Goal: Task Accomplishment & Management: Complete application form

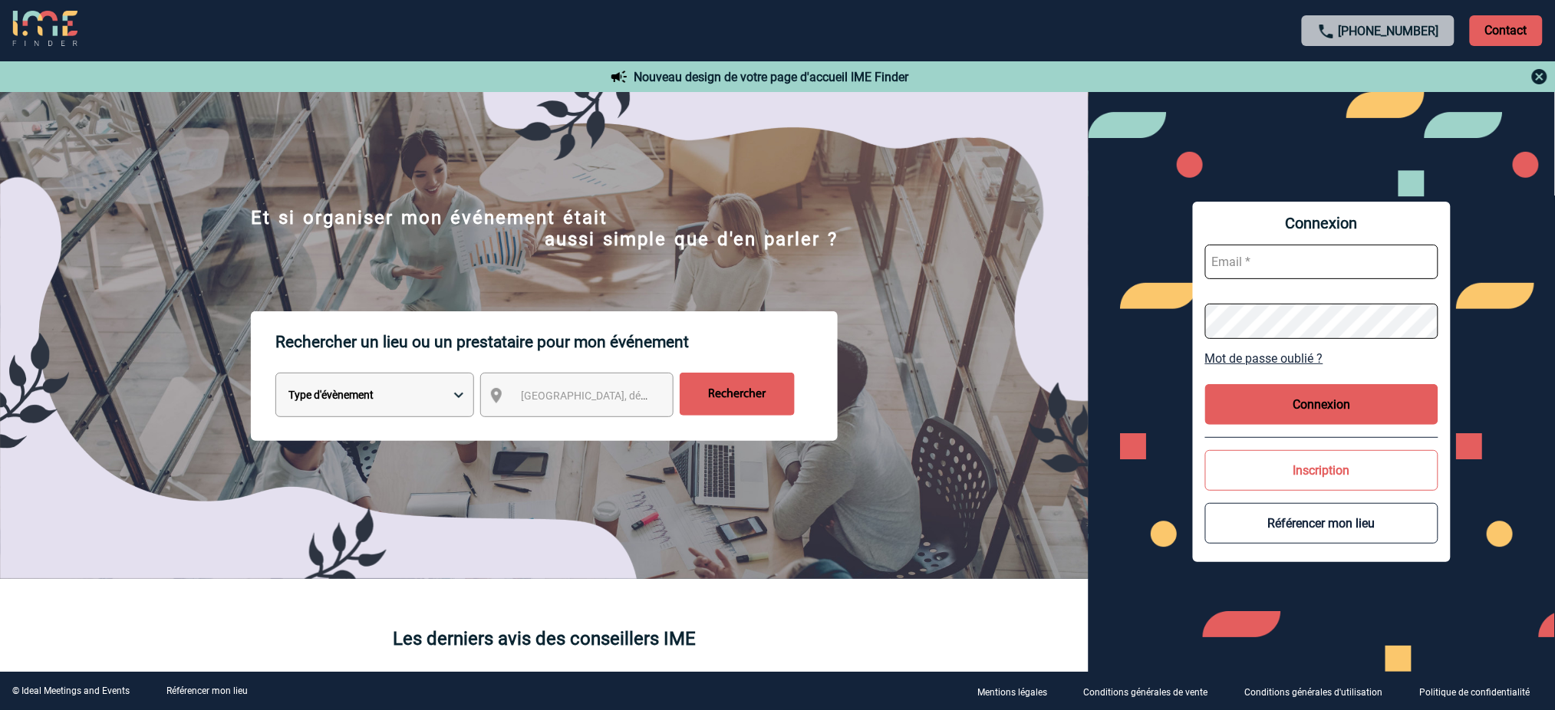
type input "mnoblet@ime-groupe.com"
click at [1272, 397] on button "Connexion" at bounding box center [1321, 404] width 233 height 41
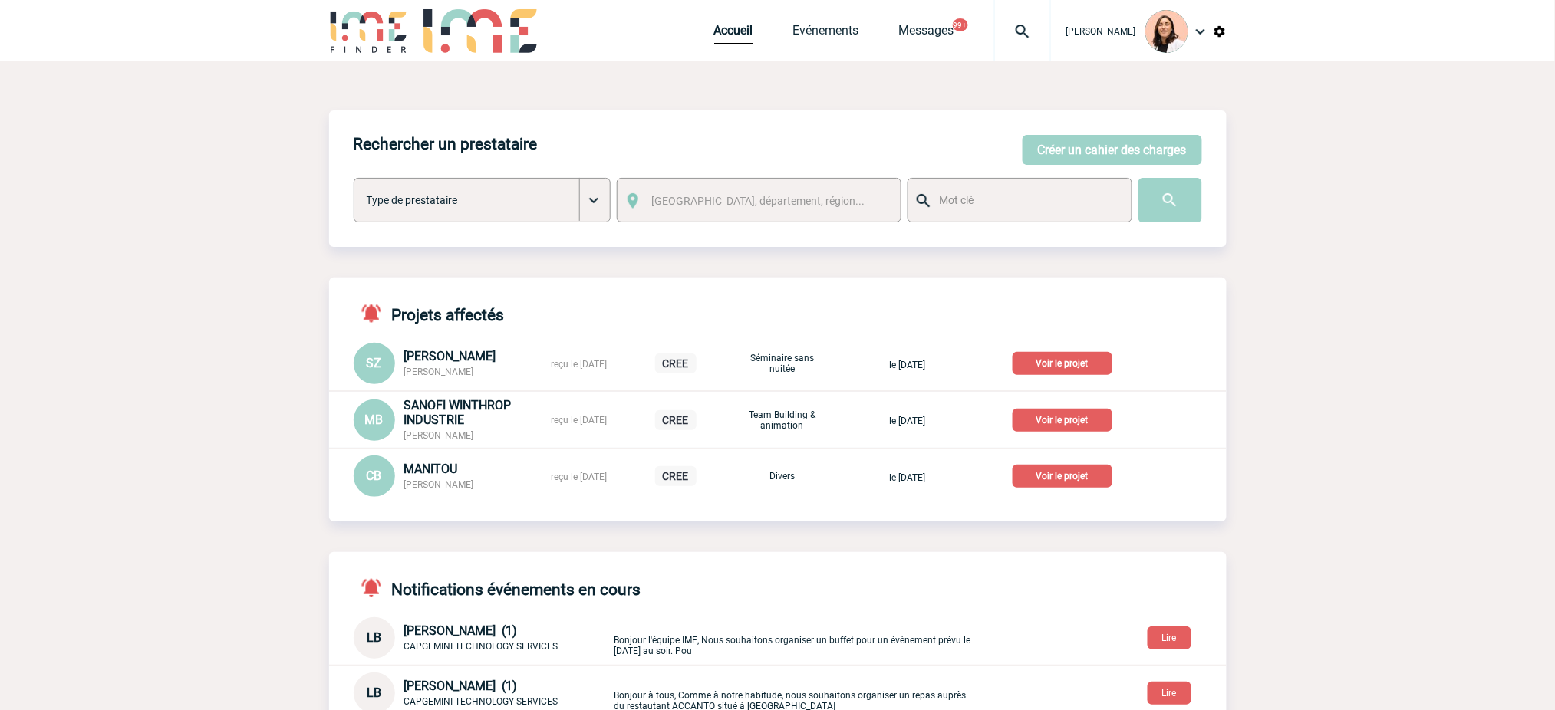
click at [1039, 20] on div at bounding box center [1022, 30] width 57 height 61
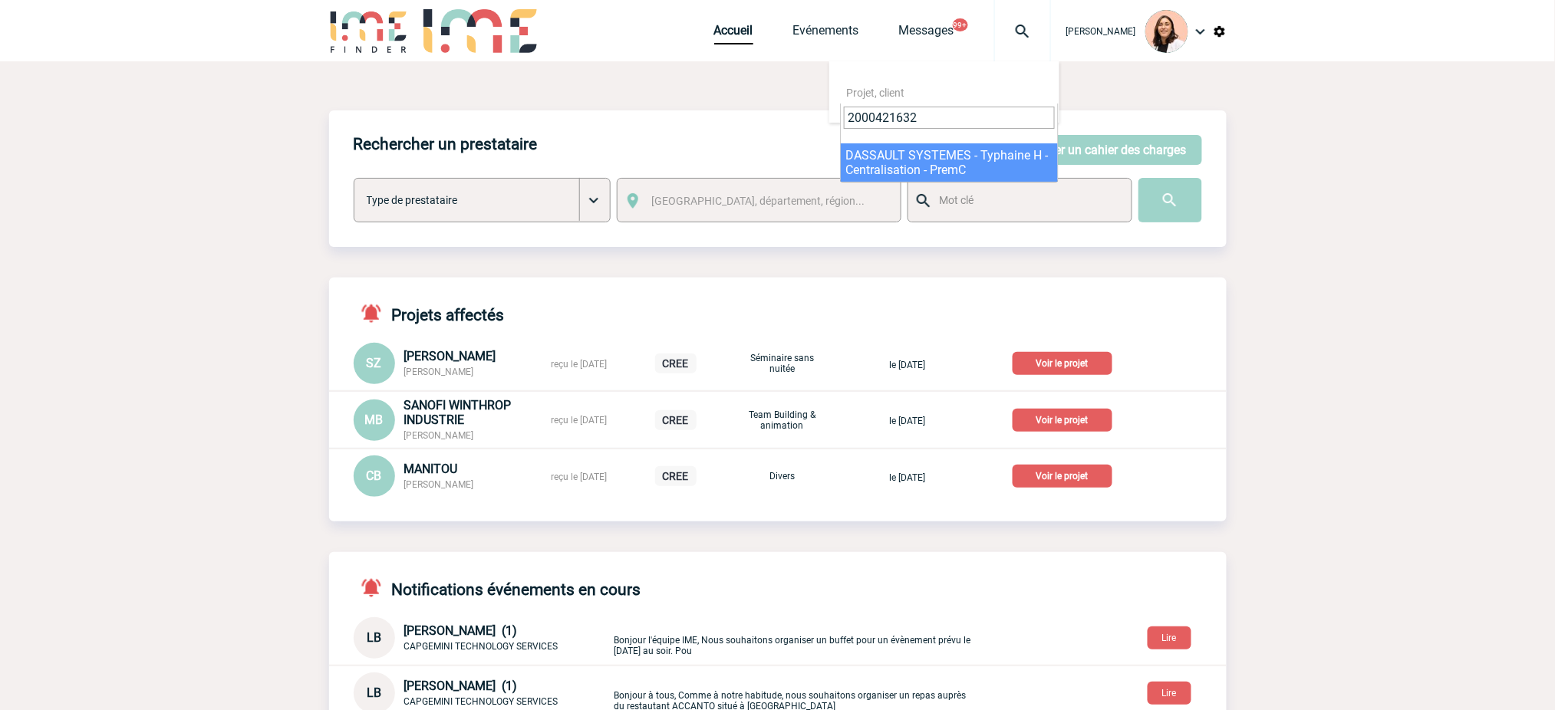
type input "2000421632"
select select "21133"
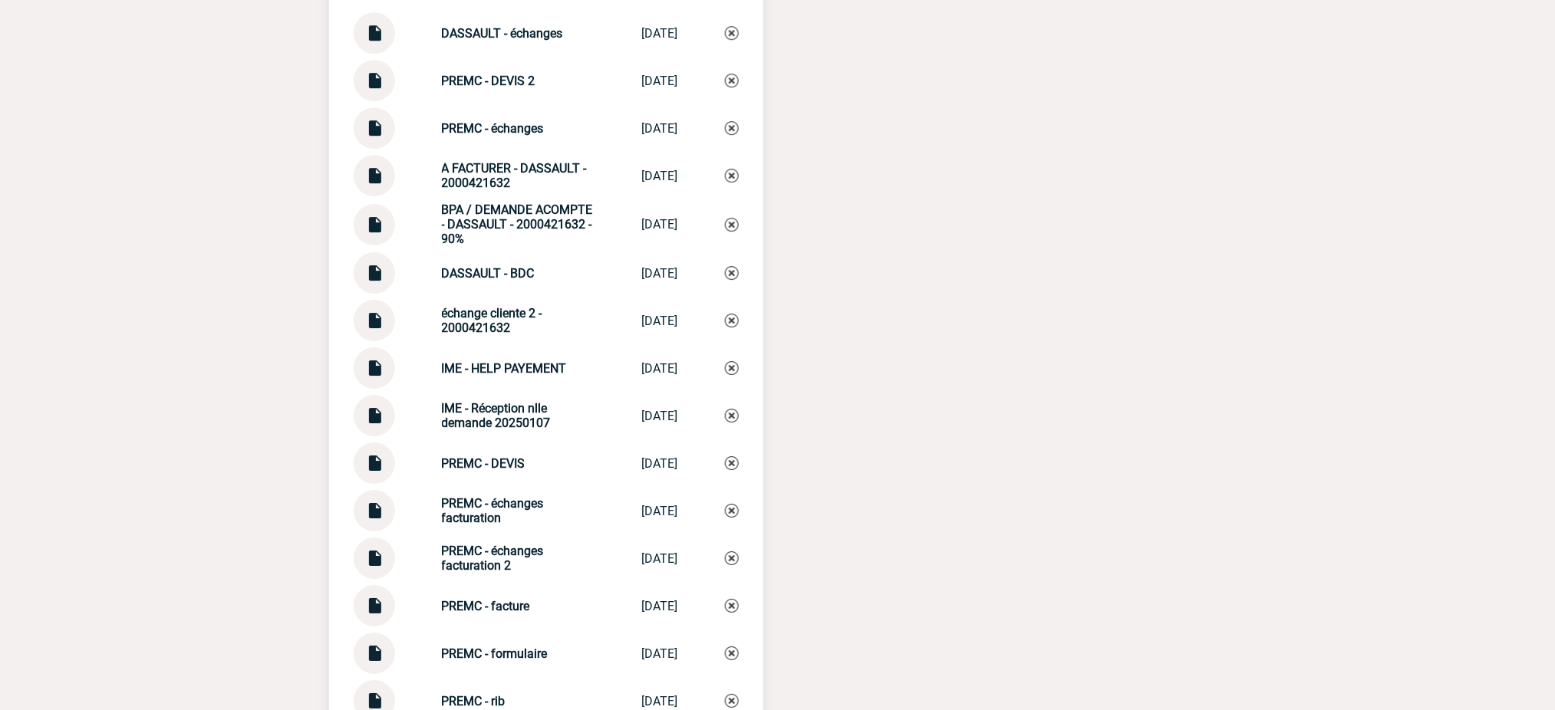
scroll to position [1636, 0]
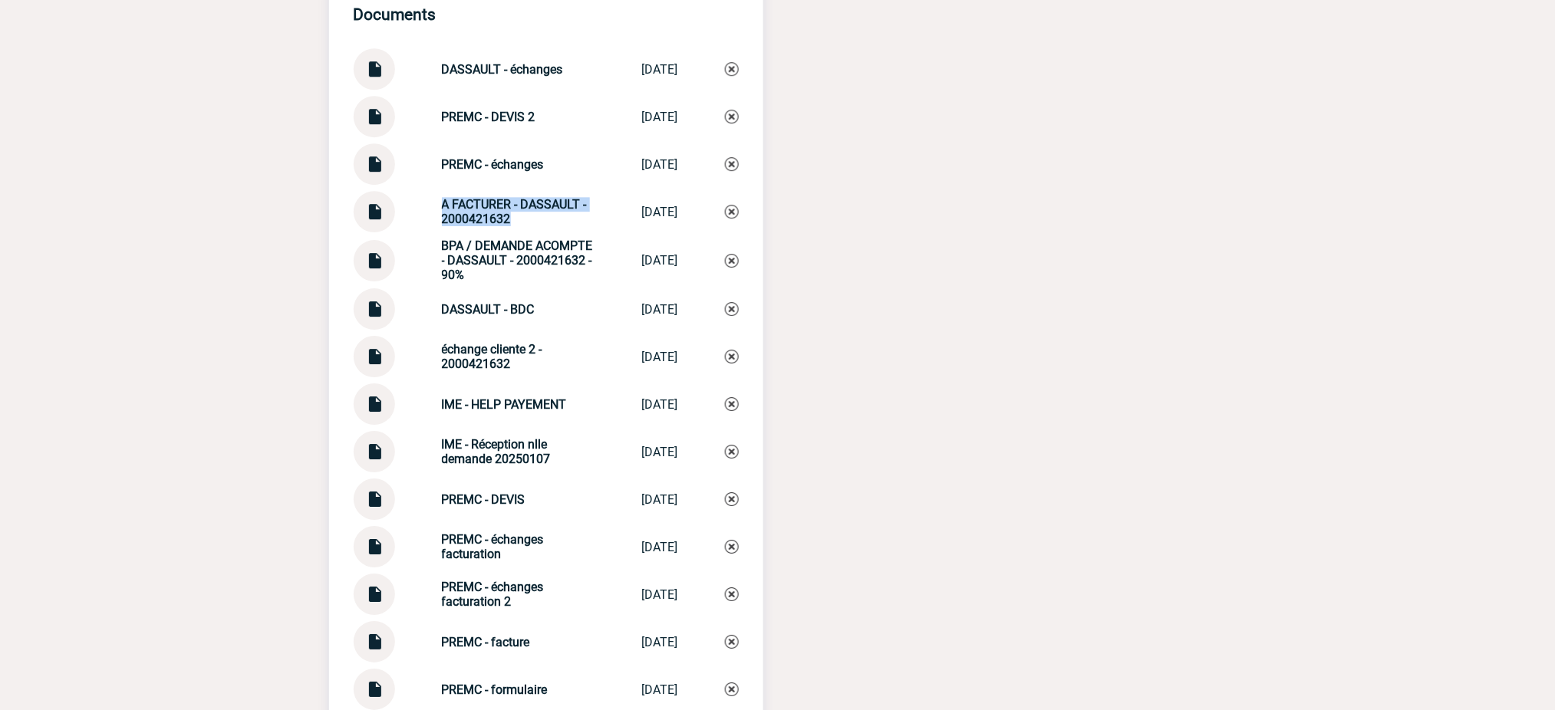
drag, startPoint x: 479, startPoint y: 222, endPoint x: 420, endPoint y: 209, distance: 61.2
click at [420, 209] on div "A FACTURER - DASSAULT - 2000421632 A FACTURER - DA... 11/09/2025" at bounding box center [546, 211] width 385 height 41
copy strong "A FACTURER - DASSAULT - 2000421632"
click at [736, 219] on img at bounding box center [732, 212] width 14 height 14
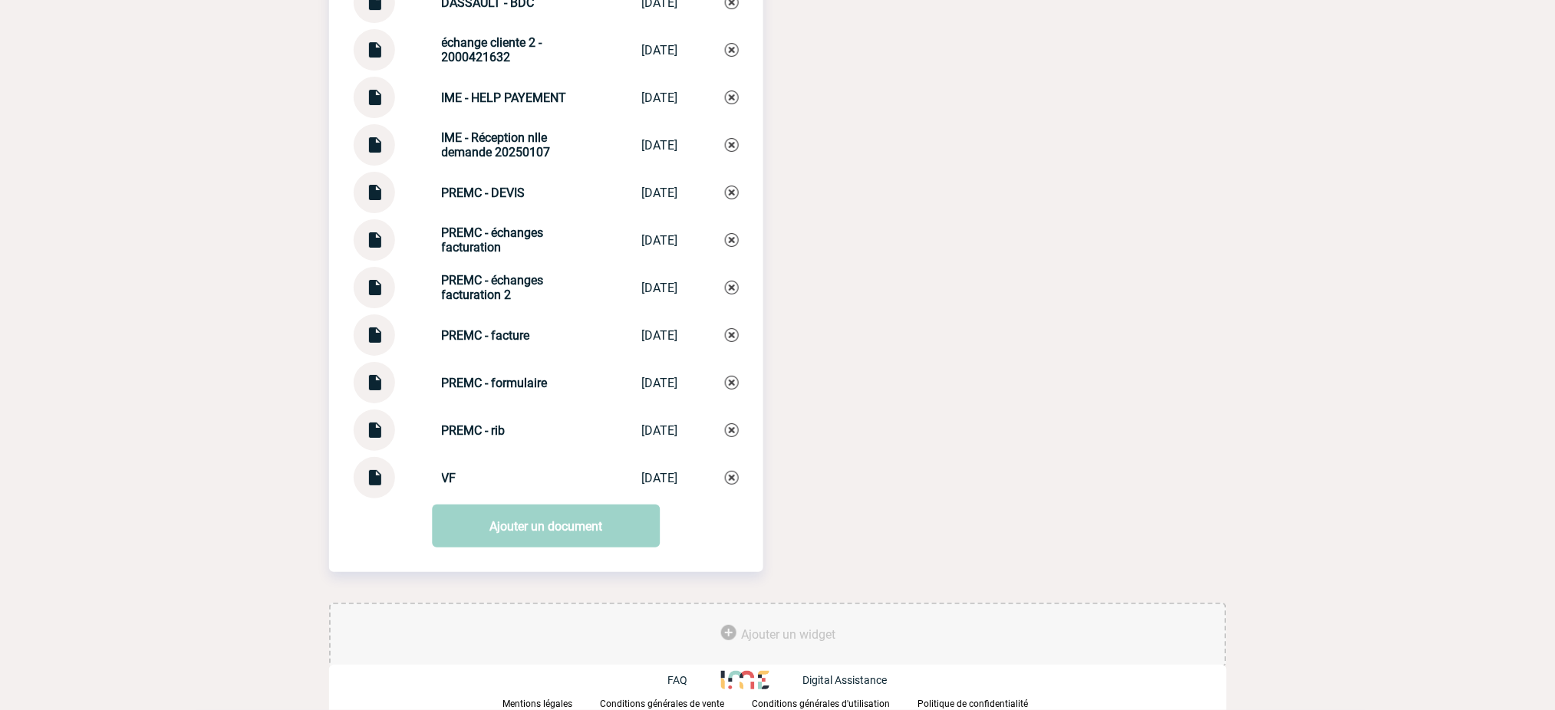
scroll to position [1952, 0]
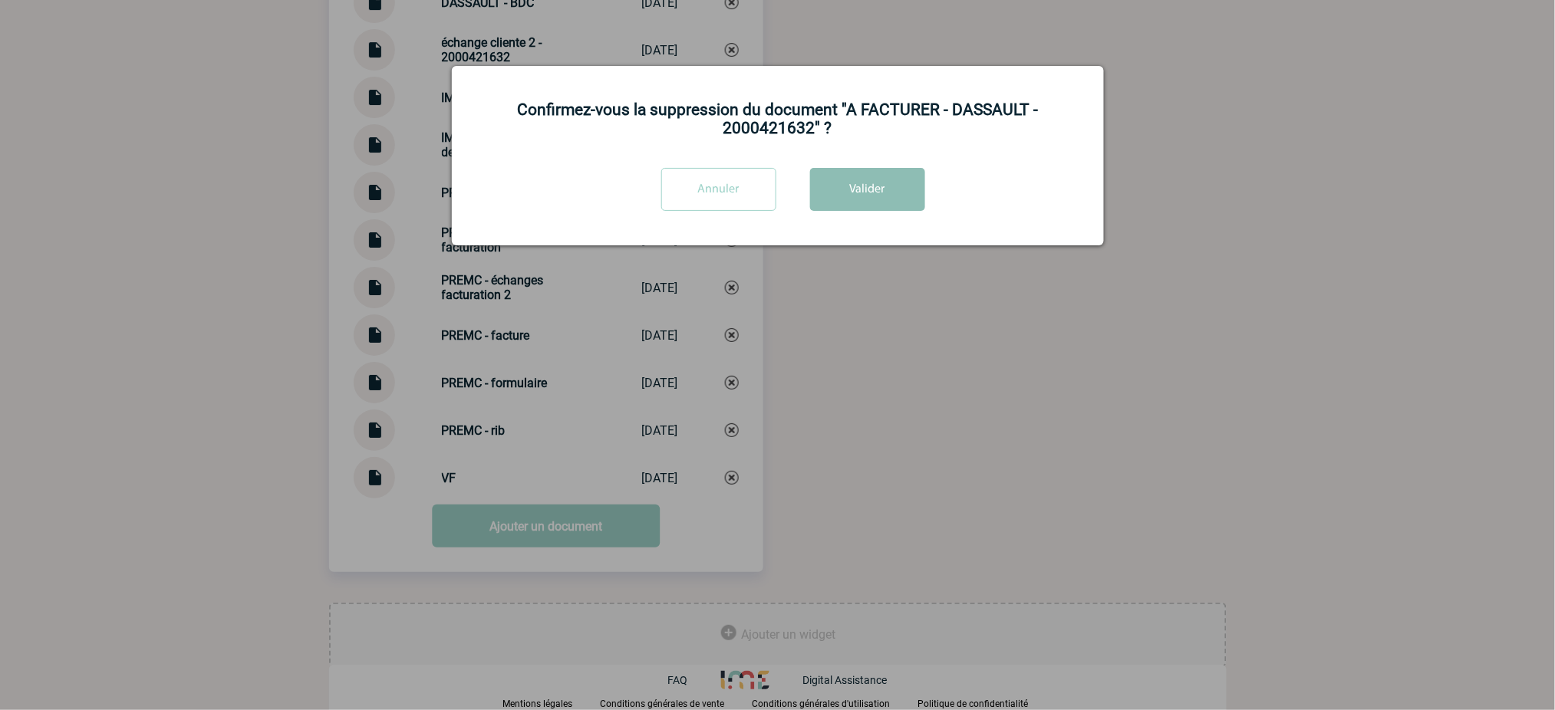
click at [907, 172] on button "Valider" at bounding box center [867, 189] width 115 height 43
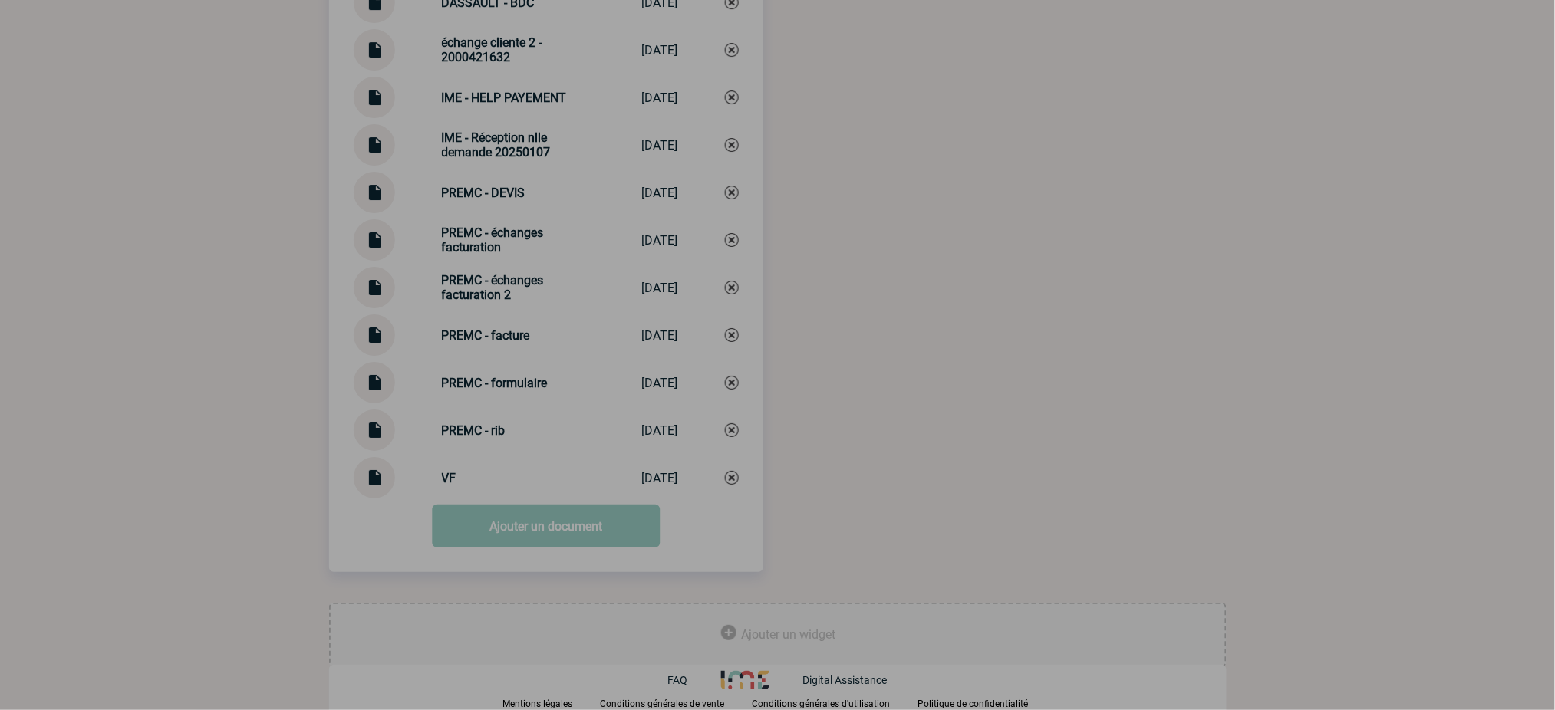
scroll to position [1905, 0]
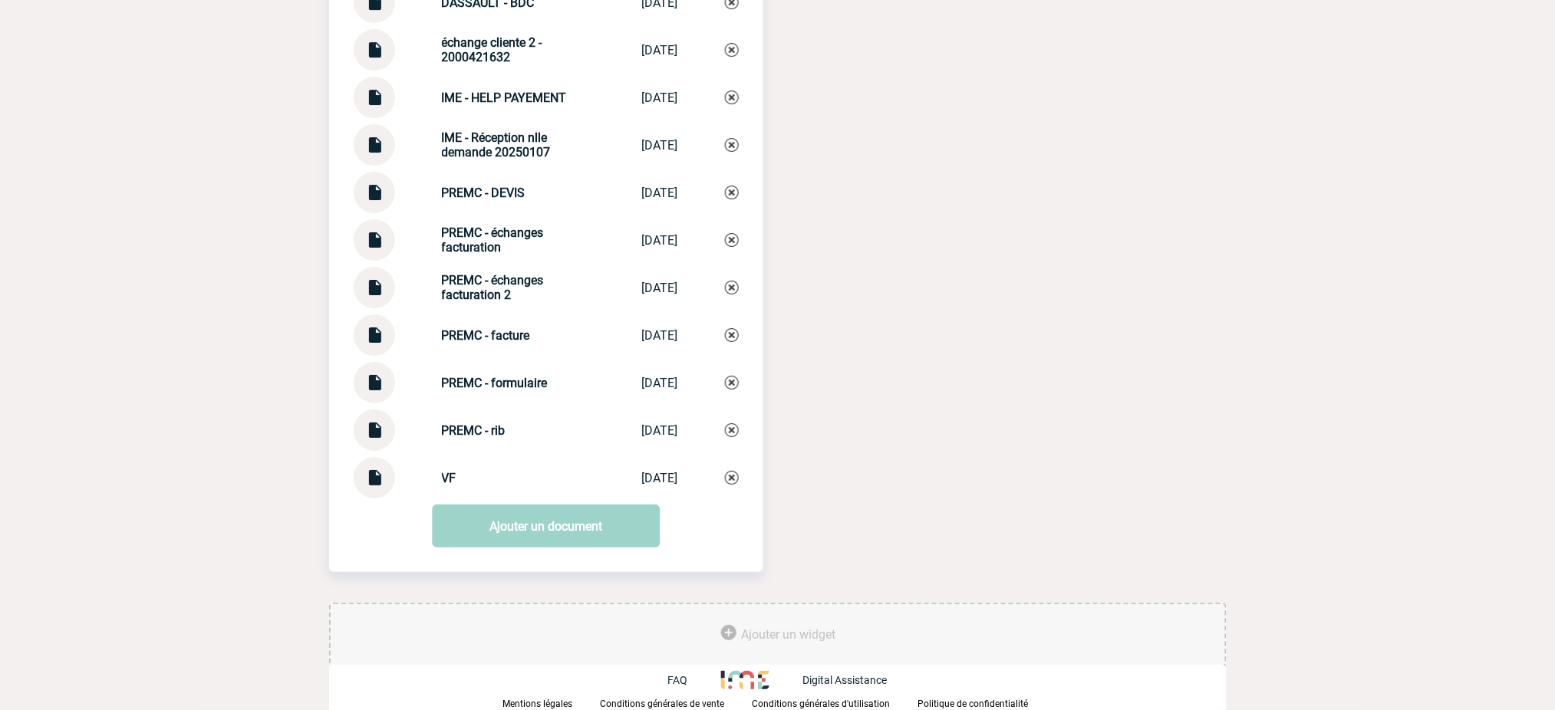
click at [586, 532] on link "Ajouter un document" at bounding box center [546, 526] width 228 height 43
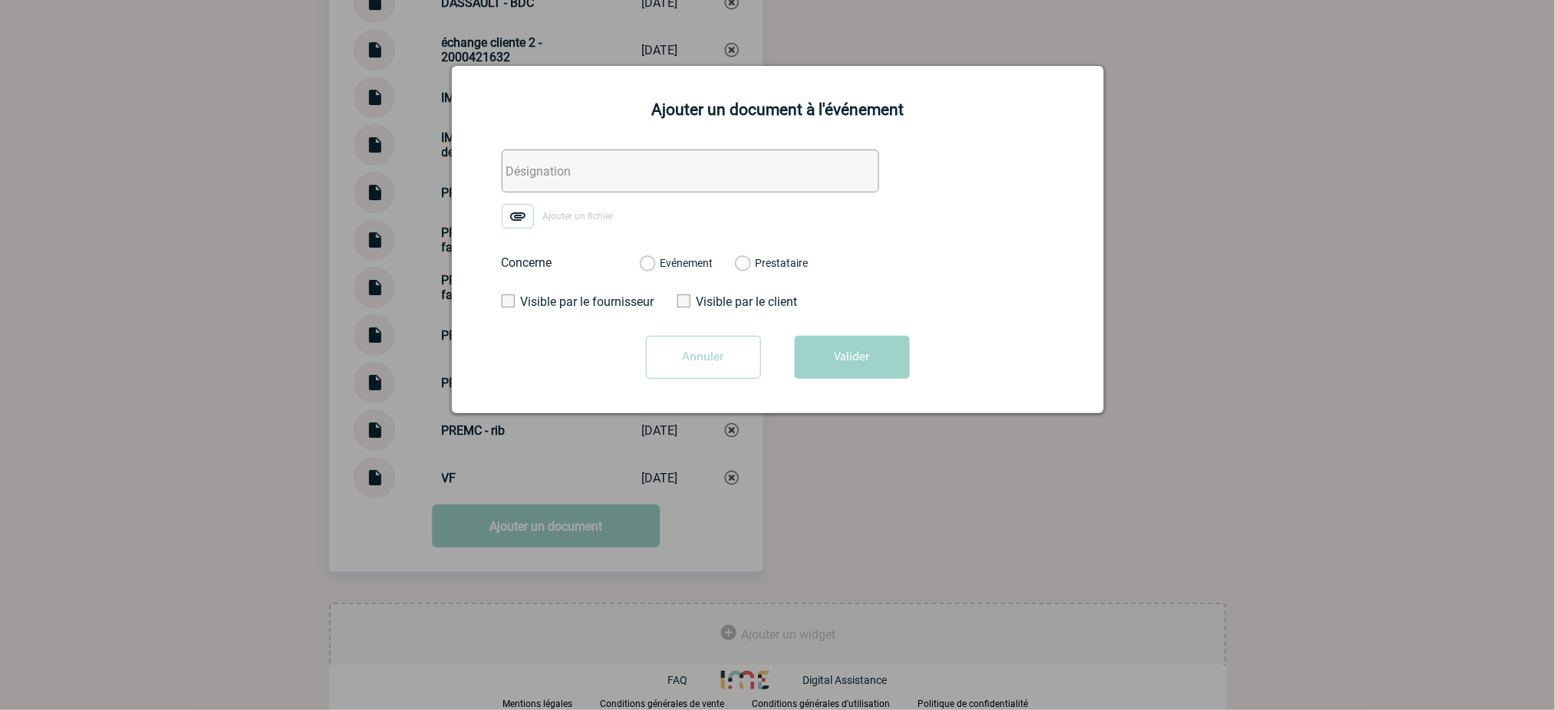
click at [755, 179] on input "text" at bounding box center [690, 171] width 377 height 43
paste input "A FACTURER - DASSAULT - 2000421632"
type input "A FACTURER - DASSAULT - 2000421632"
click at [518, 217] on img at bounding box center [518, 216] width 32 height 25
click at [0, 0] on input "Ajouter un fichier" at bounding box center [0, 0] width 0 height 0
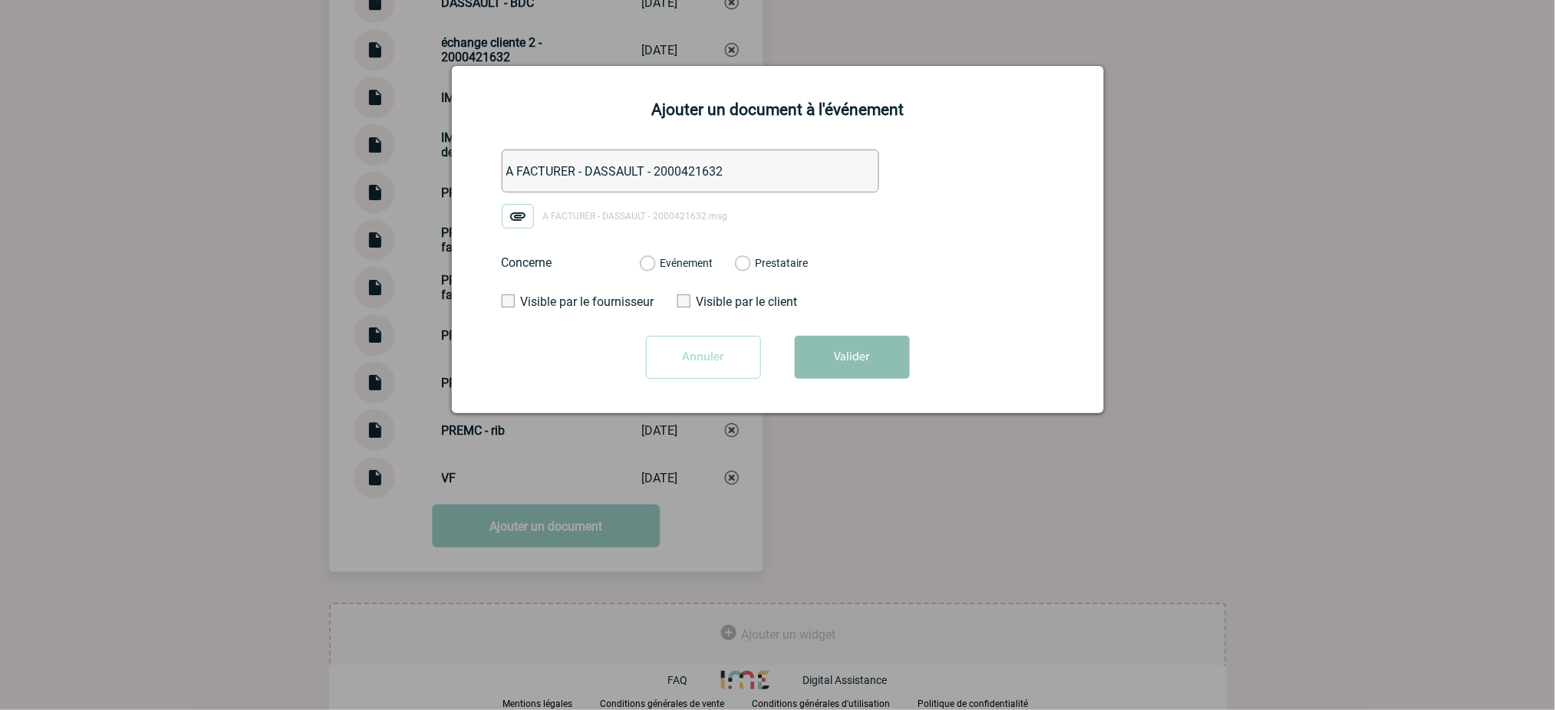
drag, startPoint x: 698, startPoint y: 266, endPoint x: 887, endPoint y: 344, distance: 204.3
click at [654, 267] on label "Evénement" at bounding box center [647, 264] width 15 height 14
click at [696, 255] on div "Evénement Prestataire" at bounding box center [723, 263] width 193 height 40
click at [654, 262] on label "Evénement" at bounding box center [647, 264] width 15 height 14
click at [0, 0] on input "Evénement" at bounding box center [0, 0] width 0 height 0
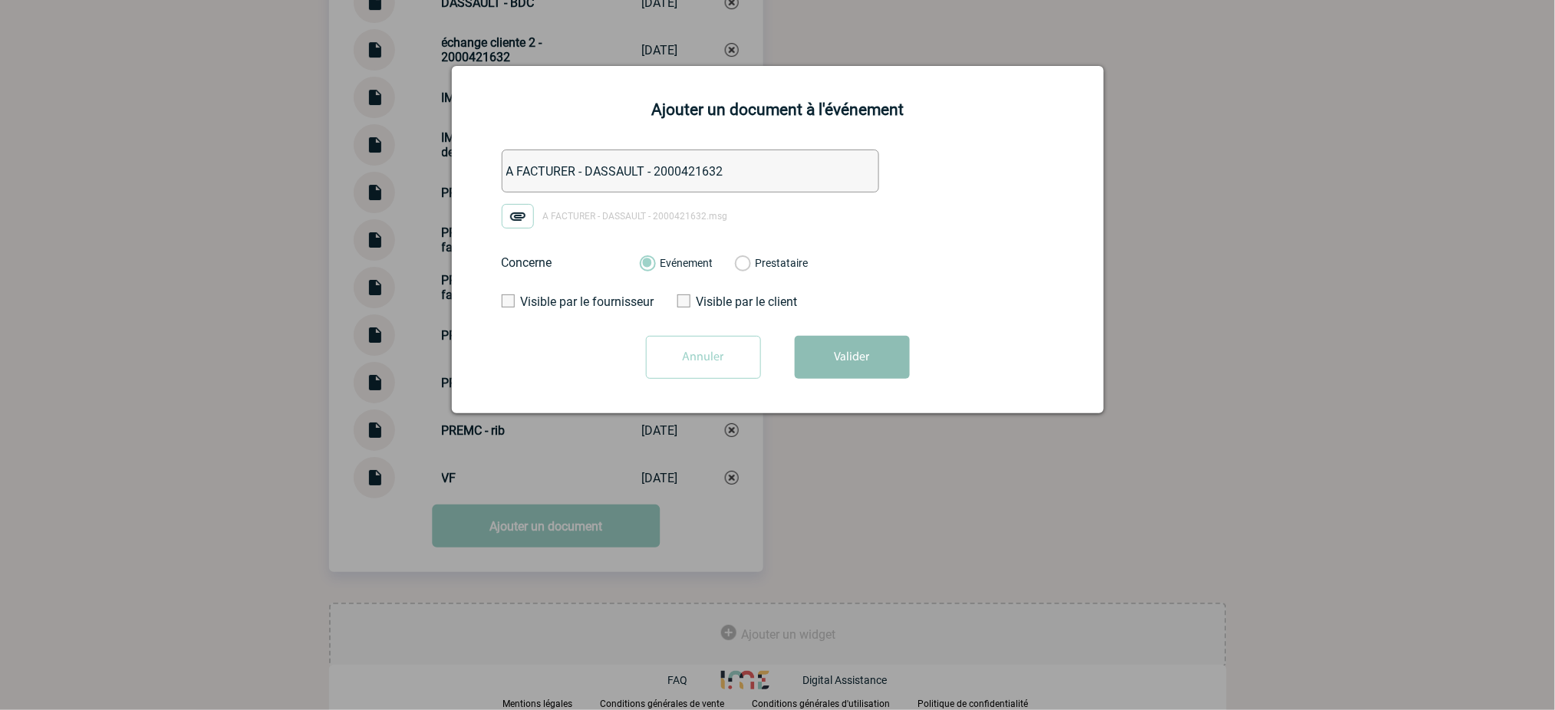
click at [864, 338] on button "Valider" at bounding box center [852, 357] width 115 height 43
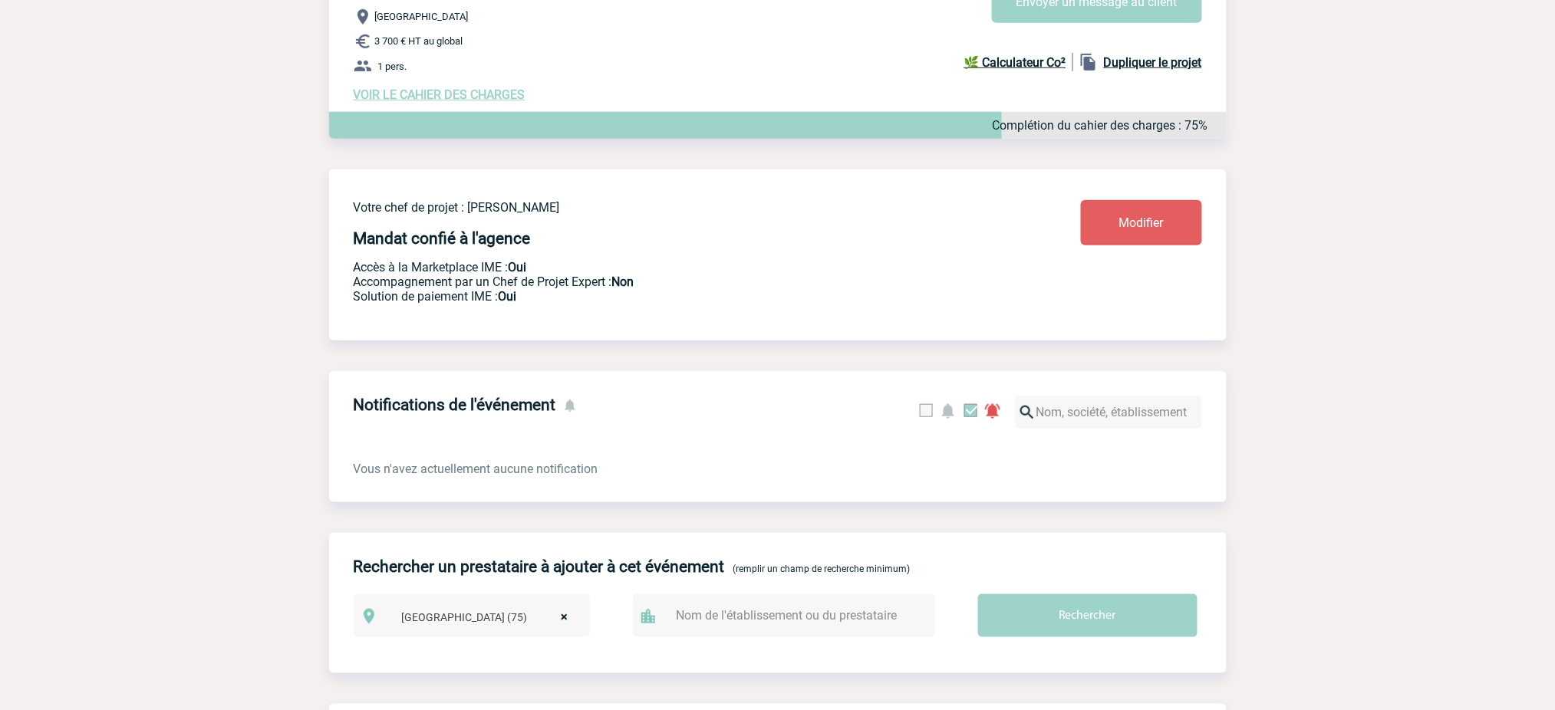
scroll to position [0, 0]
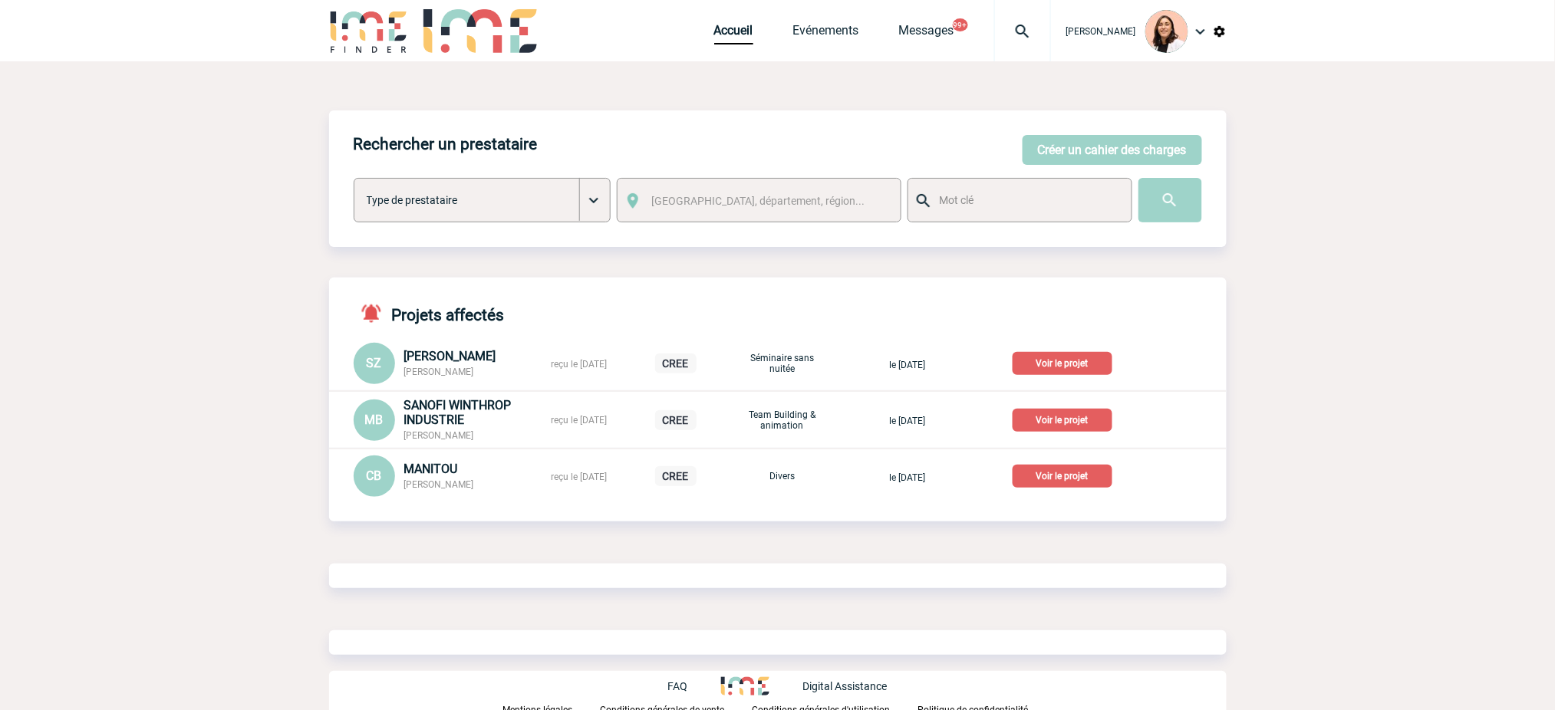
click at [1024, 25] on img at bounding box center [1022, 31] width 55 height 18
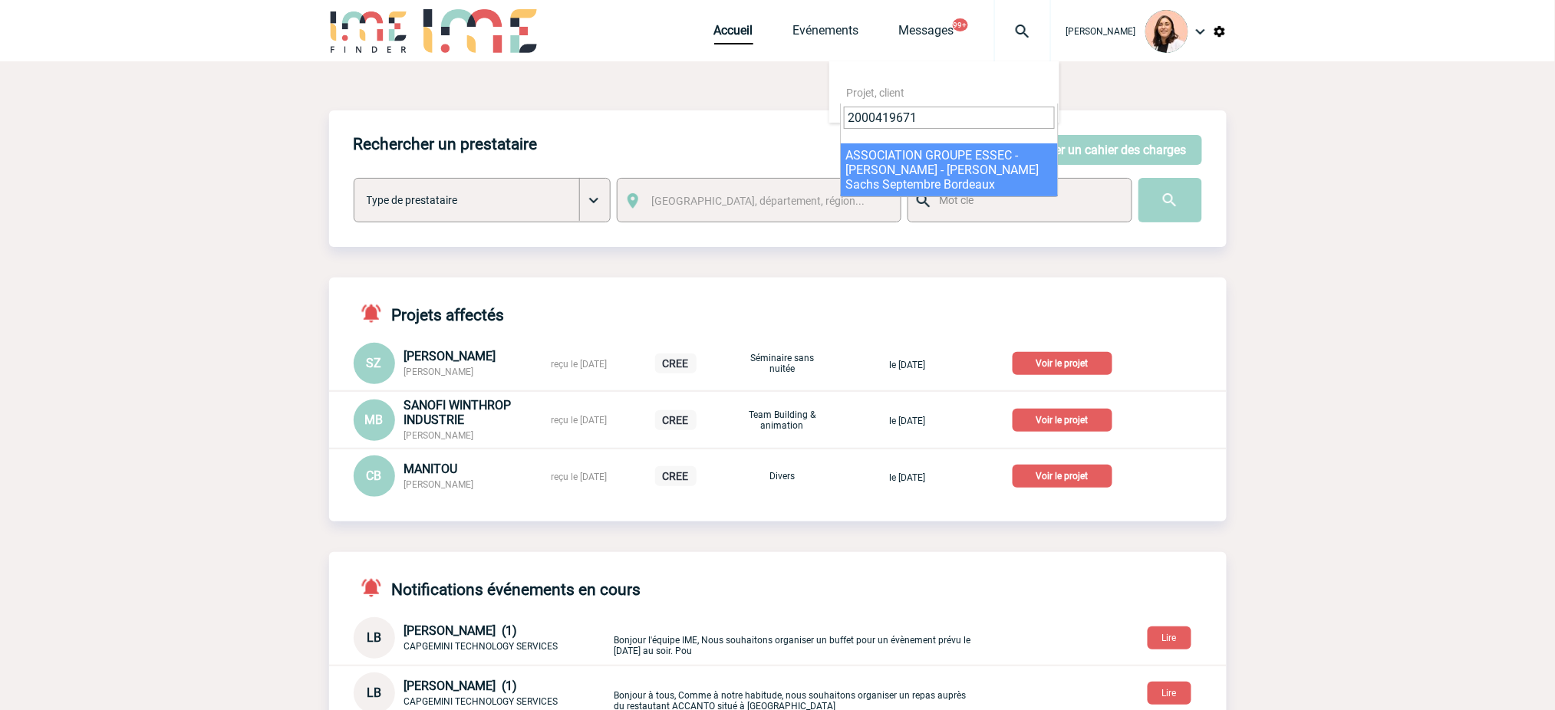
type input "2000419671"
select select "19172"
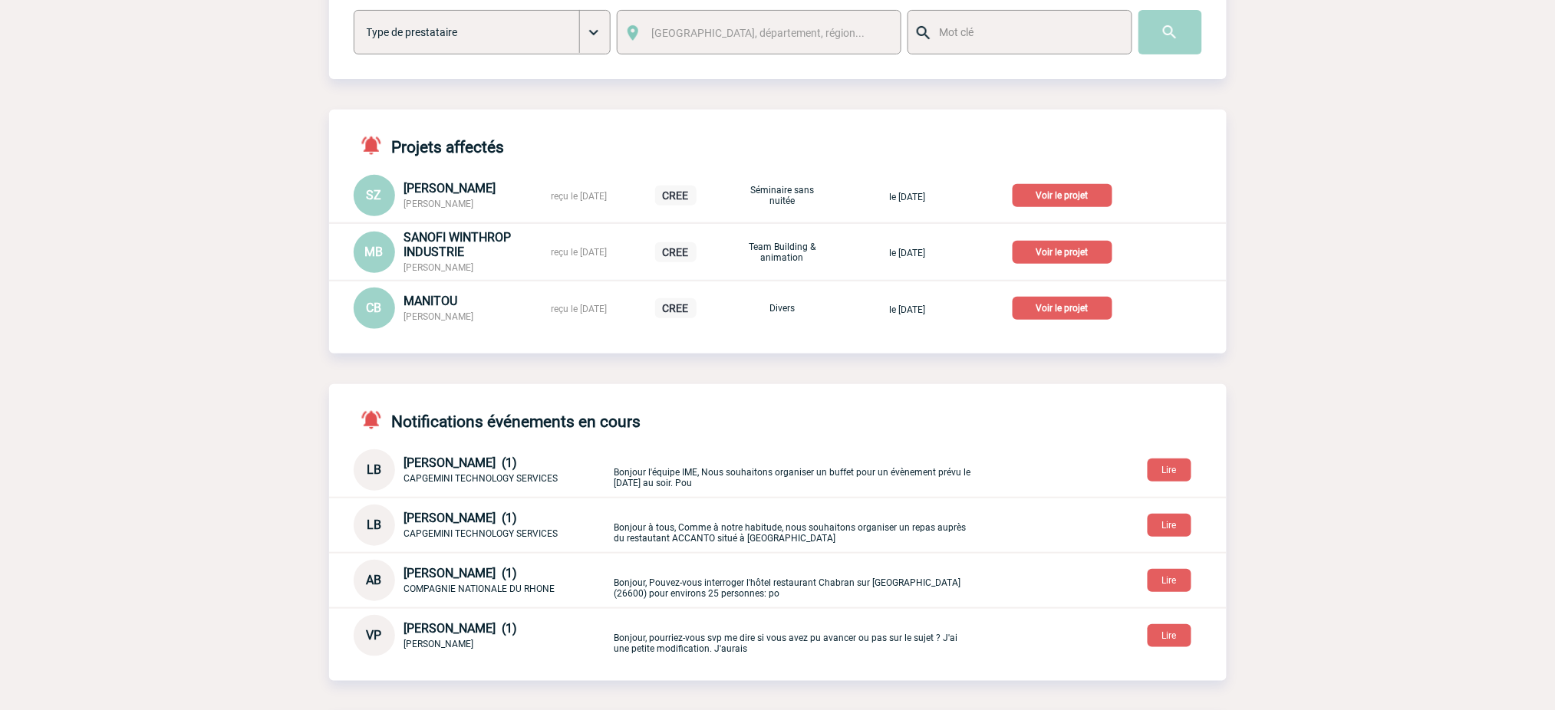
scroll to position [409, 0]
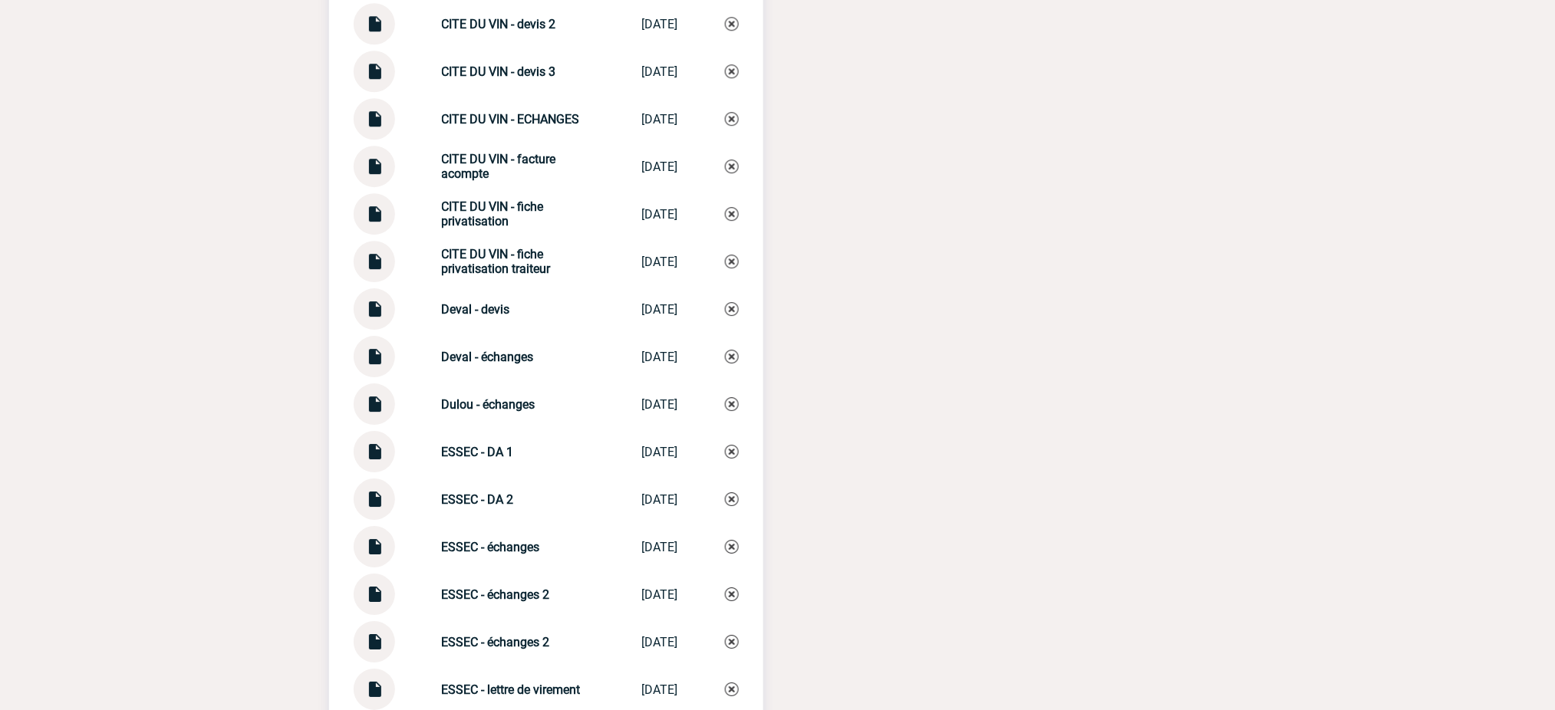
scroll to position [3760, 0]
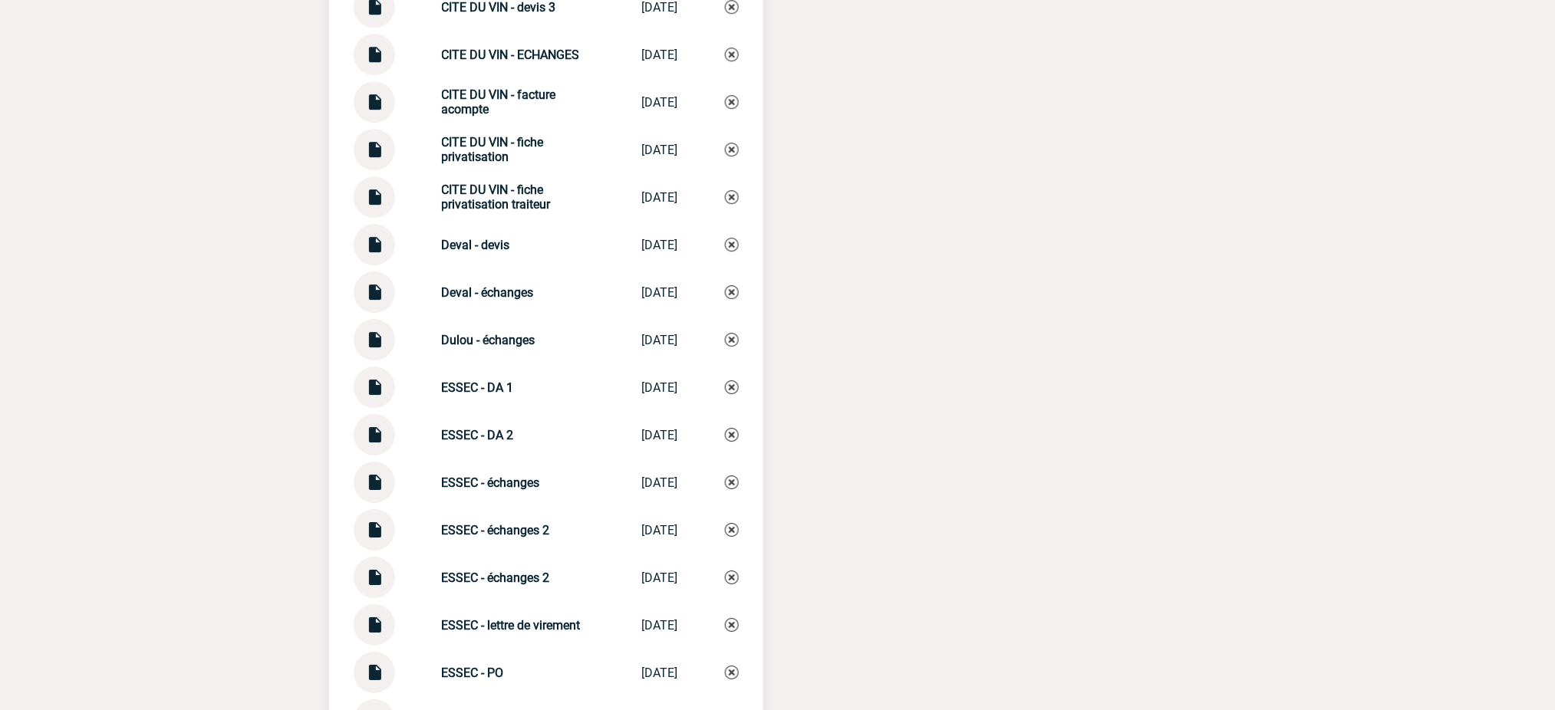
click at [374, 515] on img at bounding box center [374, 524] width 20 height 30
drag, startPoint x: 557, startPoint y: 552, endPoint x: 414, endPoint y: 549, distance: 142.7
click at [414, 557] on div "ESSEC - échanges 2 ESSEC - échang... 21/07/2025" at bounding box center [546, 577] width 385 height 41
copy strong "ESSEC - échanges 2"
drag, startPoint x: 713, startPoint y: 516, endPoint x: 542, endPoint y: 531, distance: 171.7
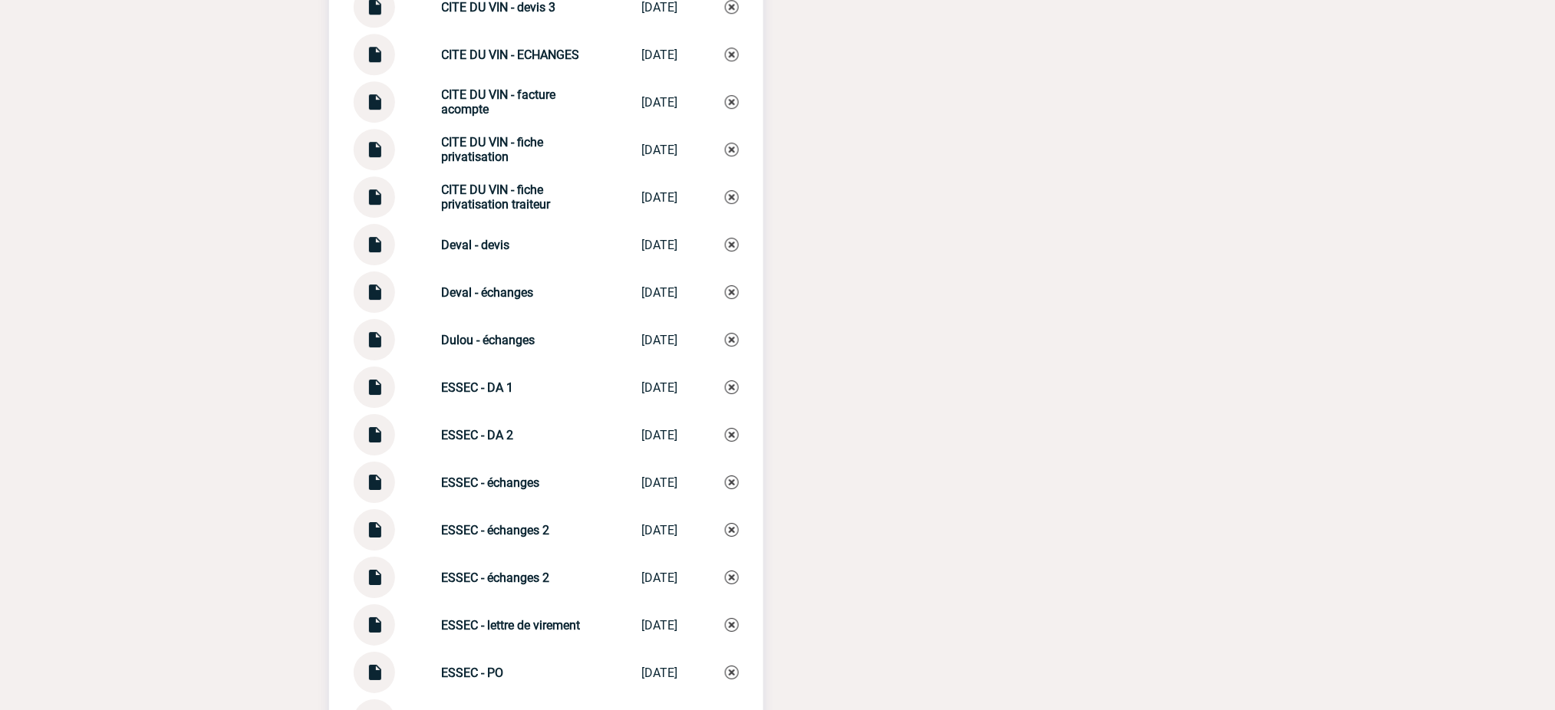
click at [704, 515] on div "ESSEC - échanges 2 ESSEC - échang... 08/09/2025" at bounding box center [546, 529] width 385 height 41
drag, startPoint x: 492, startPoint y: 509, endPoint x: 423, endPoint y: 515, distance: 68.6
click at [397, 511] on div "ESSEC - échanges 2 ESSEC - échang... 08/09/2025" at bounding box center [546, 529] width 385 height 41
copy div "ESSEC - échanges 2"
click at [733, 523] on img at bounding box center [732, 530] width 14 height 14
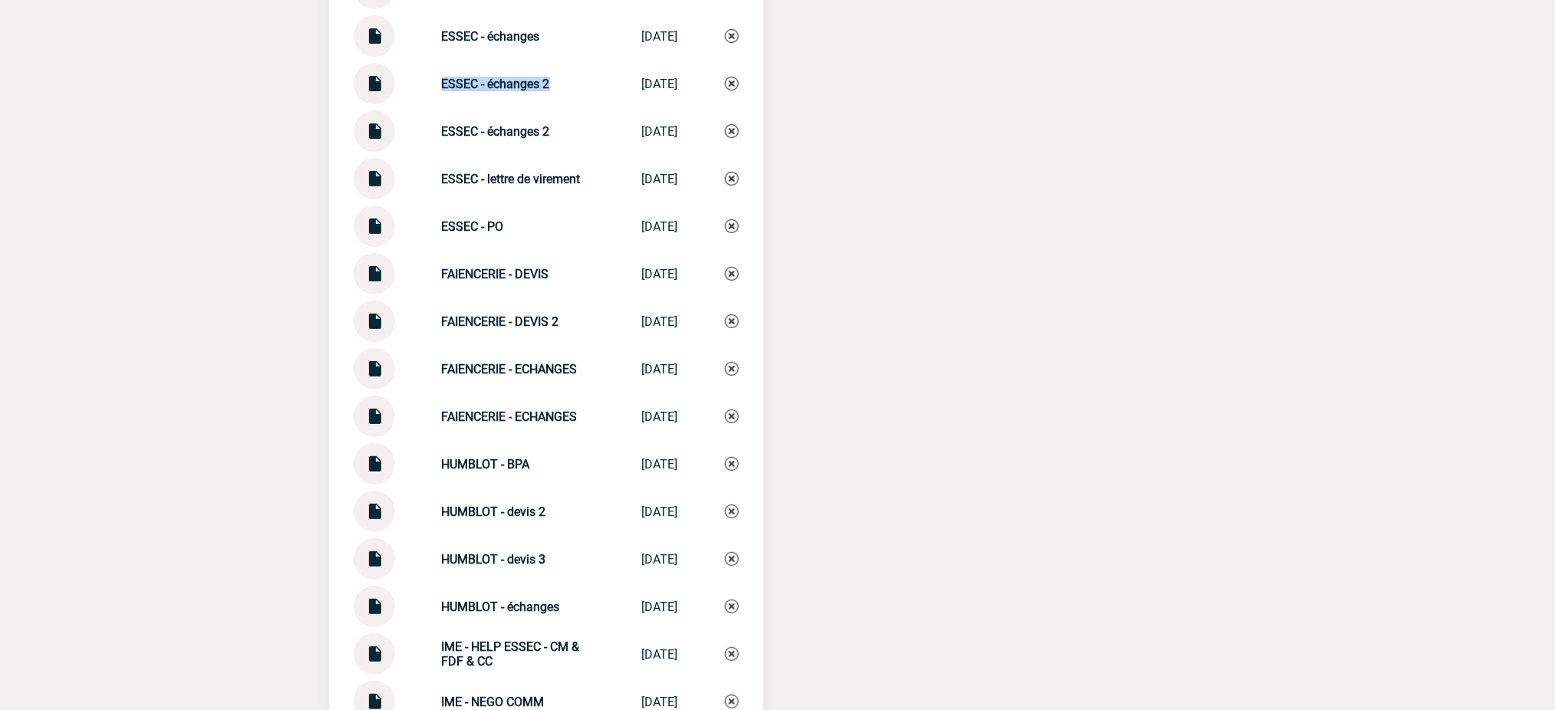
scroll to position [4476, 0]
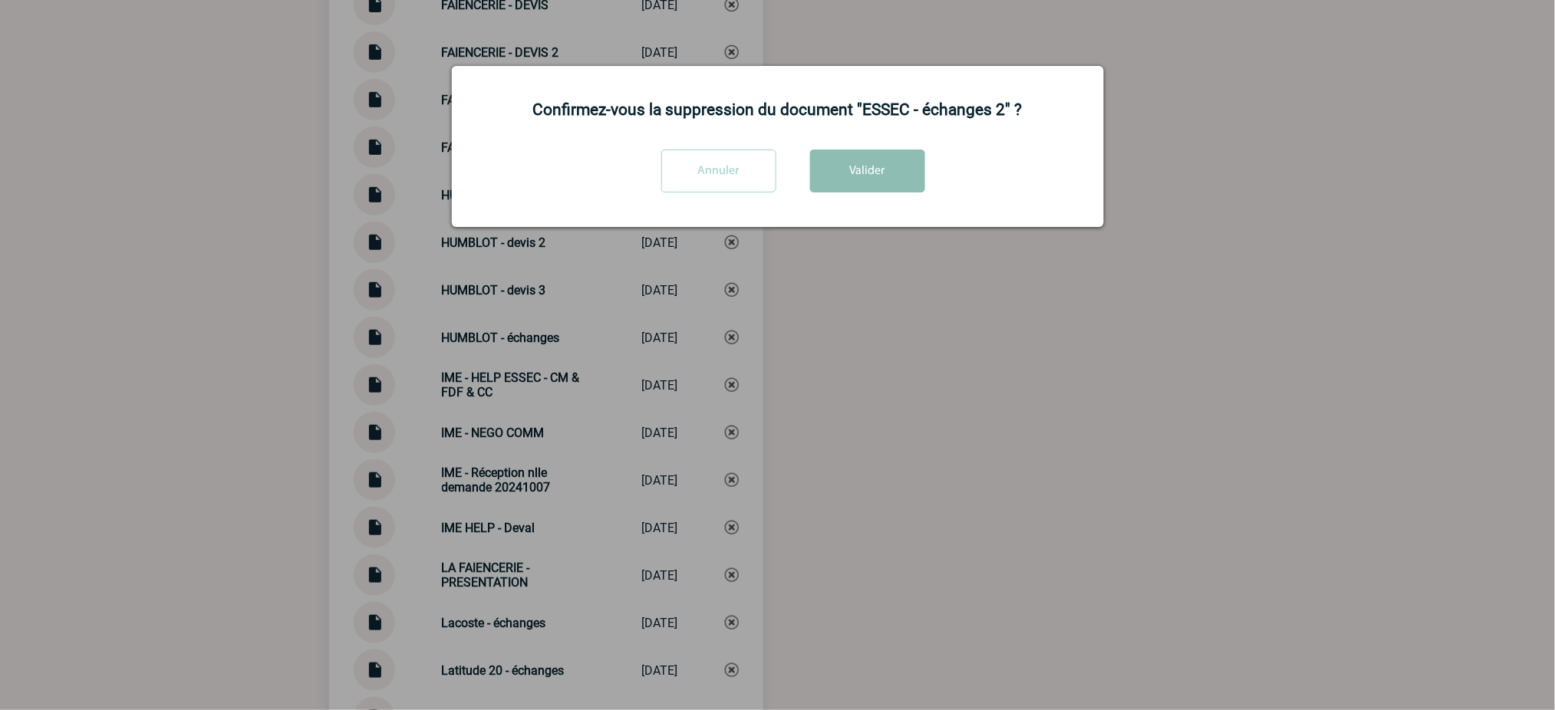
click at [855, 168] on button "Valider" at bounding box center [867, 171] width 115 height 43
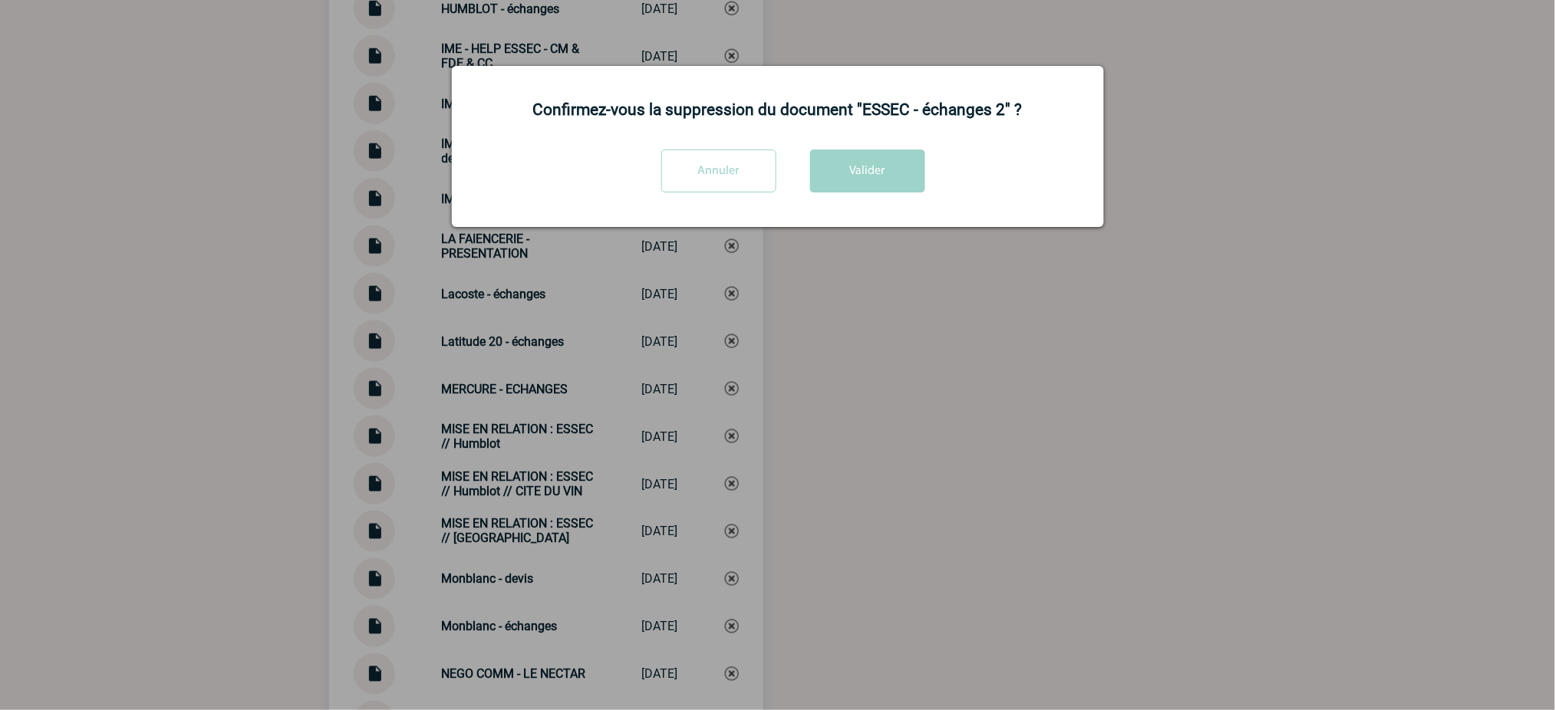
scroll to position [5089, 0]
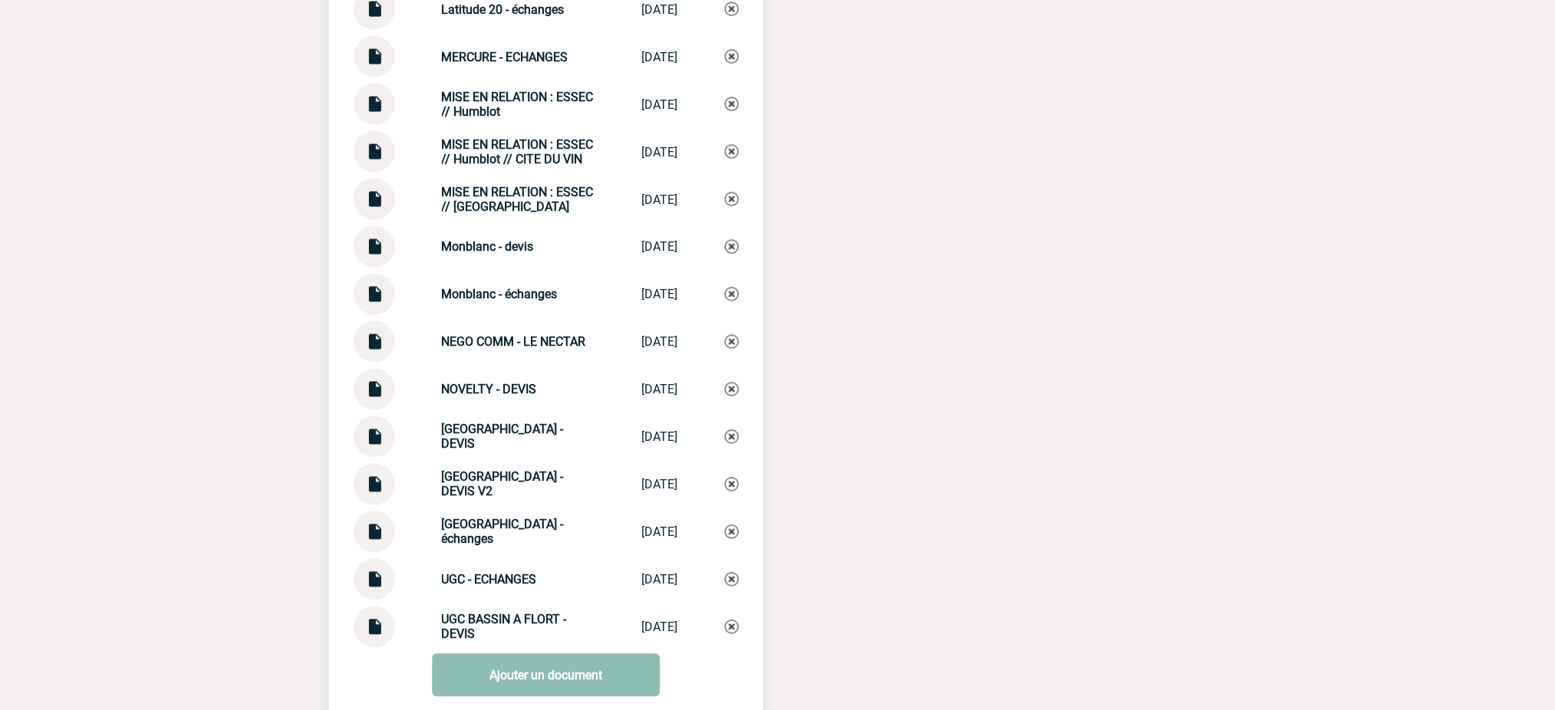
click at [535, 657] on link "Ajouter un document" at bounding box center [546, 675] width 228 height 43
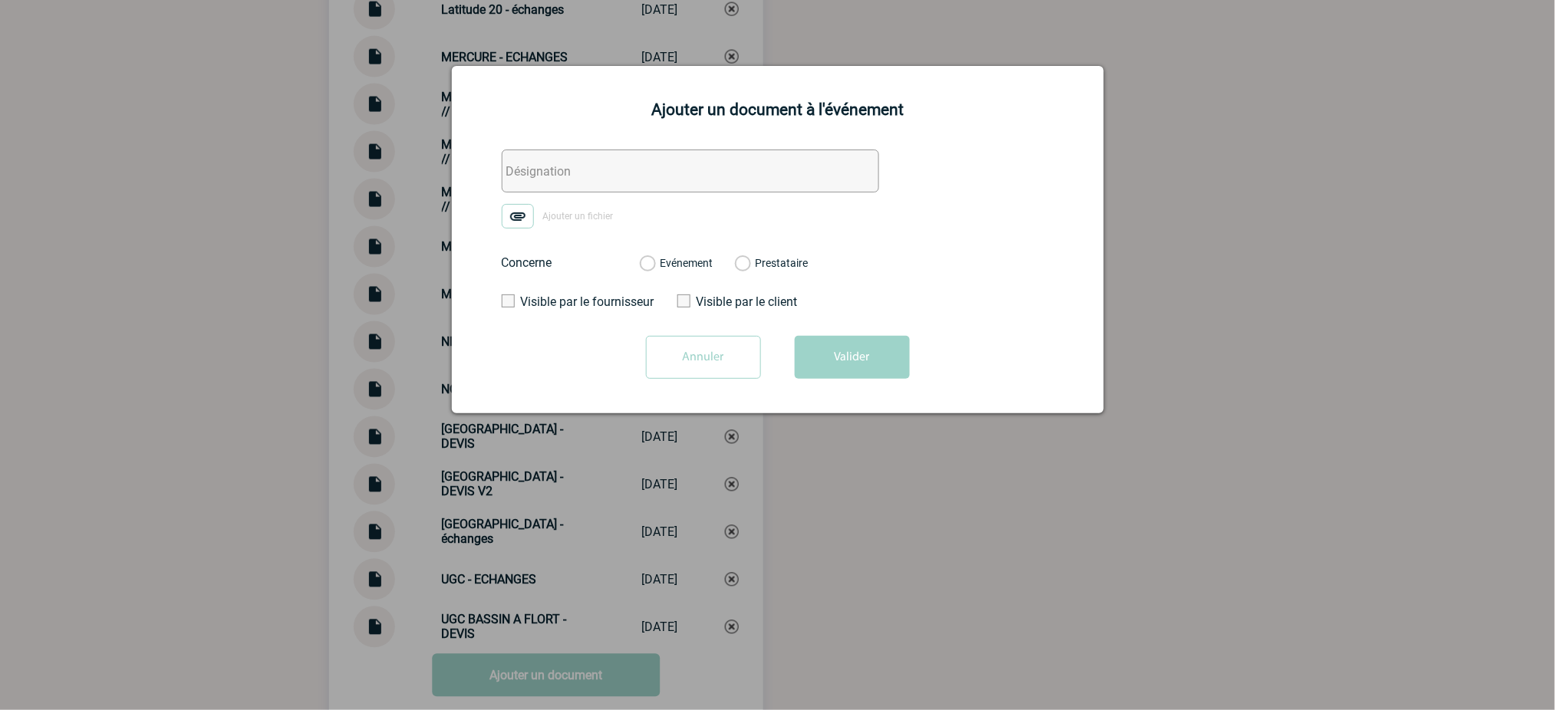
click at [718, 170] on input "text" at bounding box center [690, 171] width 377 height 43
paste input "ESSEC - échanges 2"
type input "ESSEC - échanges 3"
click at [512, 212] on img at bounding box center [518, 216] width 32 height 25
click at [0, 0] on input "Ajouter un fichier" at bounding box center [0, 0] width 0 height 0
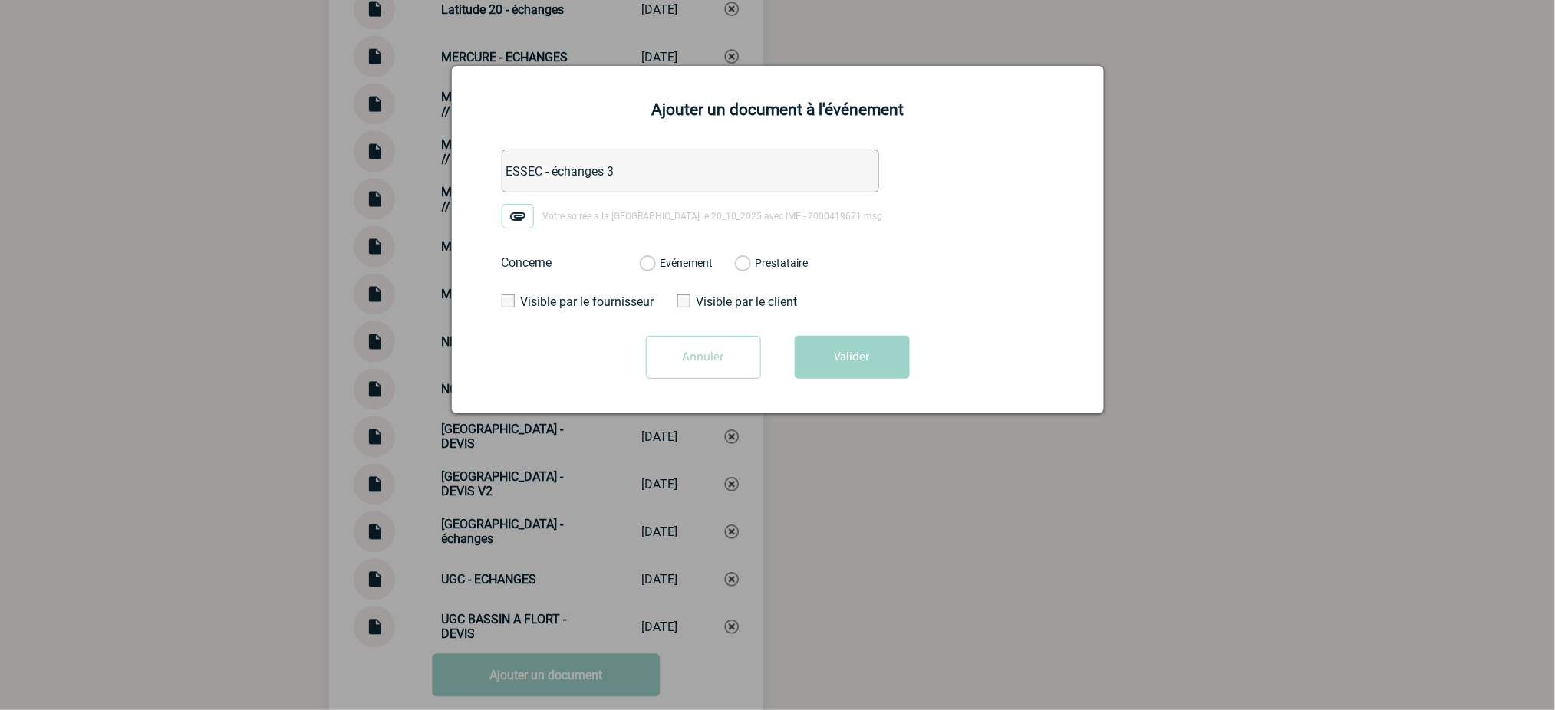
click at [654, 262] on label "Evénement" at bounding box center [647, 264] width 15 height 14
click at [0, 0] on input "Evénement" at bounding box center [0, 0] width 0 height 0
click at [835, 342] on button "Valider" at bounding box center [852, 357] width 115 height 43
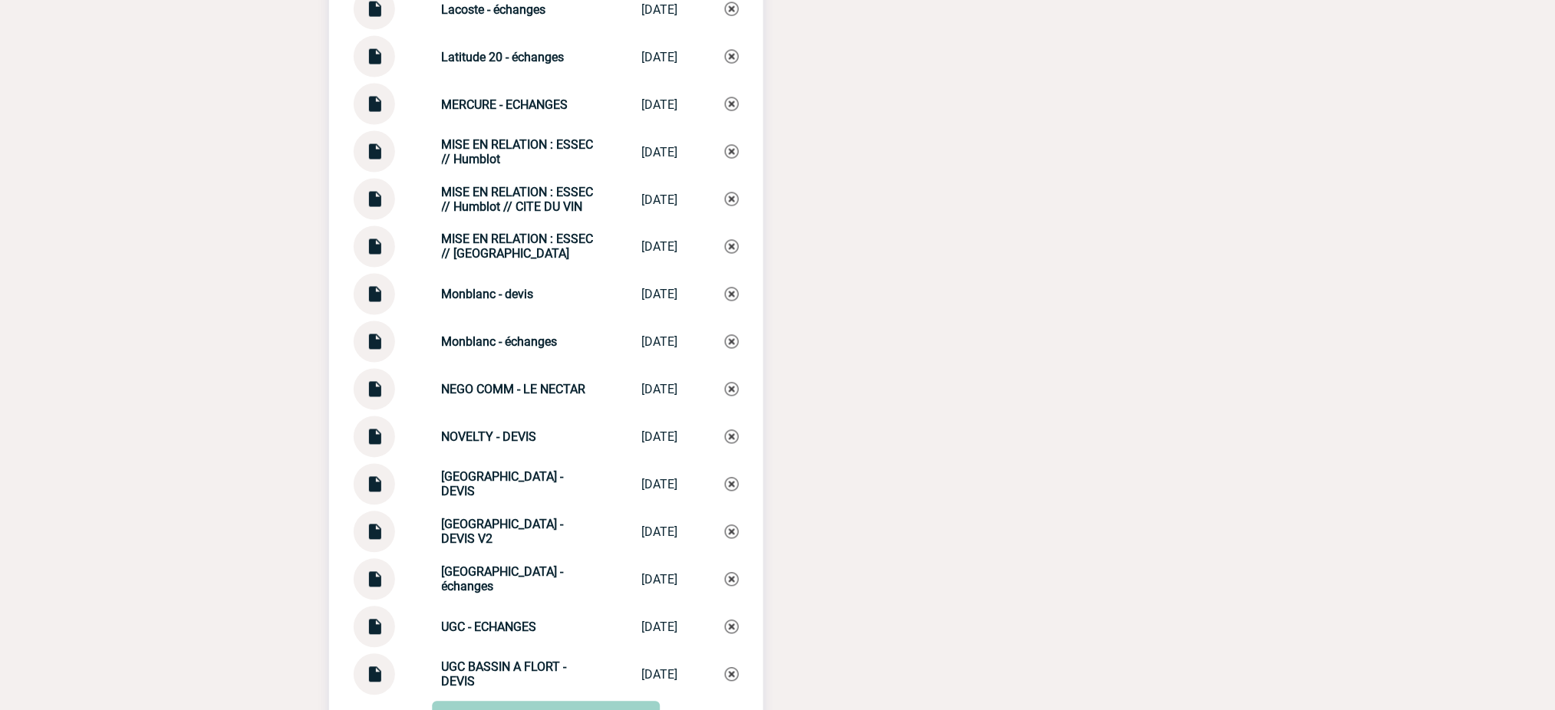
click at [471, 191] on strong "MISE EN RELATION : ESSEC // Humblot // CITE DU VIN" at bounding box center [518, 199] width 152 height 29
copy strong "Humblot"
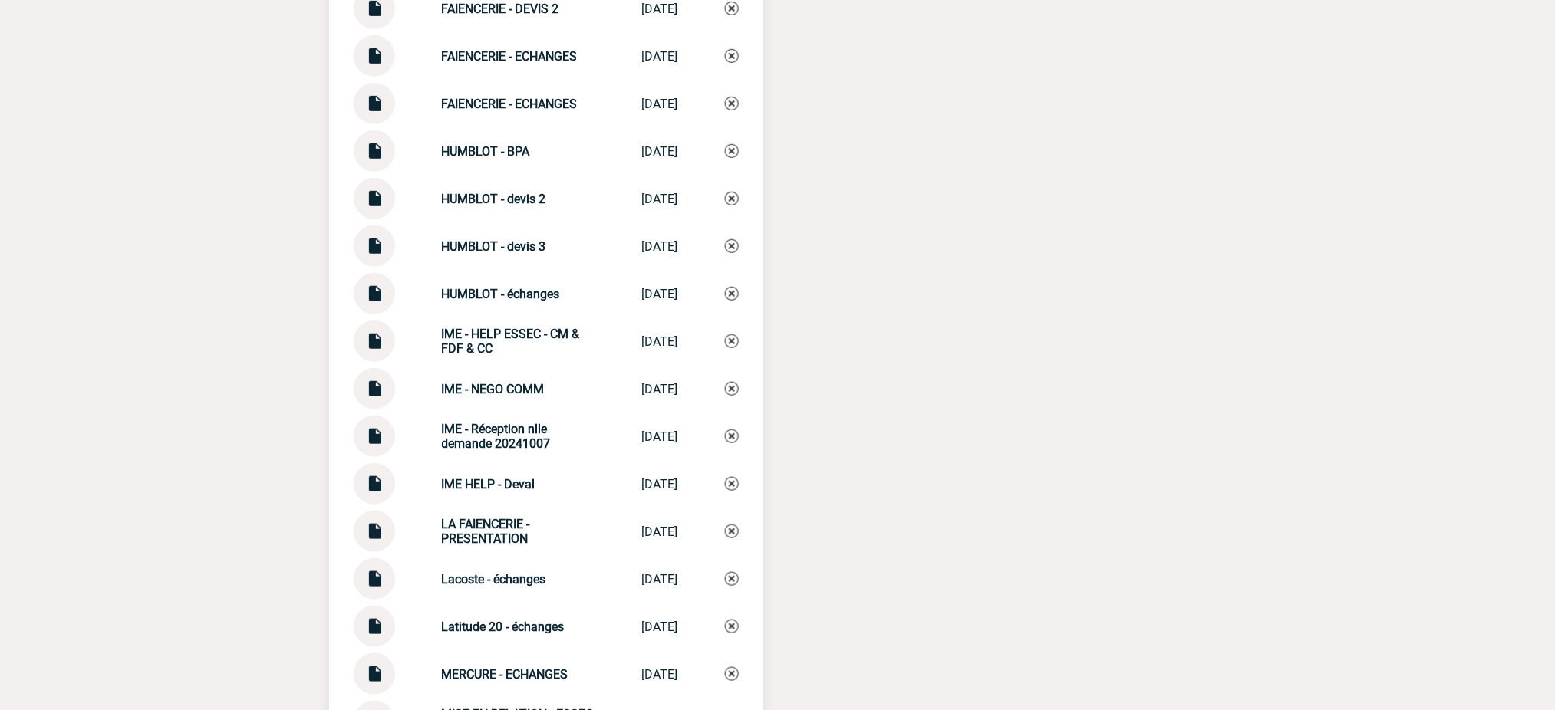
scroll to position [4476, 0]
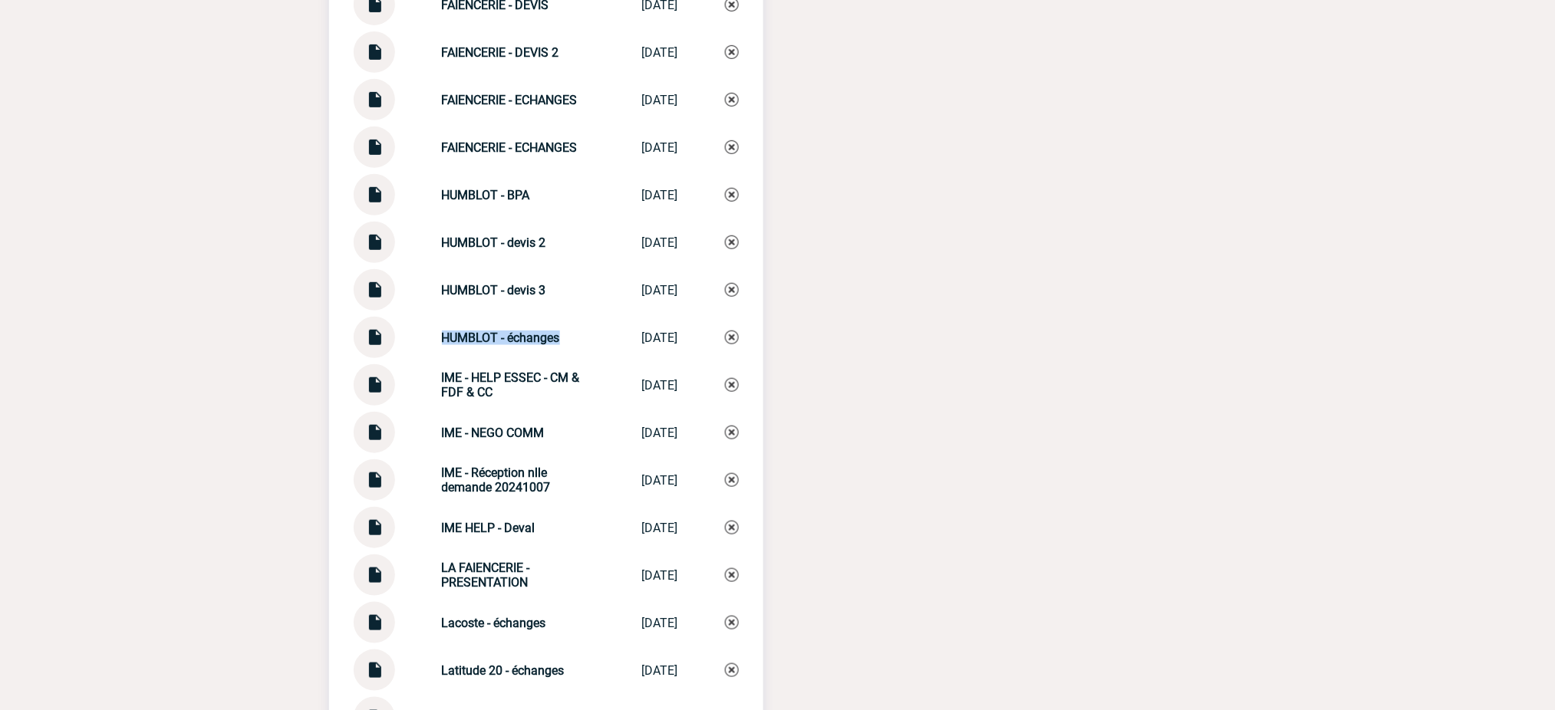
drag, startPoint x: 549, startPoint y: 331, endPoint x: 418, endPoint y: 330, distance: 131.2
click at [418, 330] on div "HUMBLOT - échanges HUMBLOT - écha... 08/09/2025" at bounding box center [546, 337] width 385 height 41
copy strong "HUMBLOT - échanges"
click at [729, 331] on img at bounding box center [732, 338] width 14 height 14
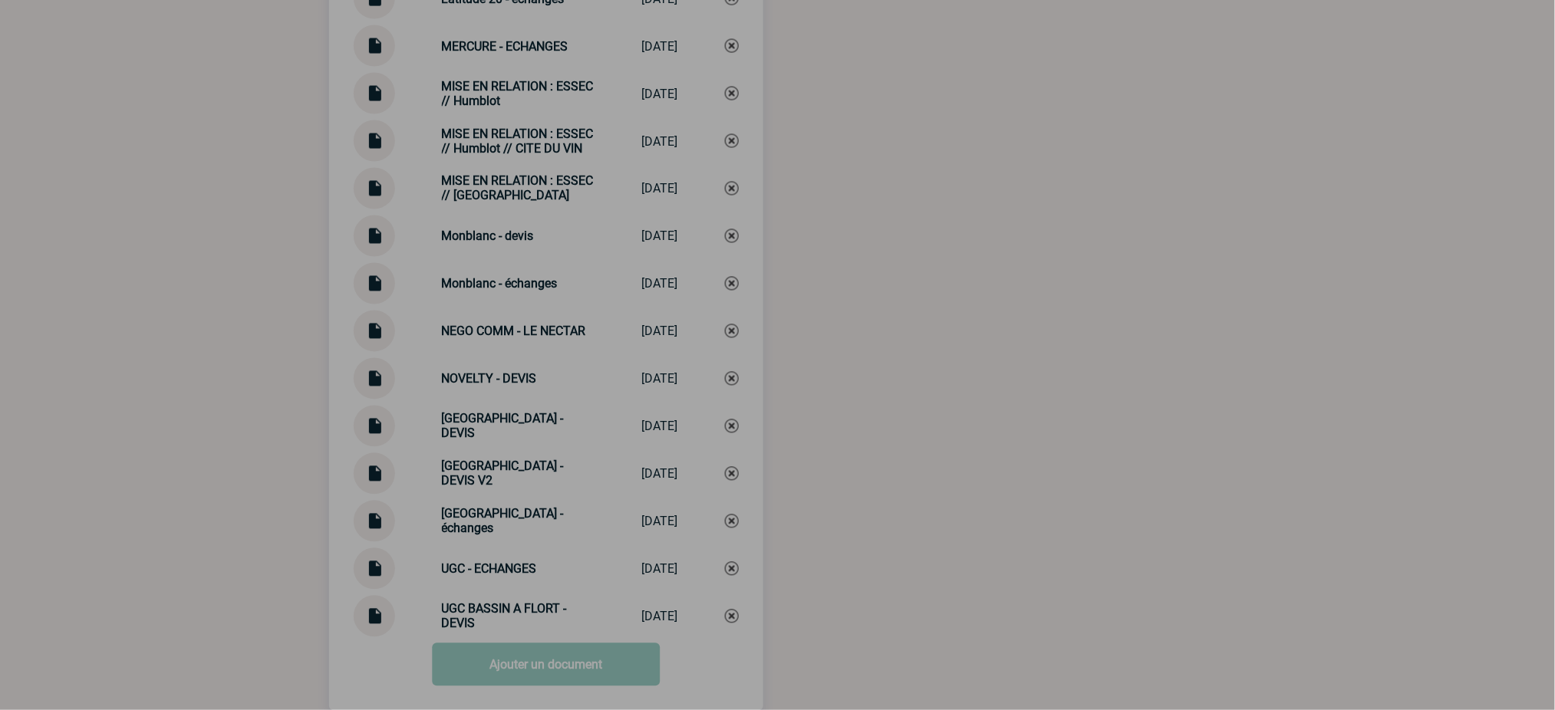
scroll to position [5192, 0]
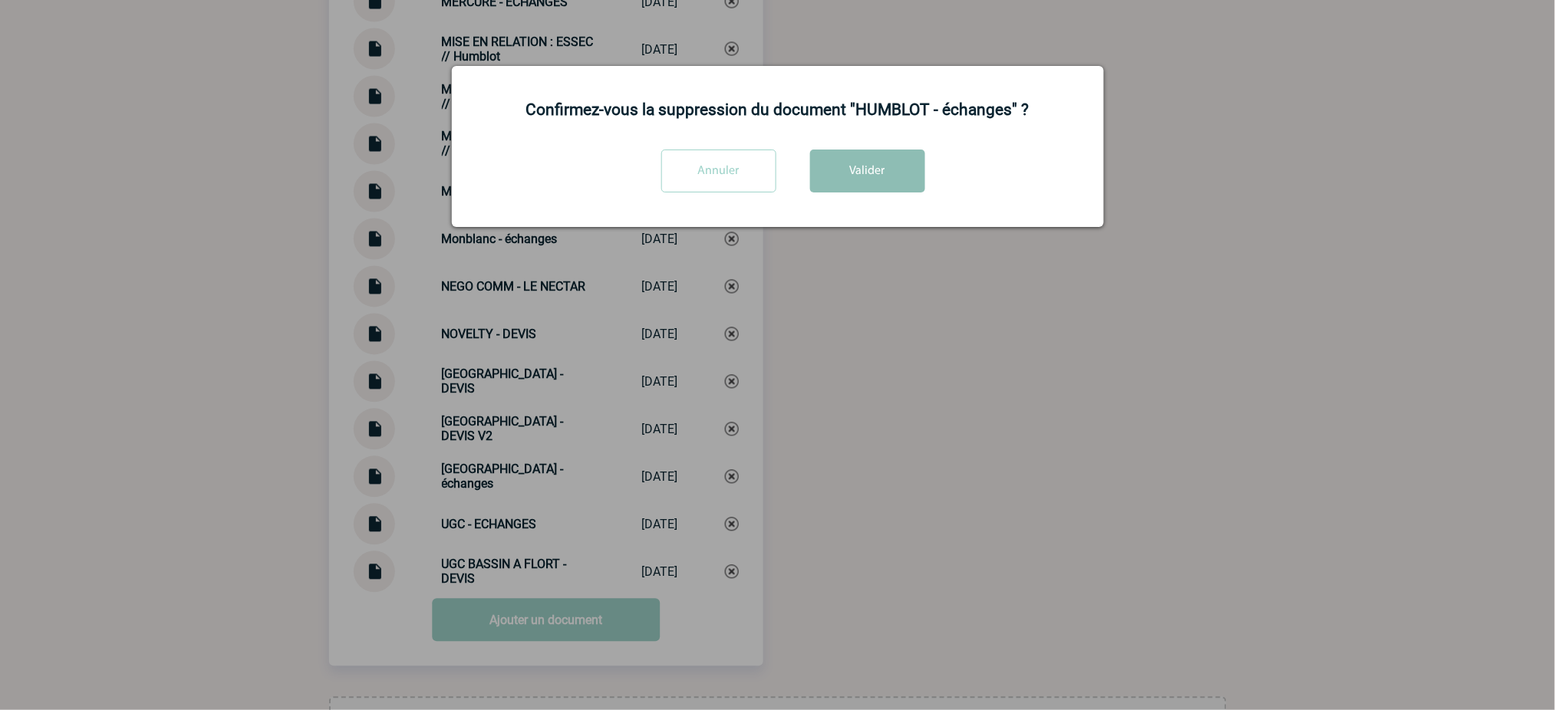
click at [837, 167] on button "Valider" at bounding box center [867, 171] width 115 height 43
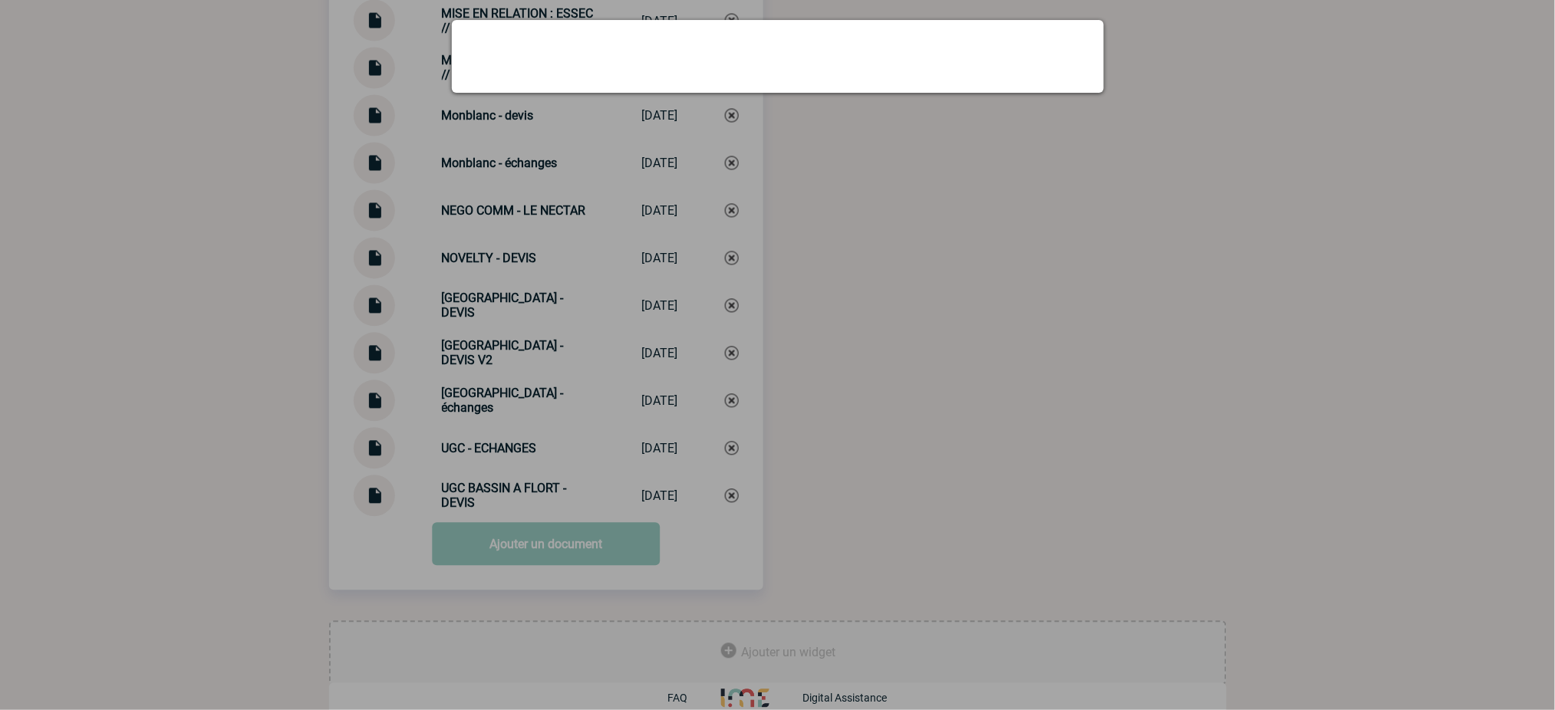
scroll to position [5221, 0]
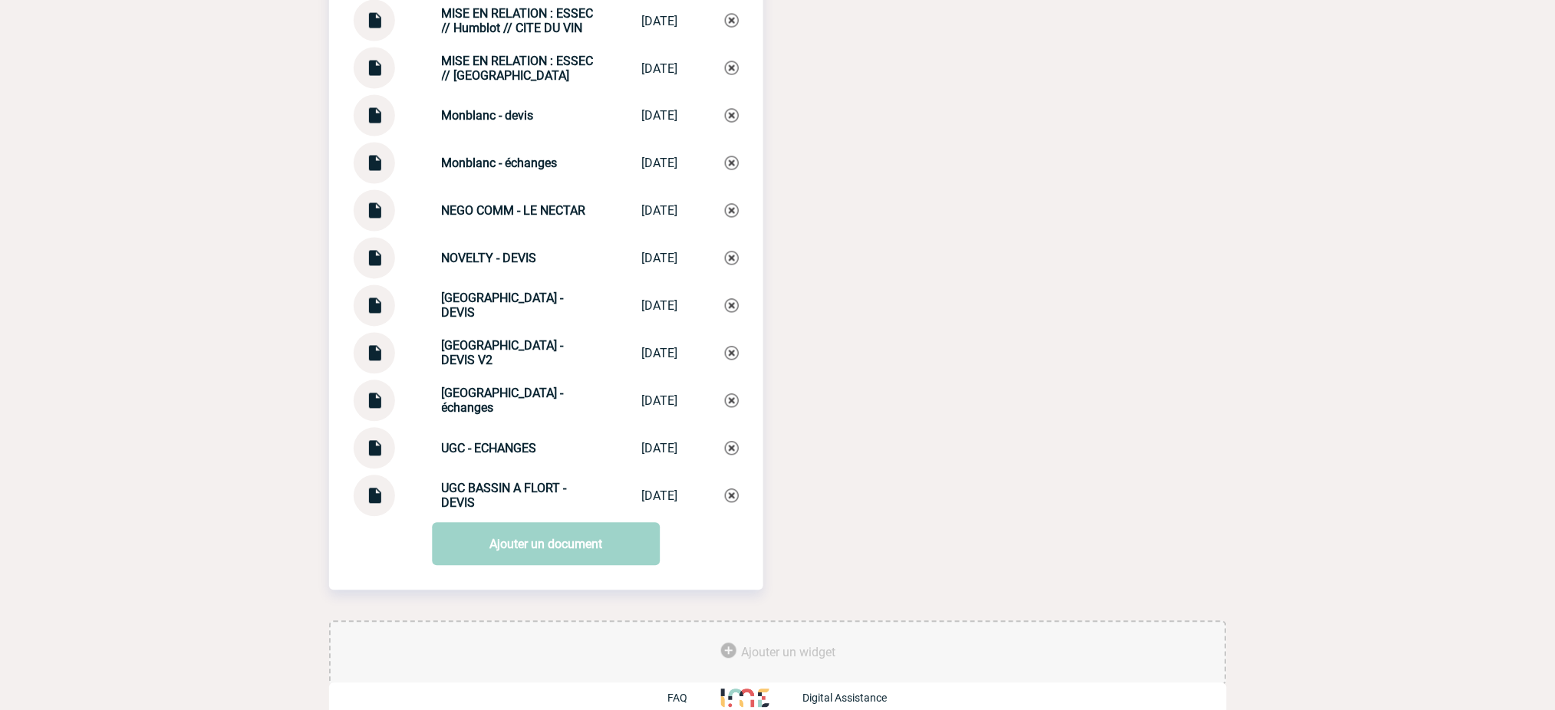
click at [521, 523] on link "Ajouter un document" at bounding box center [546, 544] width 228 height 43
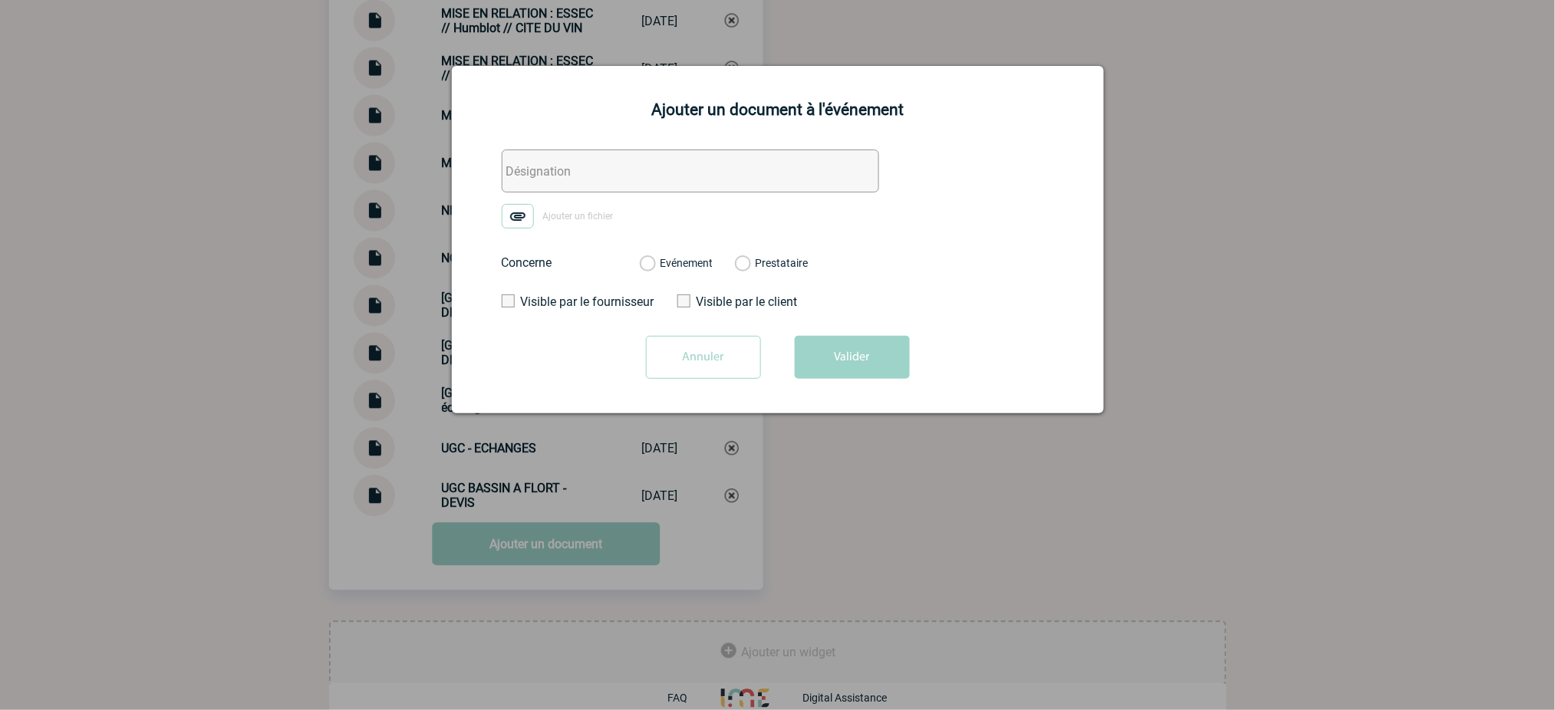
click at [649, 191] on input "text" at bounding box center [690, 171] width 377 height 43
paste input "HUMBLOT - échanges"
type input "HUMBLOT - échanges"
click at [521, 226] on img at bounding box center [518, 216] width 32 height 25
click at [0, 0] on input "Ajouter un fichier" at bounding box center [0, 0] width 0 height 0
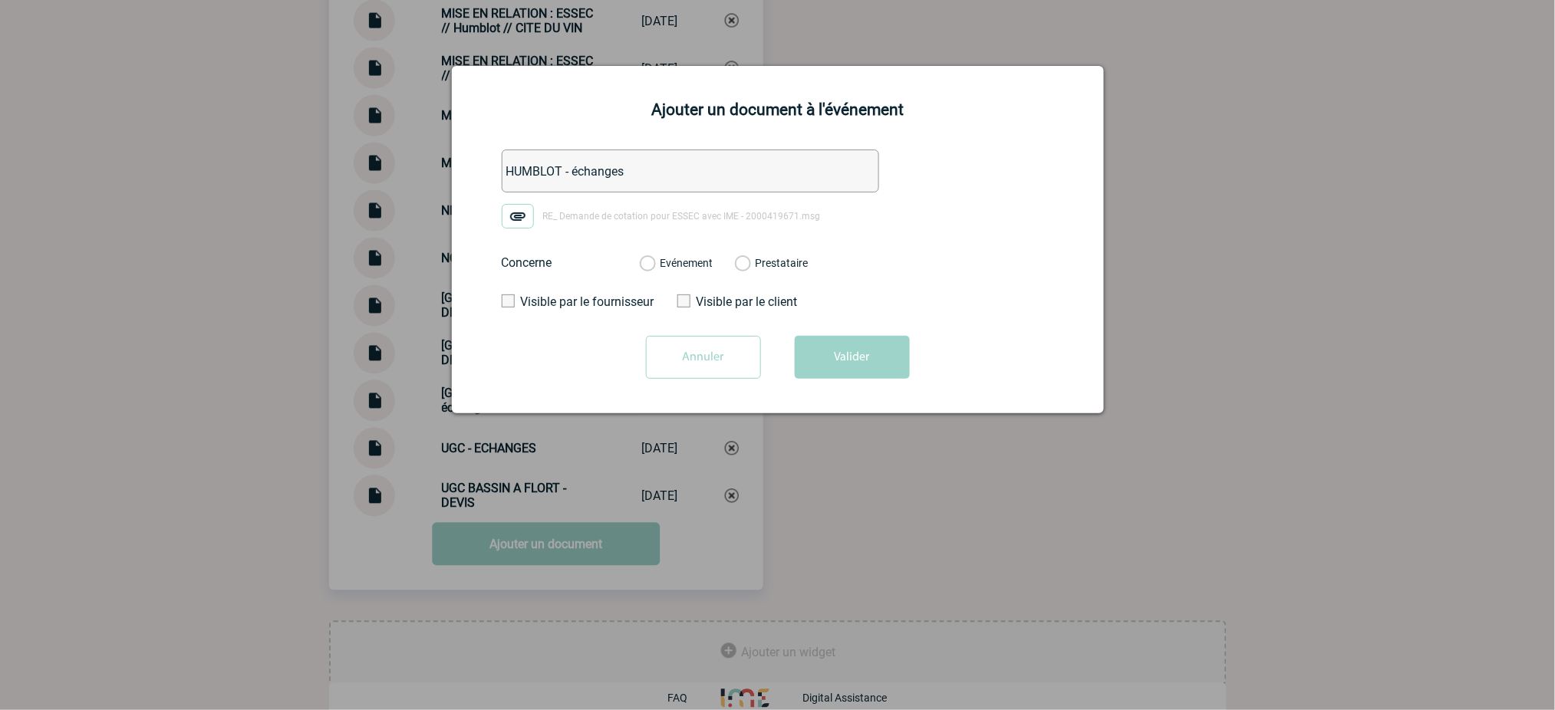
click at [654, 265] on label "Evénement" at bounding box center [647, 264] width 15 height 14
click at [0, 0] on input "Evénement" at bounding box center [0, 0] width 0 height 0
click at [847, 342] on button "Valider" at bounding box center [852, 357] width 115 height 43
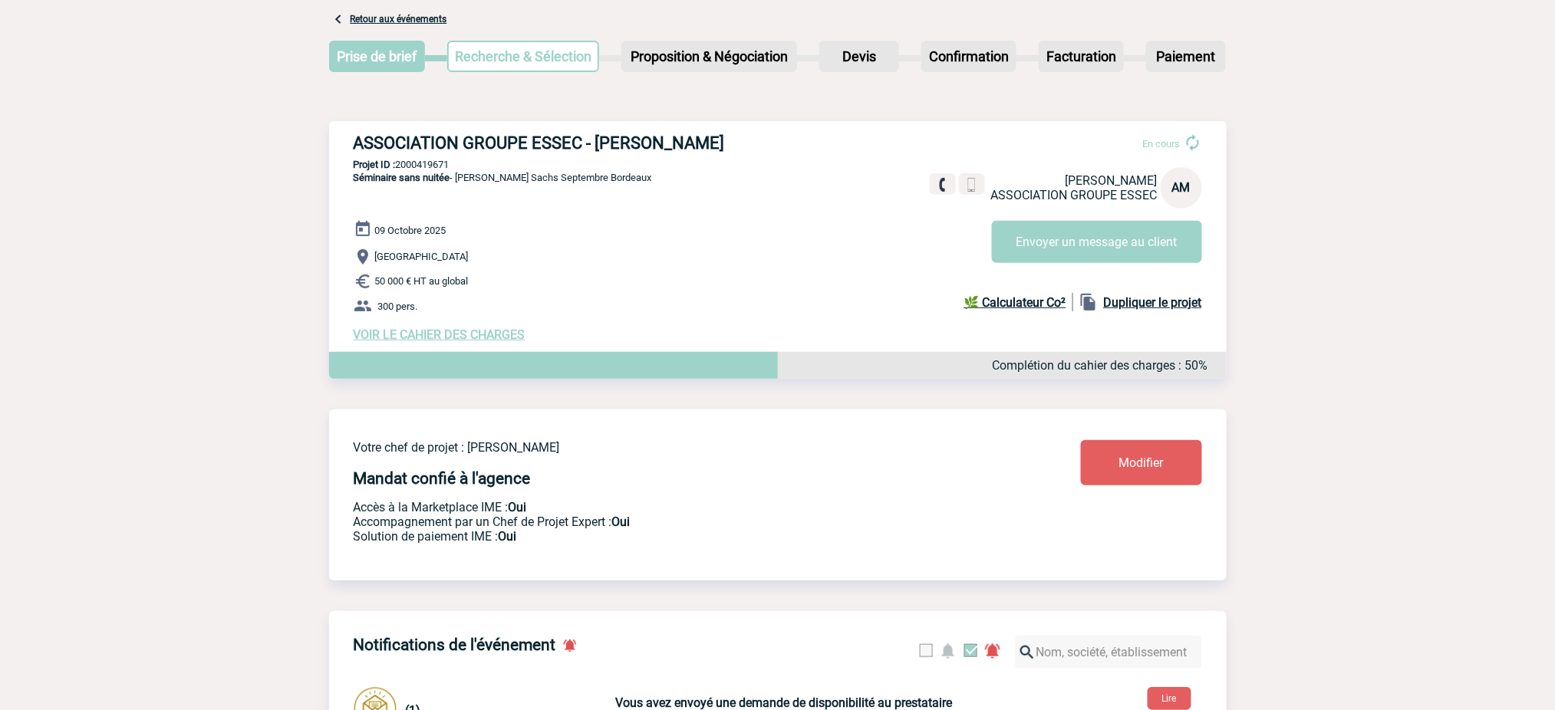
scroll to position [0, 0]
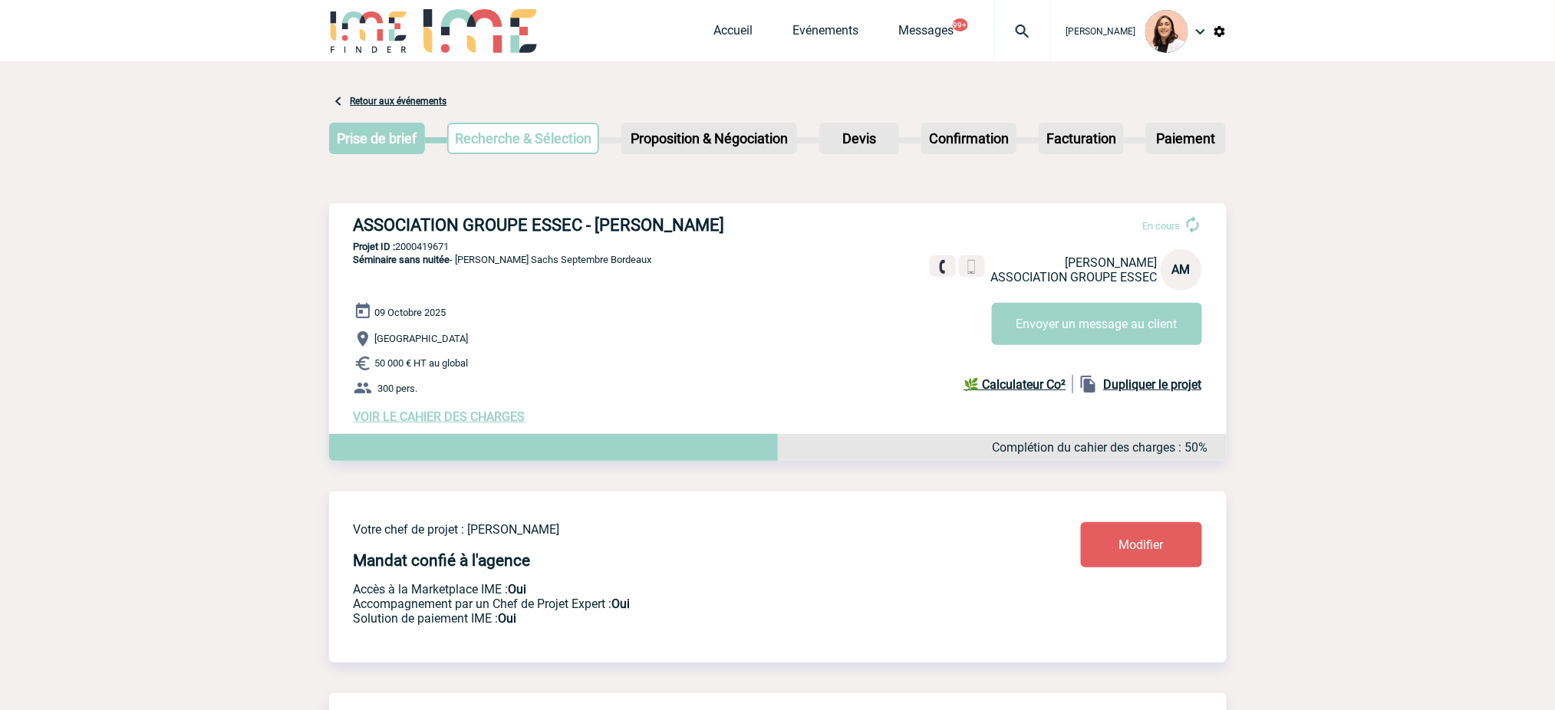
click at [757, 28] on span "Accueil" at bounding box center [753, 30] width 79 height 15
click at [747, 26] on link "Accueil" at bounding box center [733, 33] width 39 height 21
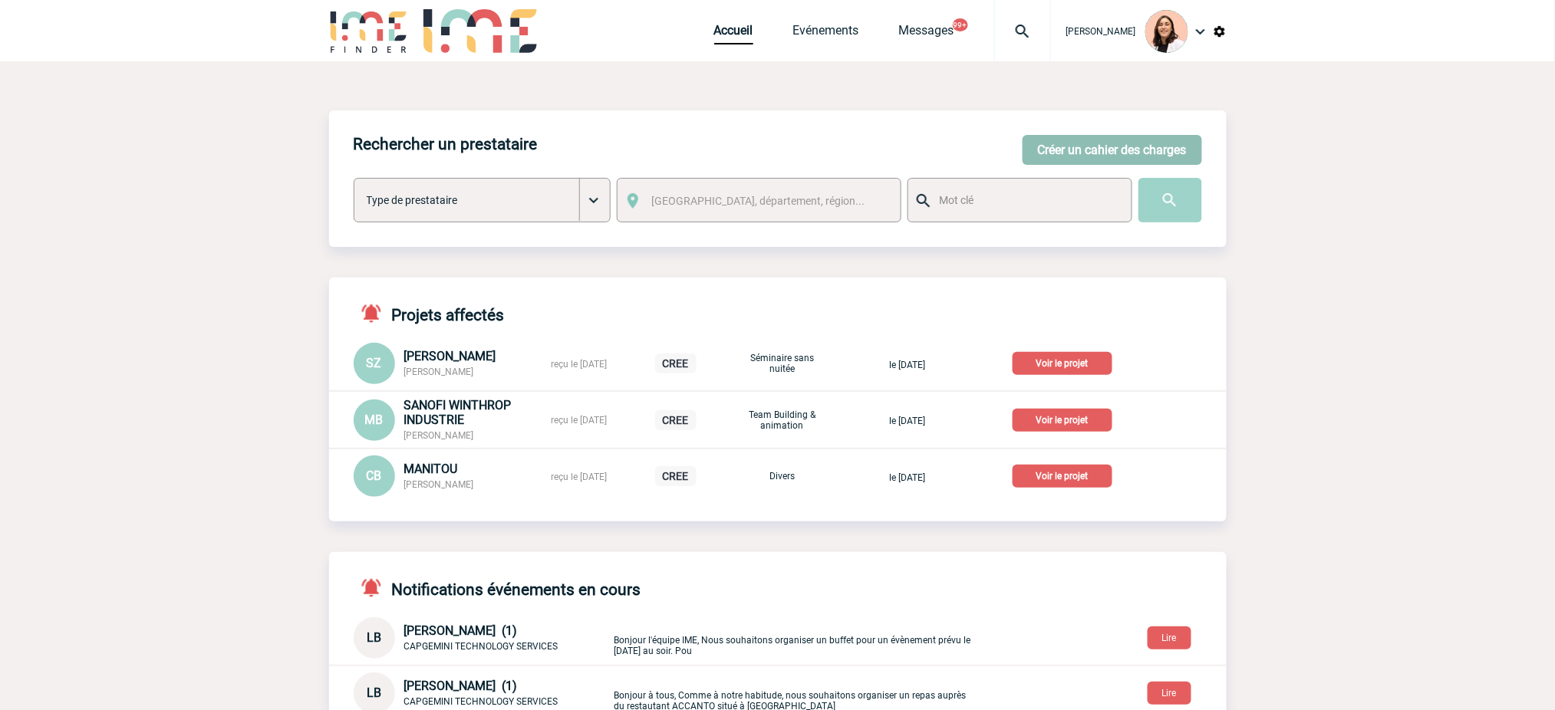
click at [1075, 140] on button "Créer un cahier des charges" at bounding box center [1111, 150] width 179 height 30
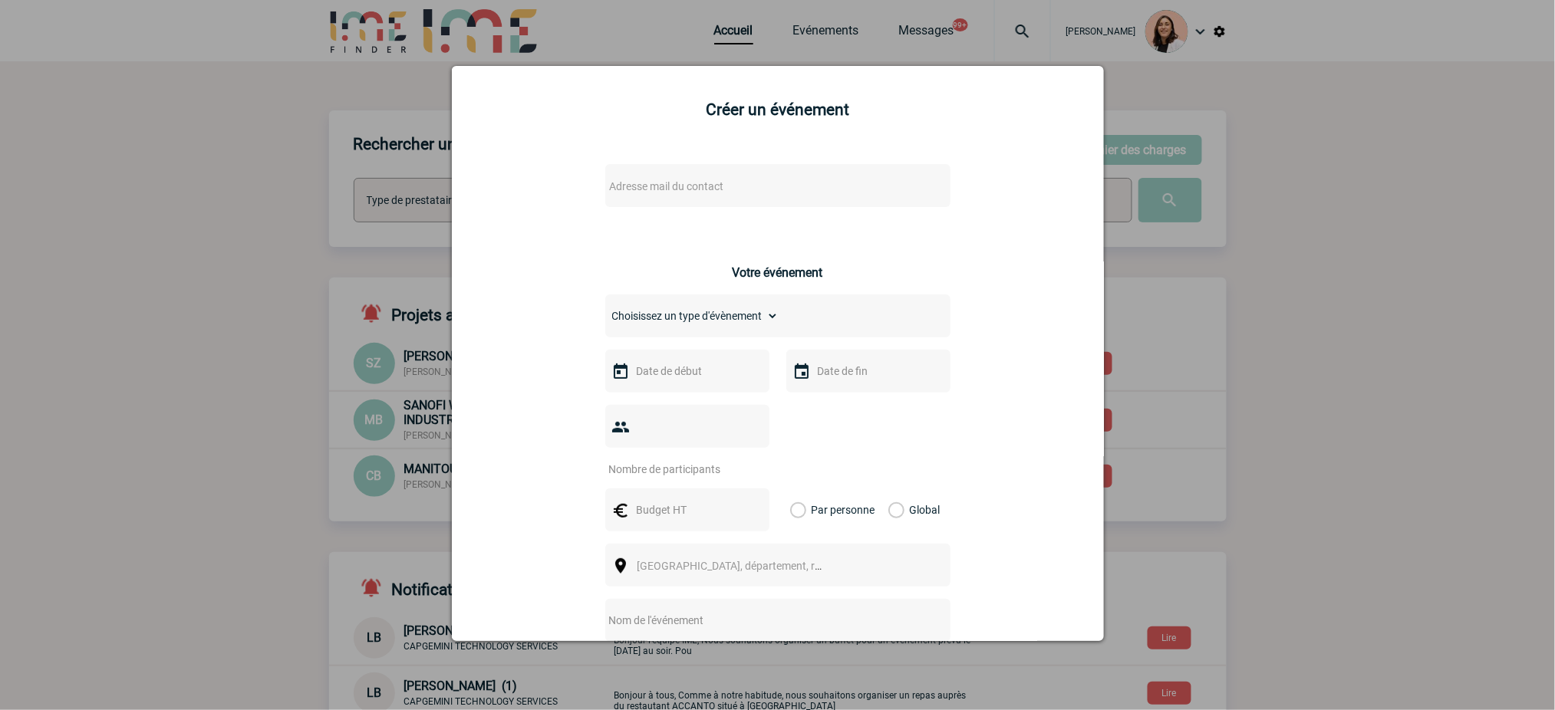
click at [725, 173] on div "Adresse mail du contact" at bounding box center [777, 185] width 345 height 43
click at [724, 185] on span "Adresse mail du contact" at bounding box center [738, 186] width 268 height 21
type input "daniel.larocque@sanofi.com"
click at [933, 203] on div "Adresse mail du contact" at bounding box center [777, 185] width 345 height 43
click at [652, 196] on span "Adresse mail du contact" at bounding box center [738, 186] width 268 height 21
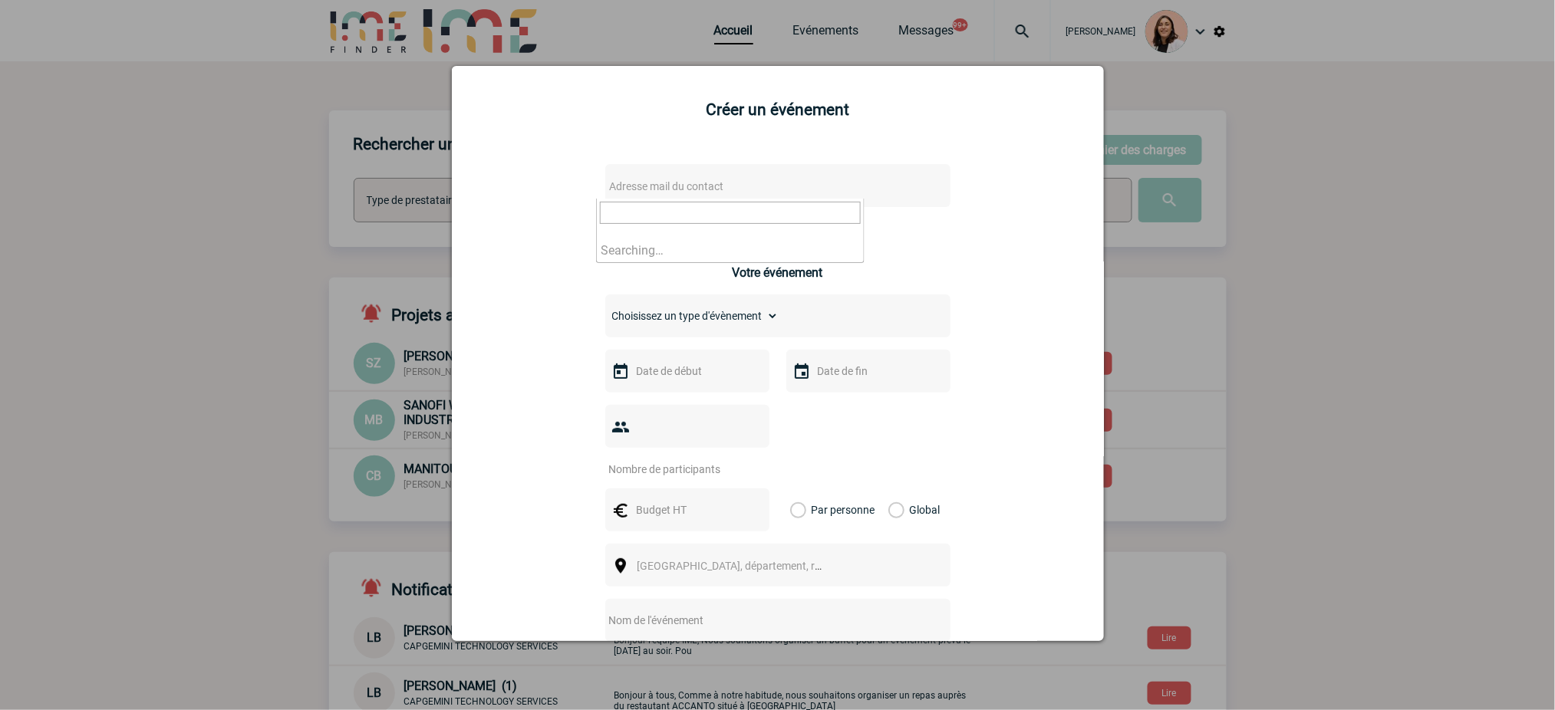
type input "[EMAIL_ADDRESS][DOMAIN_NAME]"
click at [1283, 230] on div at bounding box center [777, 355] width 1555 height 710
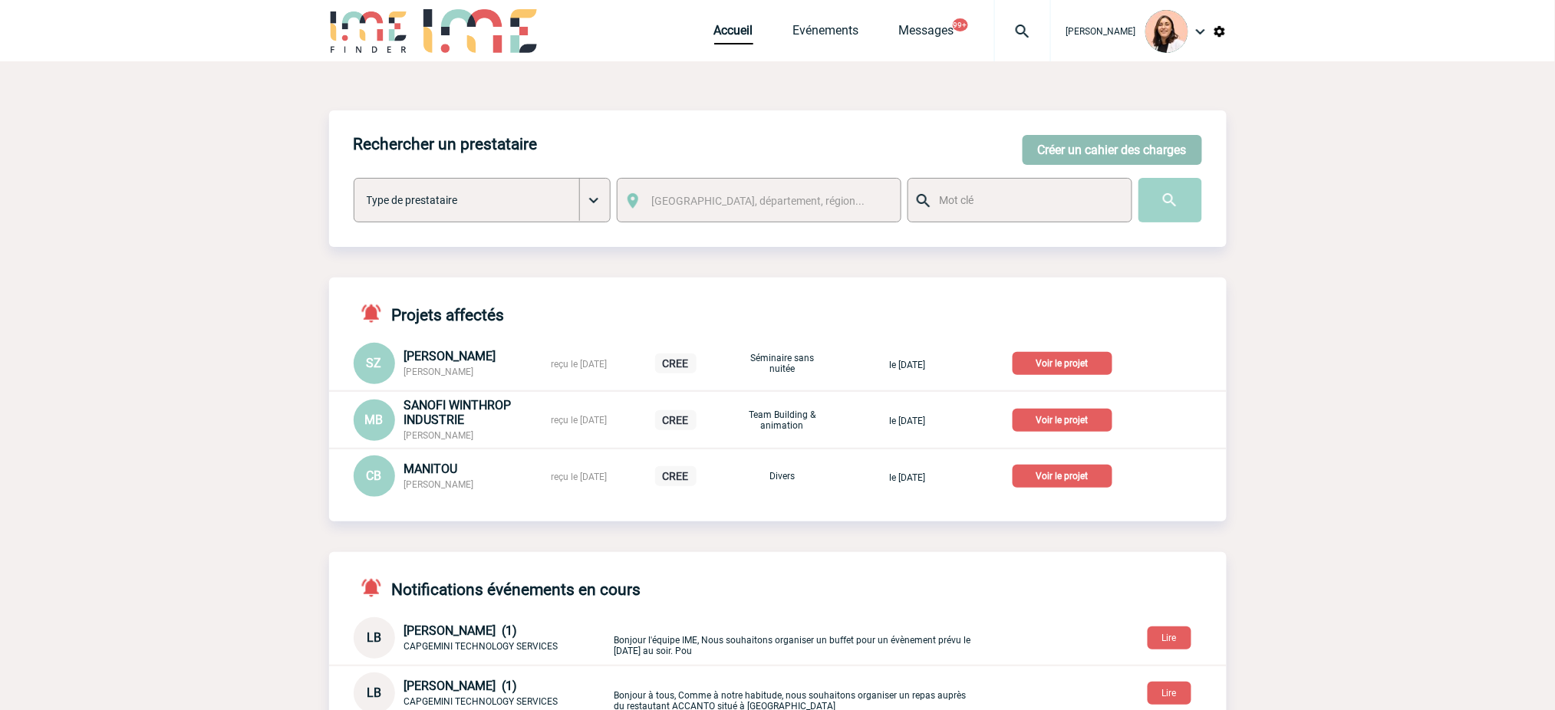
click at [1108, 144] on button "Créer un cahier des charges" at bounding box center [1111, 150] width 179 height 30
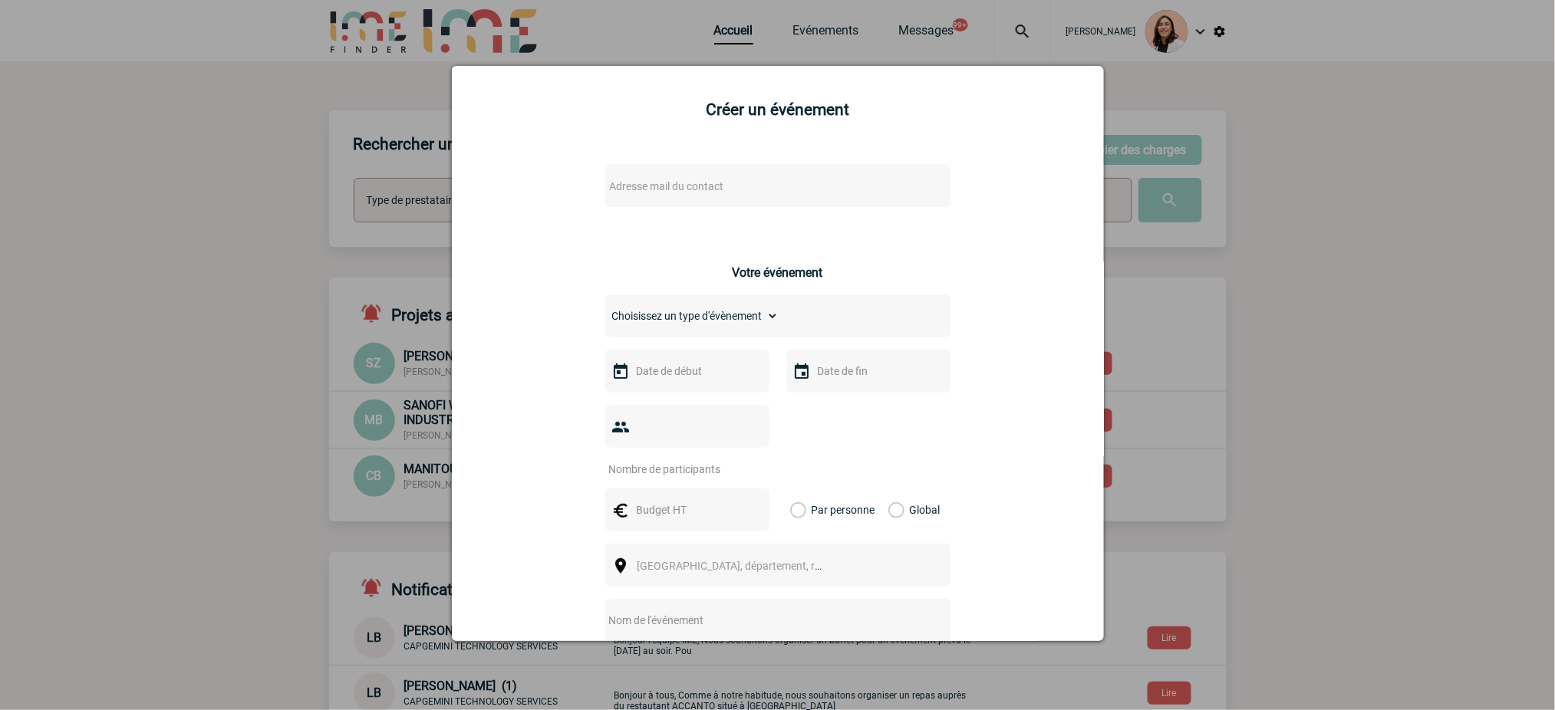
click at [725, 168] on div "Adresse mail du contact" at bounding box center [777, 185] width 345 height 43
click at [718, 183] on span "Adresse mail du contact" at bounding box center [738, 186] width 268 height 21
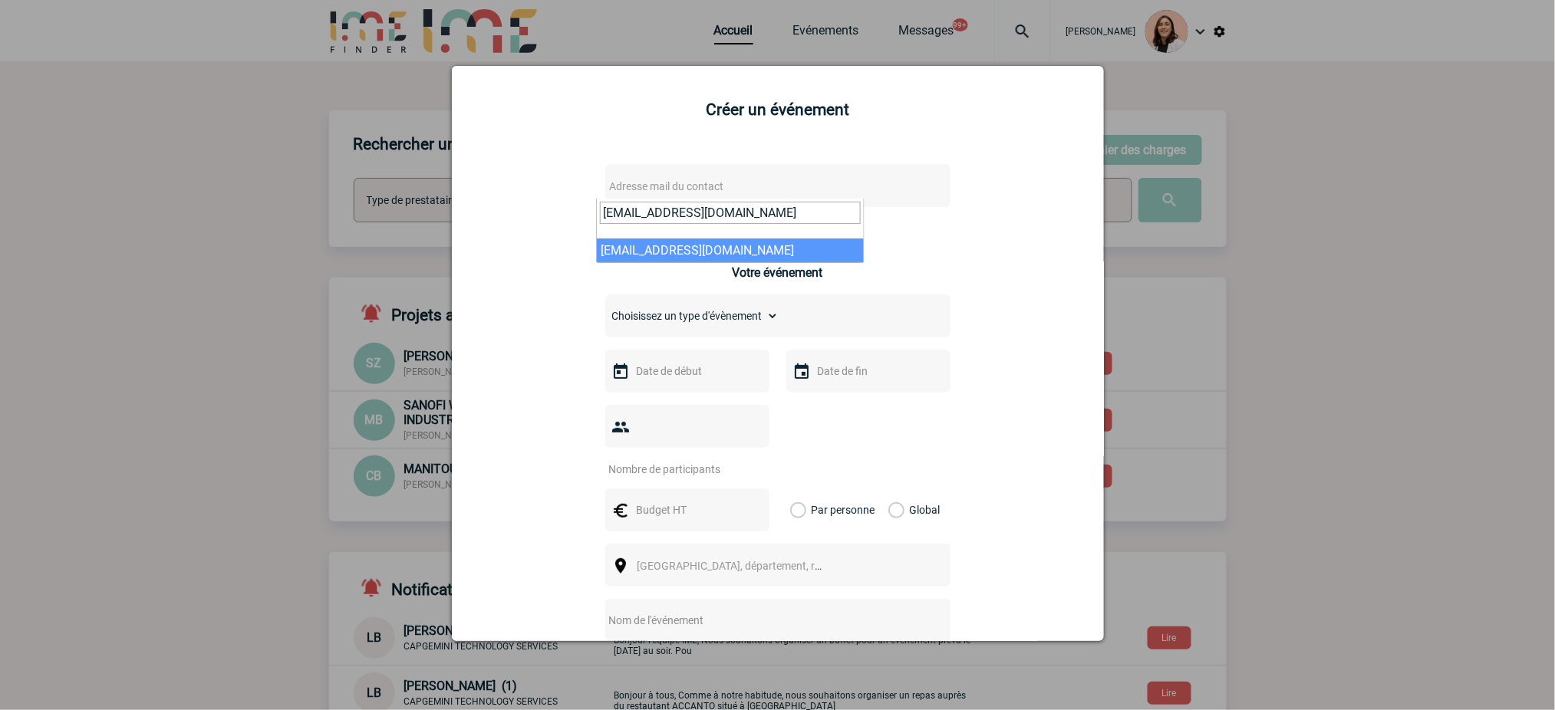
type input "[EMAIL_ADDRESS][DOMAIN_NAME]"
select select "115959"
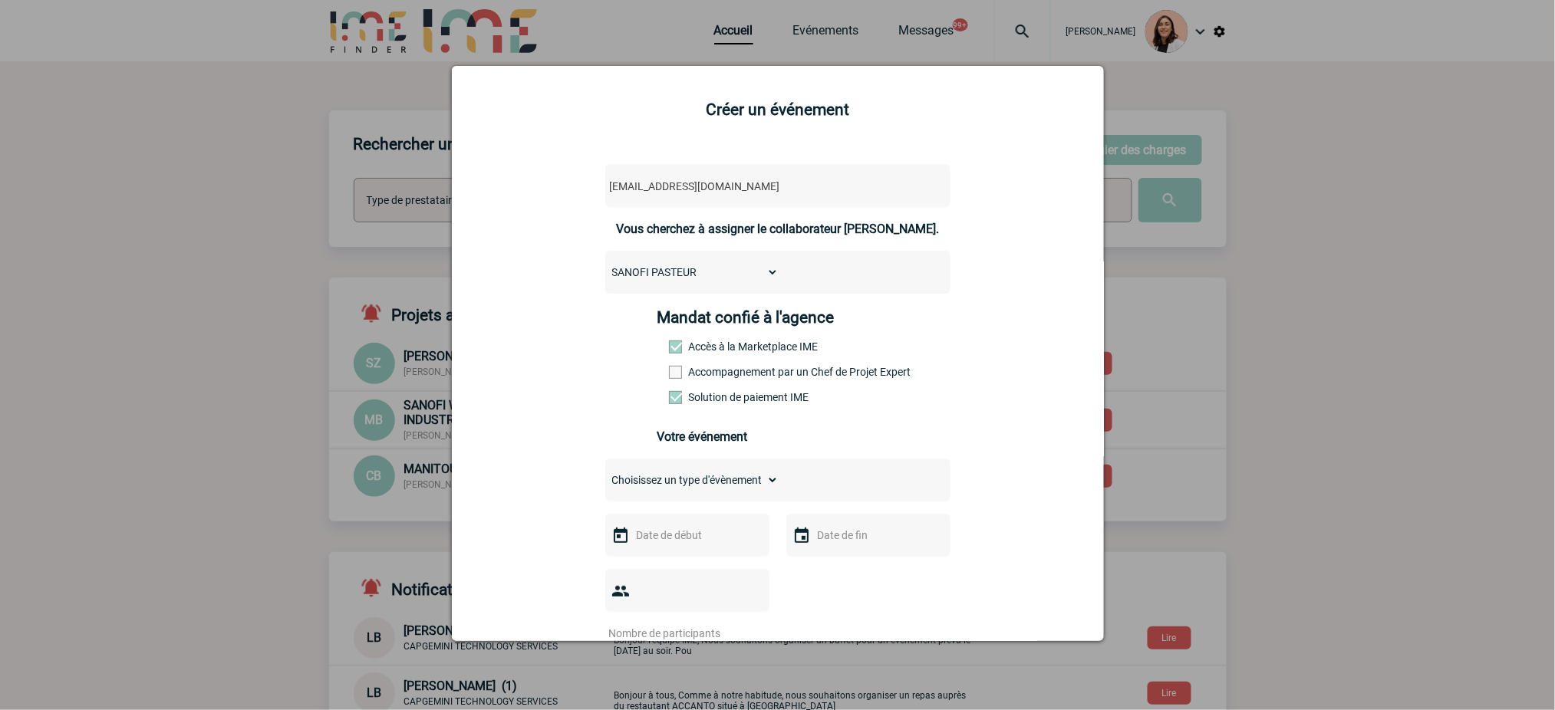
scroll to position [204, 0]
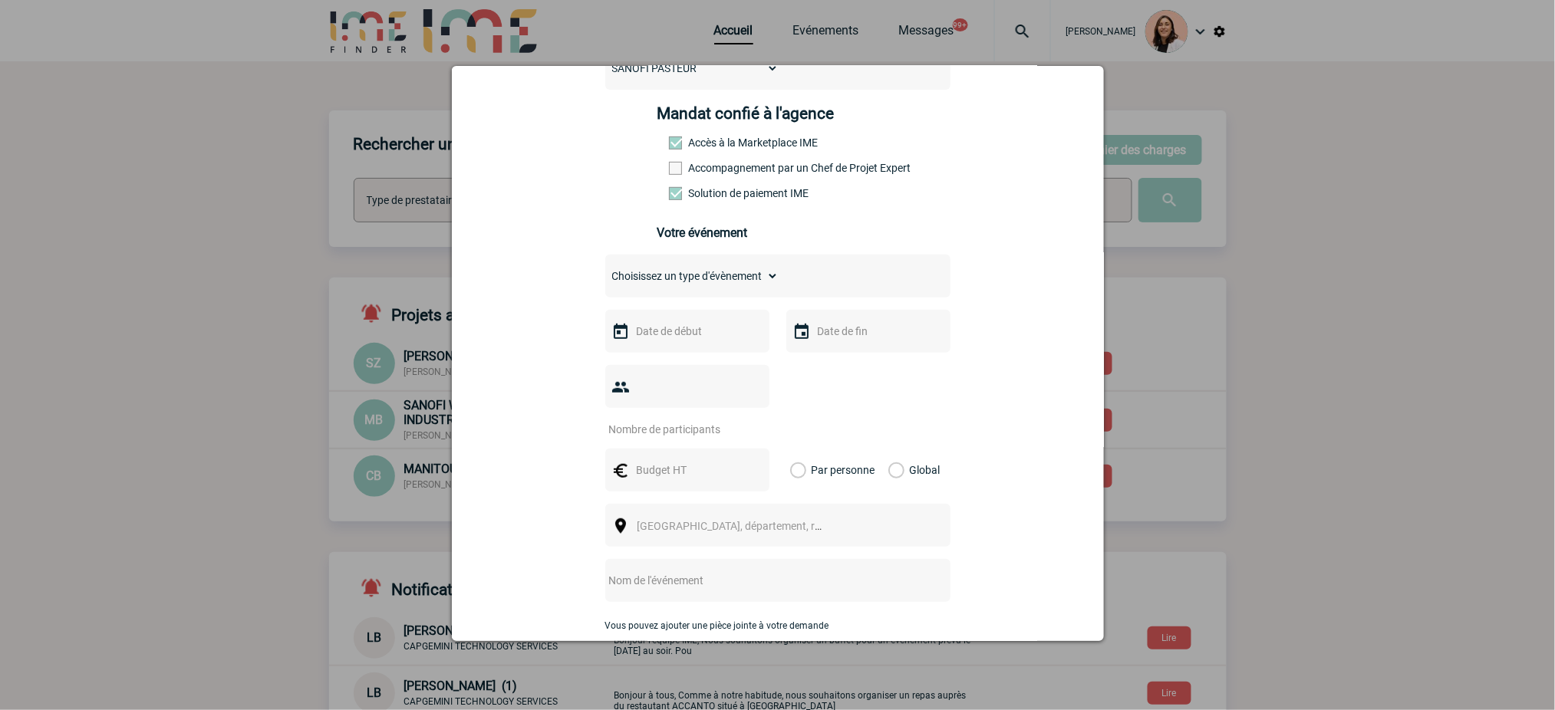
click at [734, 275] on select "Choisissez un type d'évènement Séminaire avec nuitée Séminaire sans nuitée Repa…" at bounding box center [691, 275] width 173 height 21
select select "3"
click at [605, 270] on select "Choisissez un type d'évènement Séminaire avec nuitée Séminaire sans nuitée Repa…" at bounding box center [691, 275] width 173 height 21
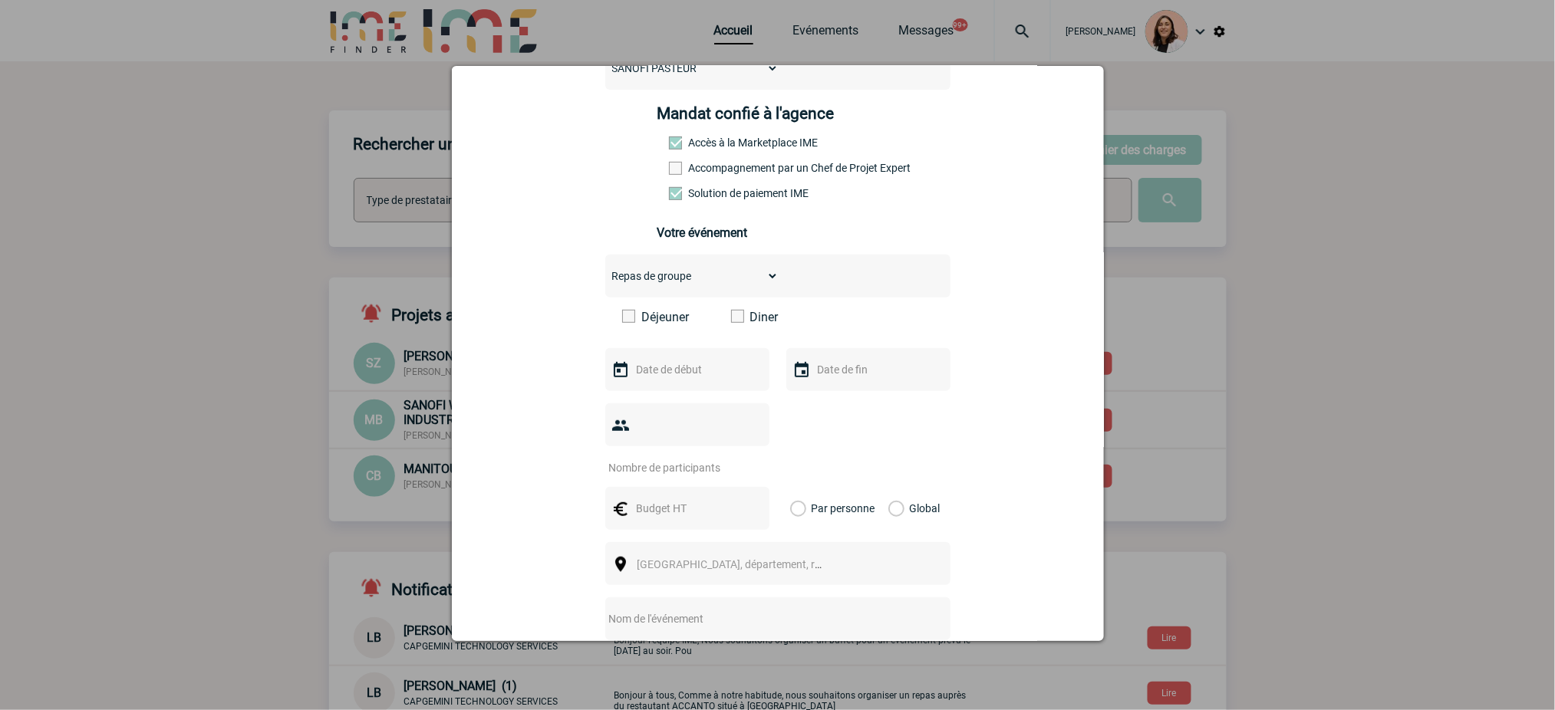
click at [733, 317] on span at bounding box center [737, 316] width 13 height 13
click at [0, 0] on input "Diner" at bounding box center [0, 0] width 0 height 0
click at [698, 364] on input "text" at bounding box center [686, 370] width 106 height 20
click at [675, 589] on link "30" at bounding box center [673, 577] width 28 height 28
type input "[DATE]"
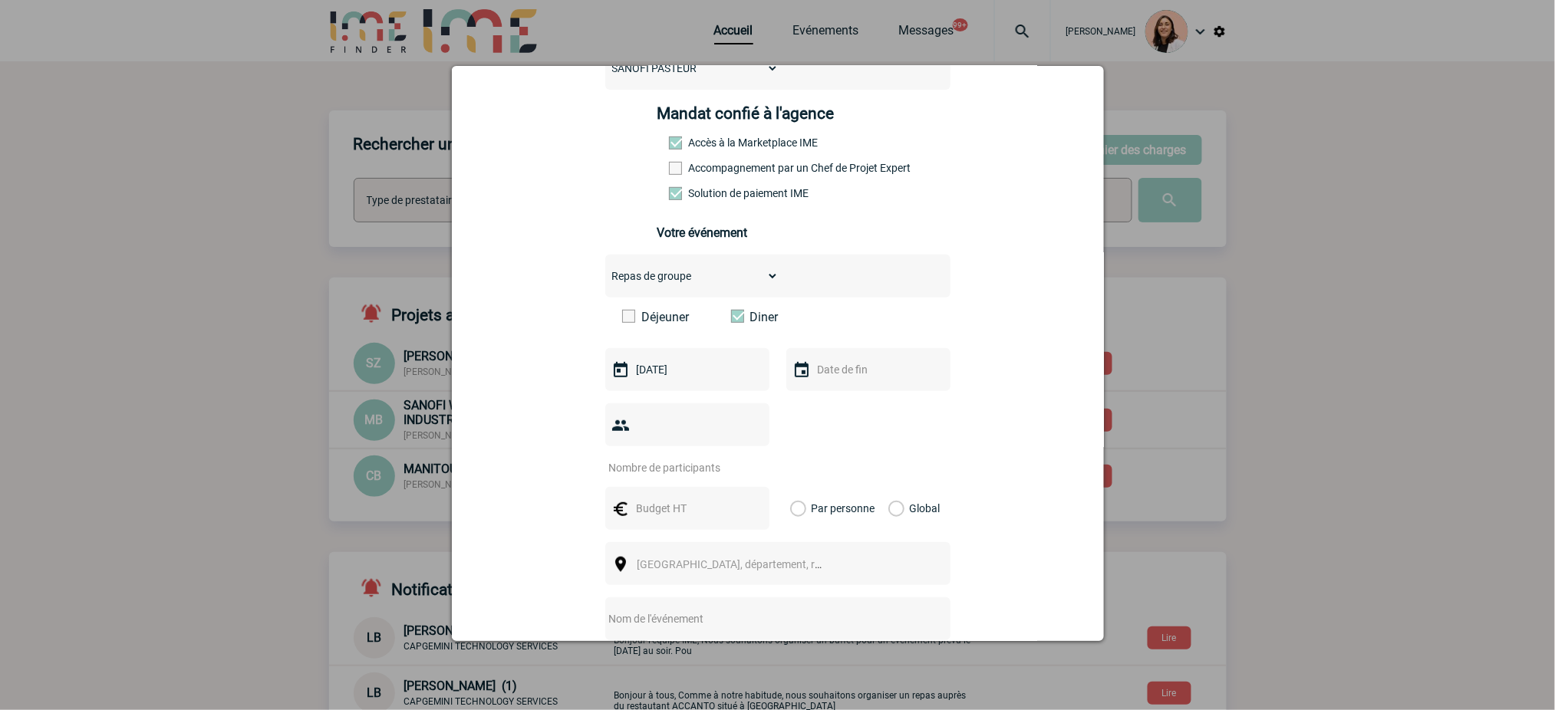
click at [841, 361] on div at bounding box center [868, 369] width 164 height 43
click at [838, 372] on input "text" at bounding box center [867, 370] width 106 height 20
drag, startPoint x: 857, startPoint y: 586, endPoint x: 850, endPoint y: 575, distance: 12.8
click at [858, 585] on link "30" at bounding box center [854, 577] width 28 height 28
type input "30-09-2025"
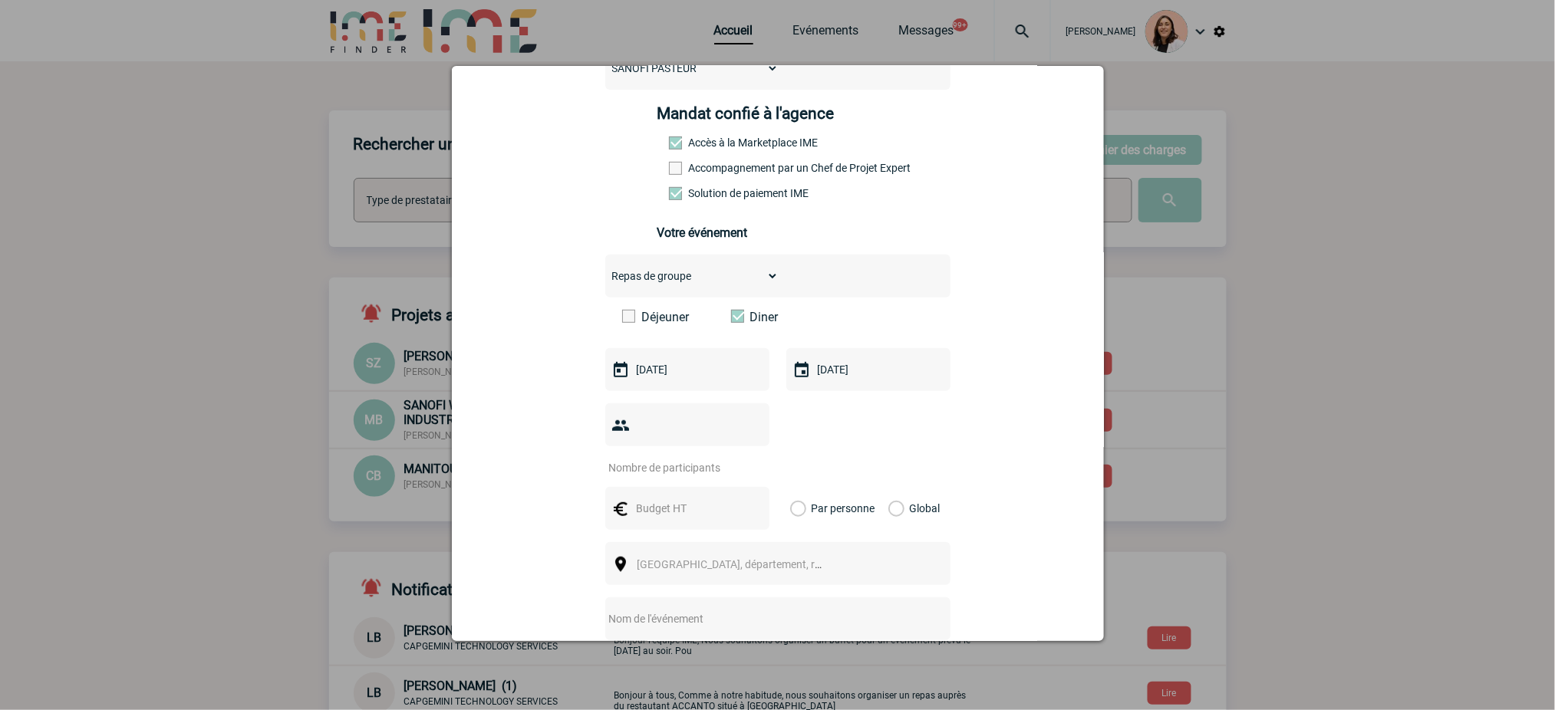
click at [649, 478] on input "number" at bounding box center [677, 468] width 144 height 20
type input "20"
click at [702, 515] on input "text" at bounding box center [686, 509] width 106 height 20
type input "2000"
click at [898, 509] on label "Global" at bounding box center [893, 508] width 10 height 43
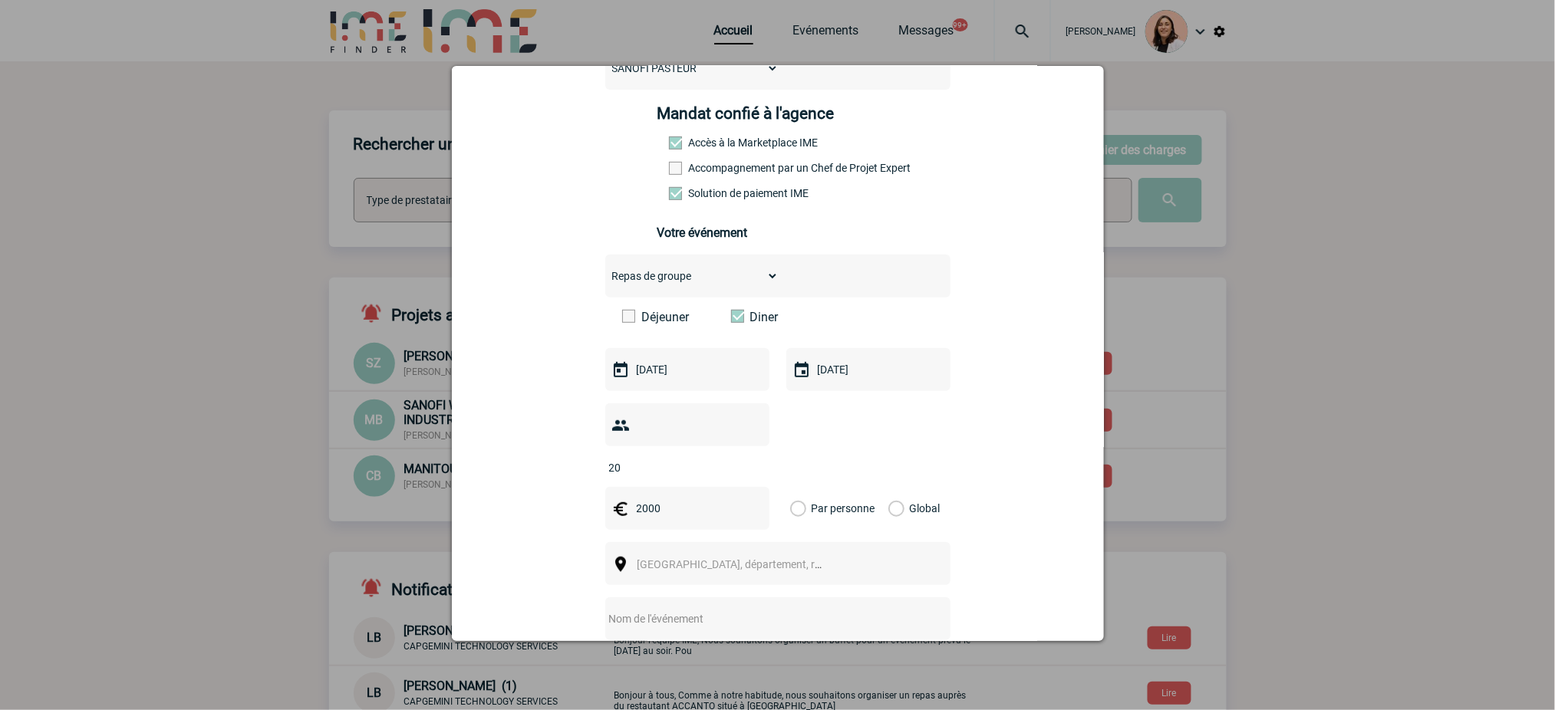
click at [0, 0] on input "Global" at bounding box center [0, 0] width 0 height 0
click at [782, 558] on span "Ville, département, région..." at bounding box center [736, 564] width 211 height 21
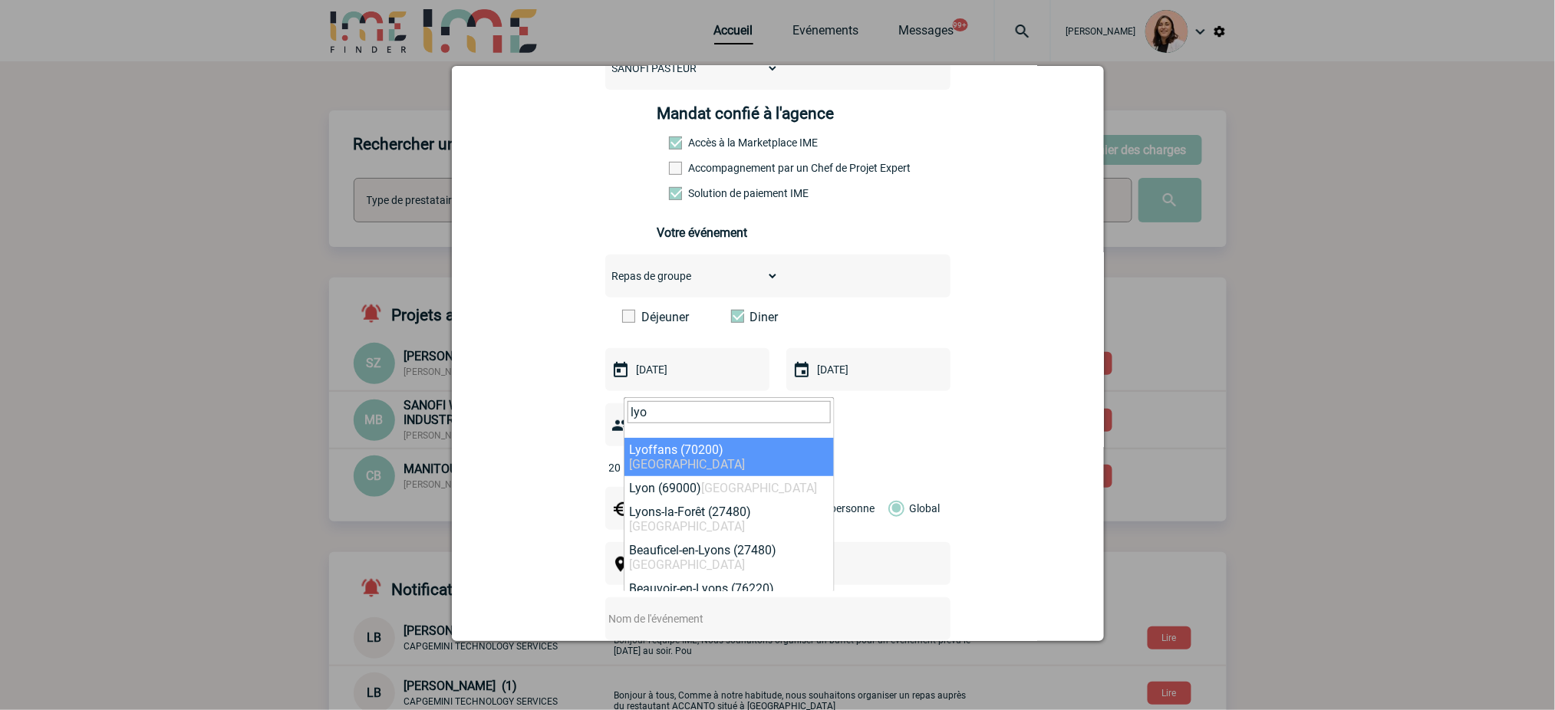
type input "lyo"
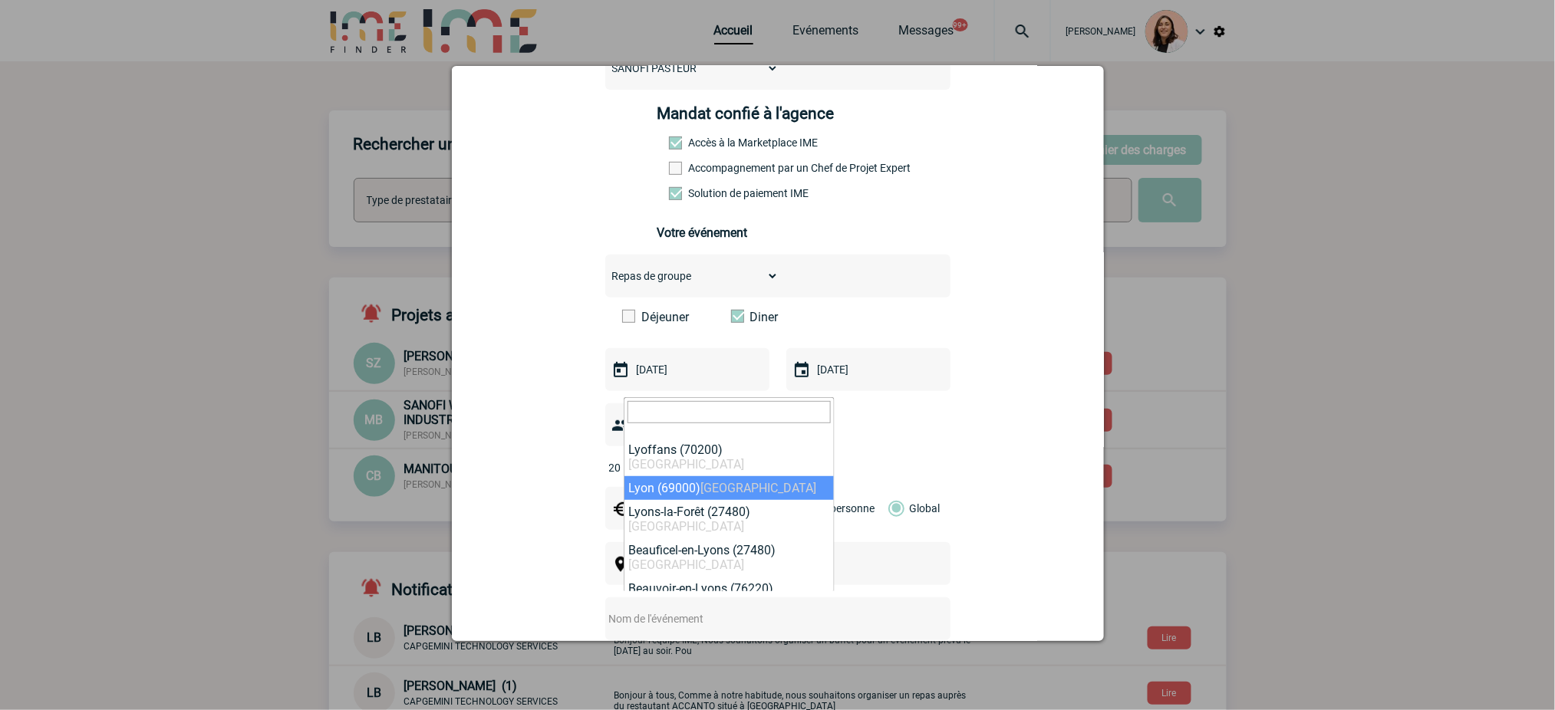
select select "36544"
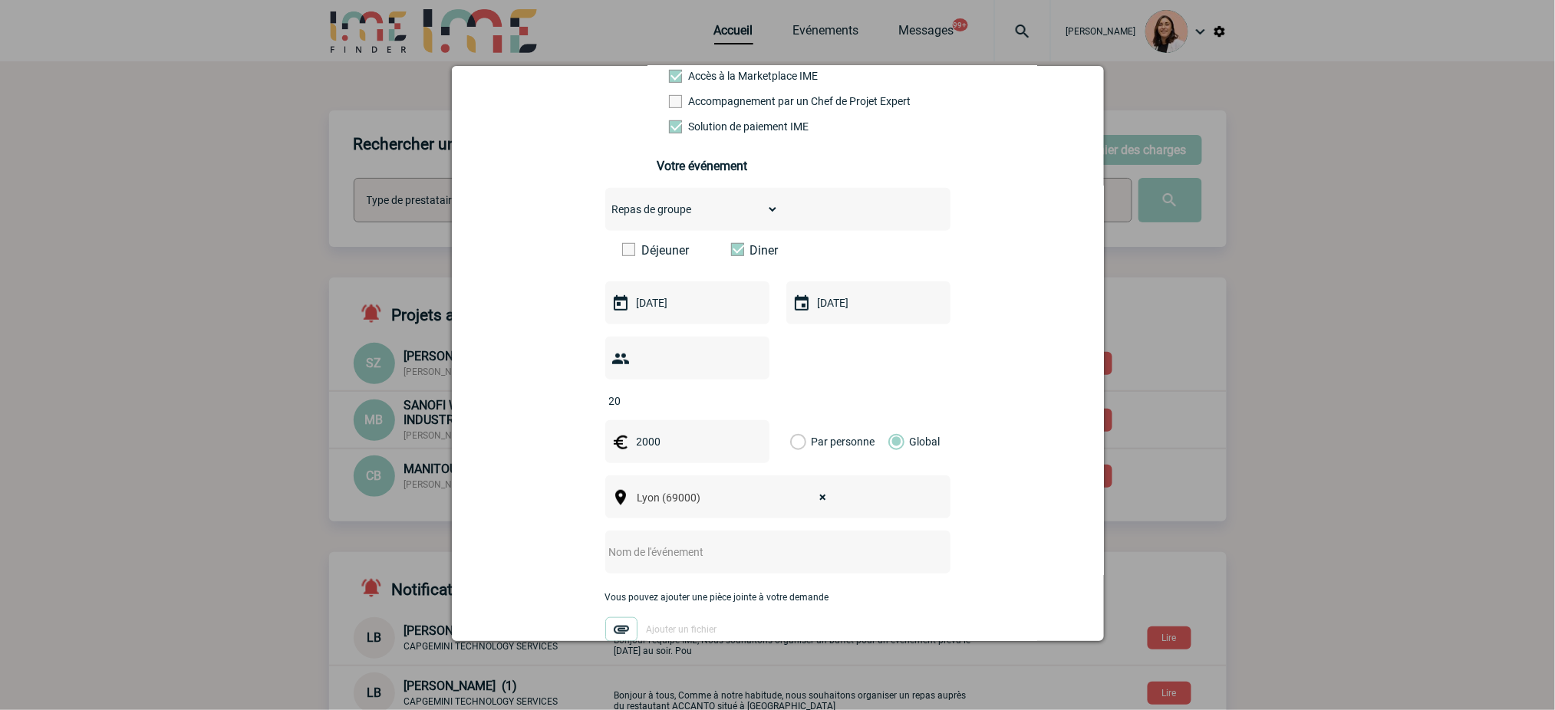
scroll to position [307, 0]
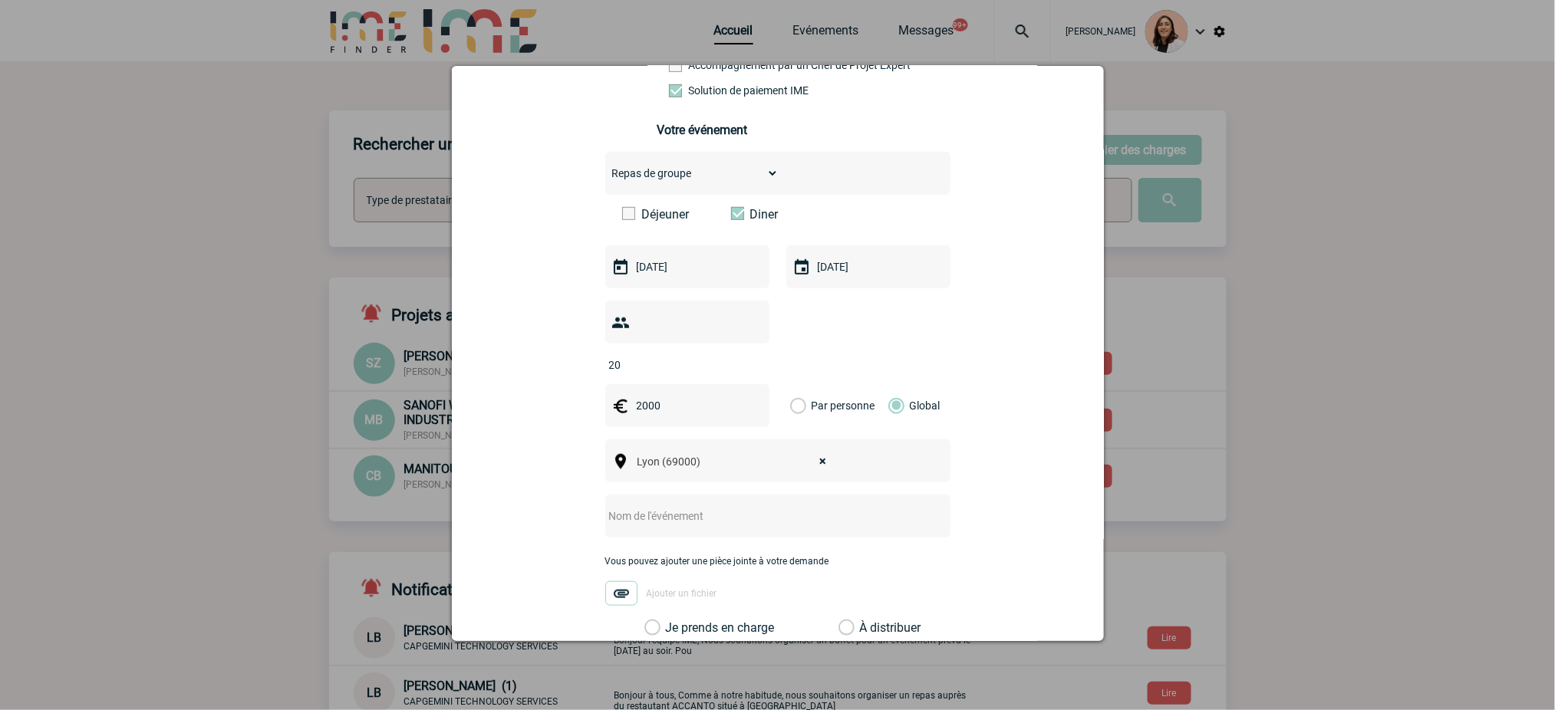
click at [713, 522] on input "text" at bounding box center [757, 516] width 305 height 20
click at [743, 512] on input "Diner au" at bounding box center [757, 516] width 305 height 20
paste input "SIPRES"
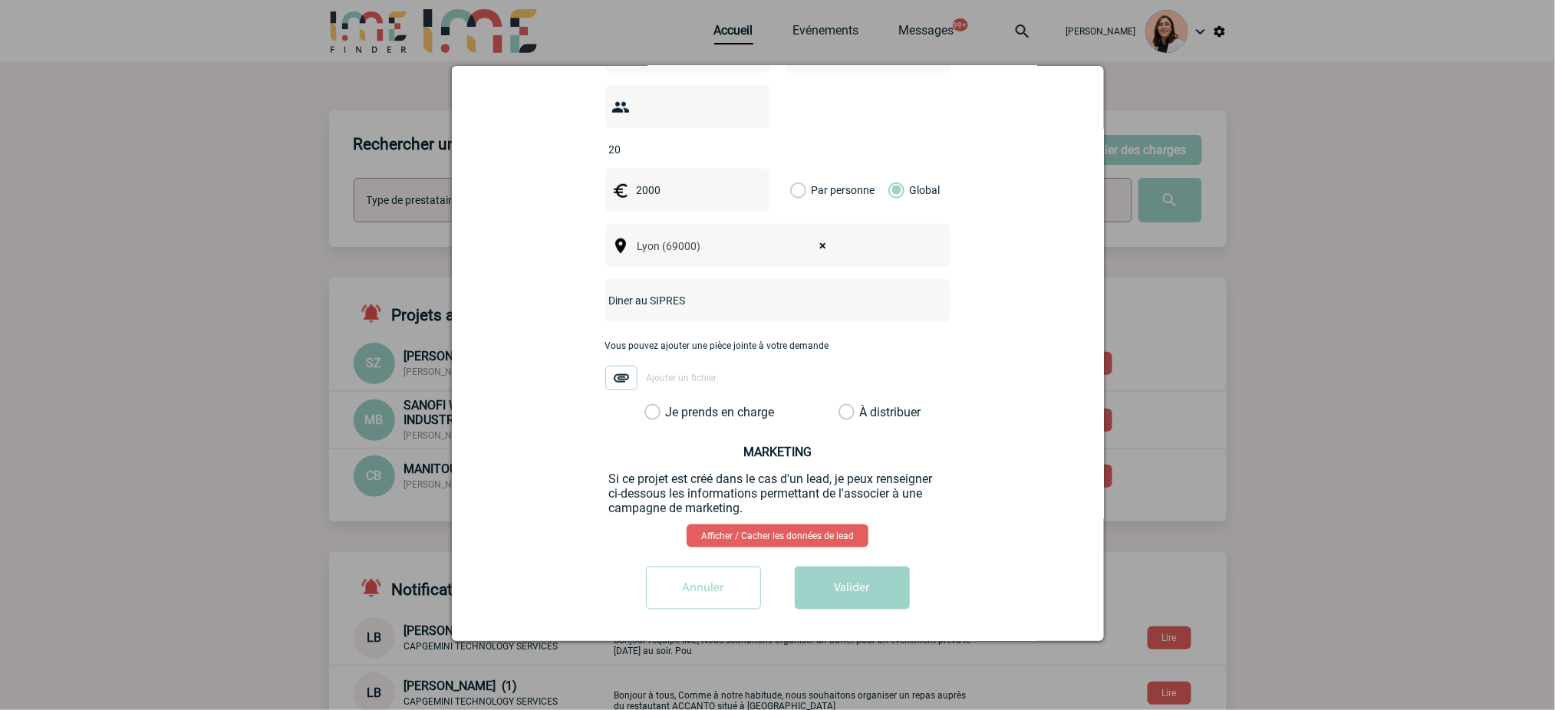
scroll to position [531, 0]
type input "Diner au SIPRES"
click at [670, 413] on label "Je prends en charge" at bounding box center [657, 409] width 26 height 15
click at [0, 0] on input "Je prends en charge" at bounding box center [0, 0] width 0 height 0
click at [864, 596] on button "Valider" at bounding box center [852, 585] width 115 height 43
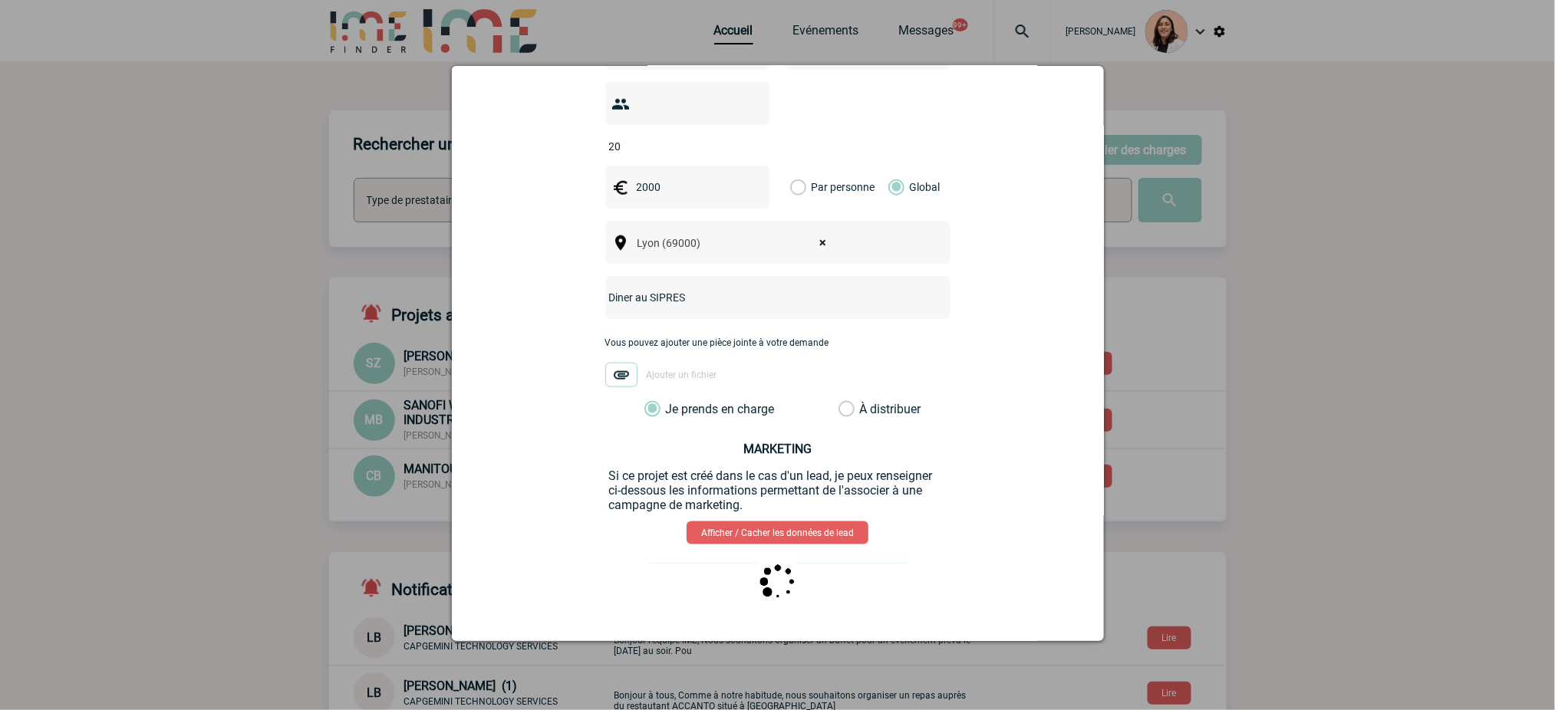
scroll to position [0, 0]
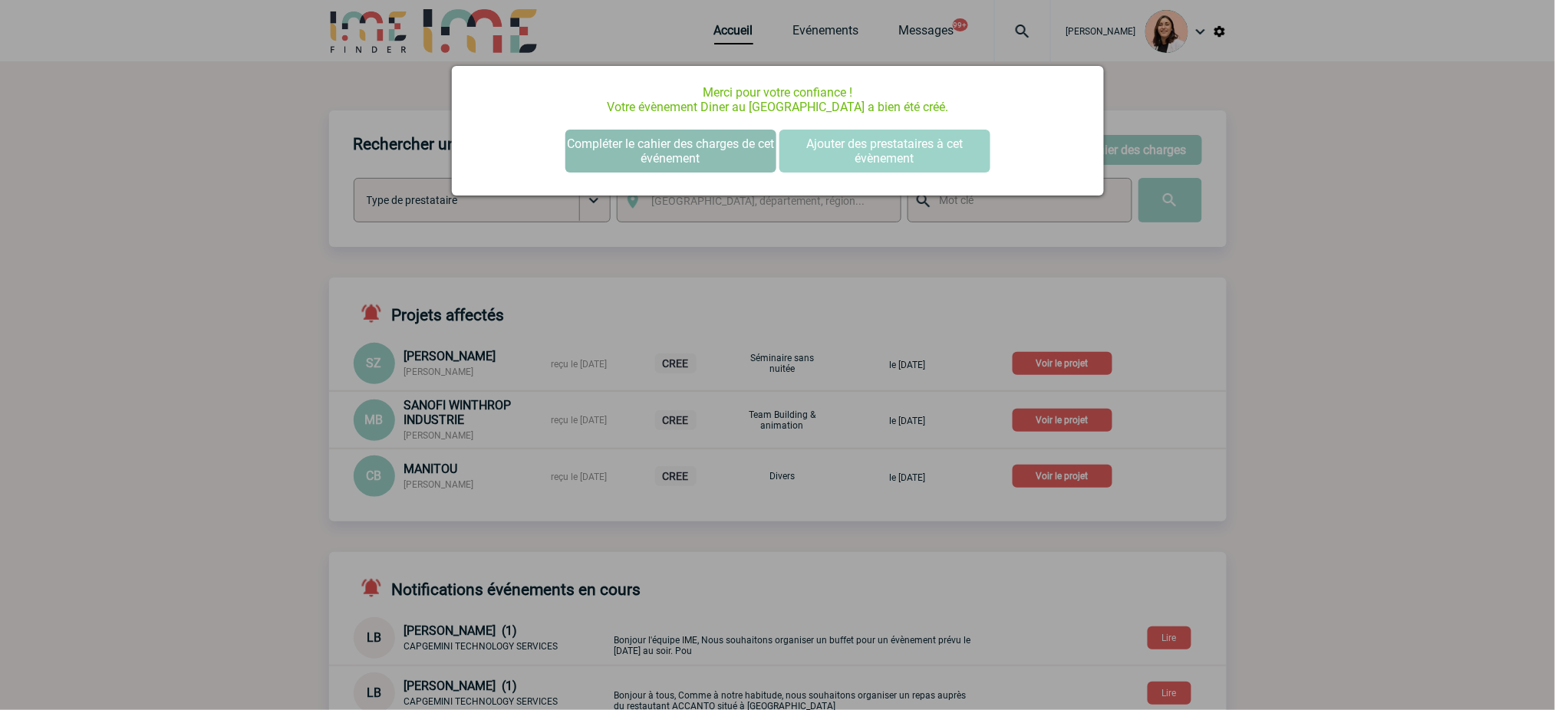
click at [681, 153] on button "Compléter le cahier des charges de cet événement" at bounding box center [670, 151] width 211 height 43
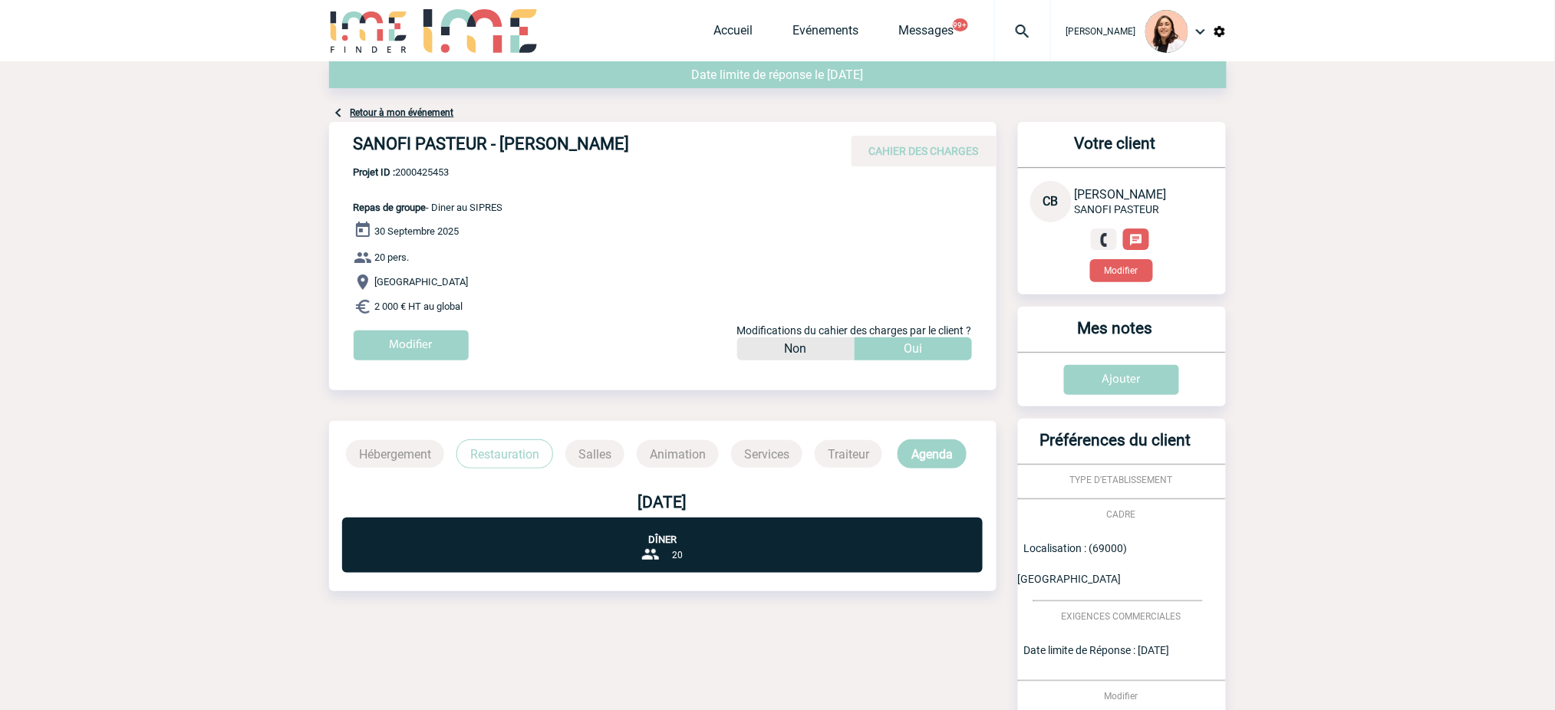
click at [604, 143] on h4 "SANOFI PASTEUR - [PERSON_NAME]" at bounding box center [584, 147] width 460 height 26
copy div "SANOFI PASTEUR - [PERSON_NAME]"
click at [421, 176] on span "Projet ID : 2000425453" at bounding box center [429, 172] width 150 height 12
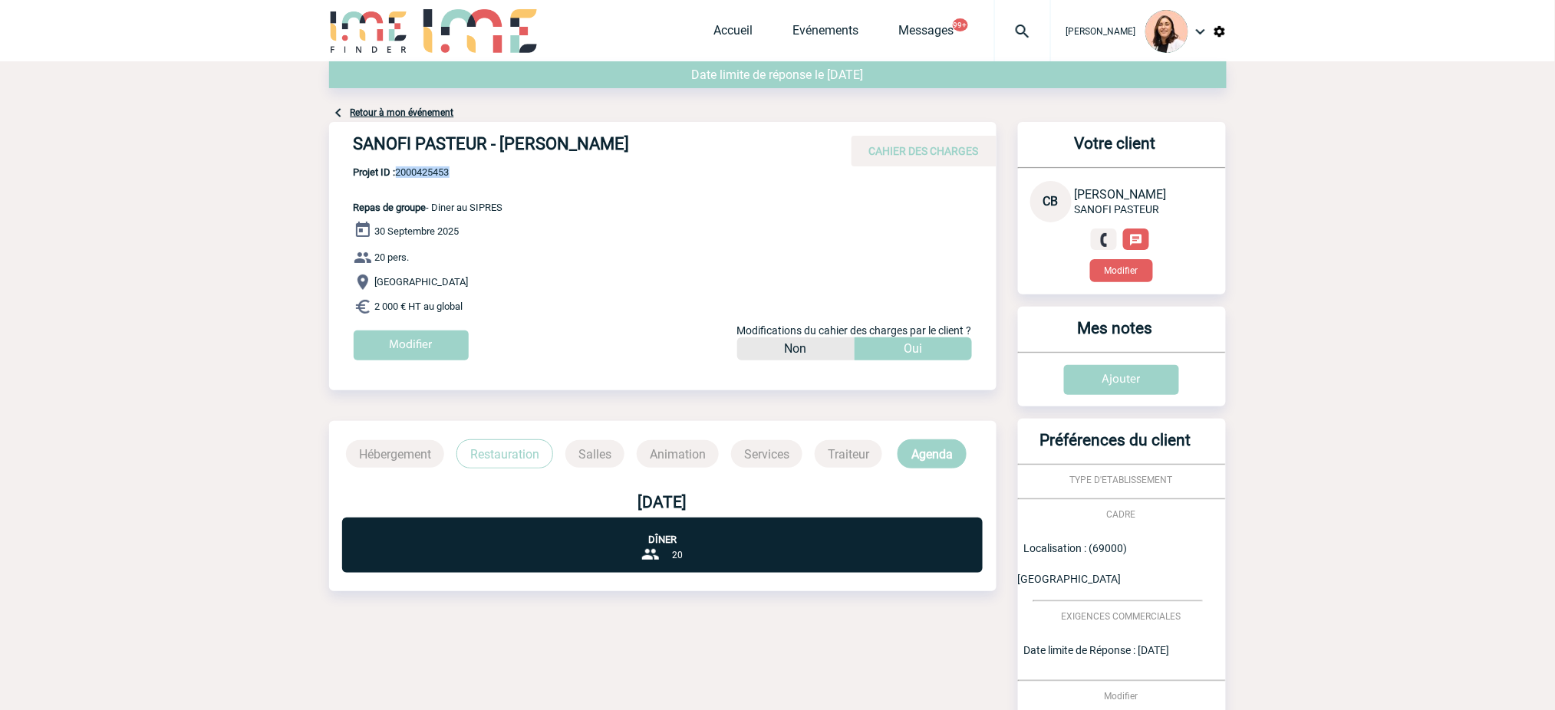
click at [421, 176] on span "Projet ID : 2000425453" at bounding box center [429, 172] width 150 height 12
copy span "2000425453"
drag, startPoint x: 473, startPoint y: 308, endPoint x: 456, endPoint y: 212, distance: 98.1
click at [437, 213] on div "SANOFI PASTEUR - [PERSON_NAME] CAHIER DES CHARGES SANOFI PASTEUR - [PERSON_NAME…" at bounding box center [662, 247] width 667 height 250
copy div "Diner au SIPRES [DATE] 20 pers. Lyon 2 000 € HT au global"
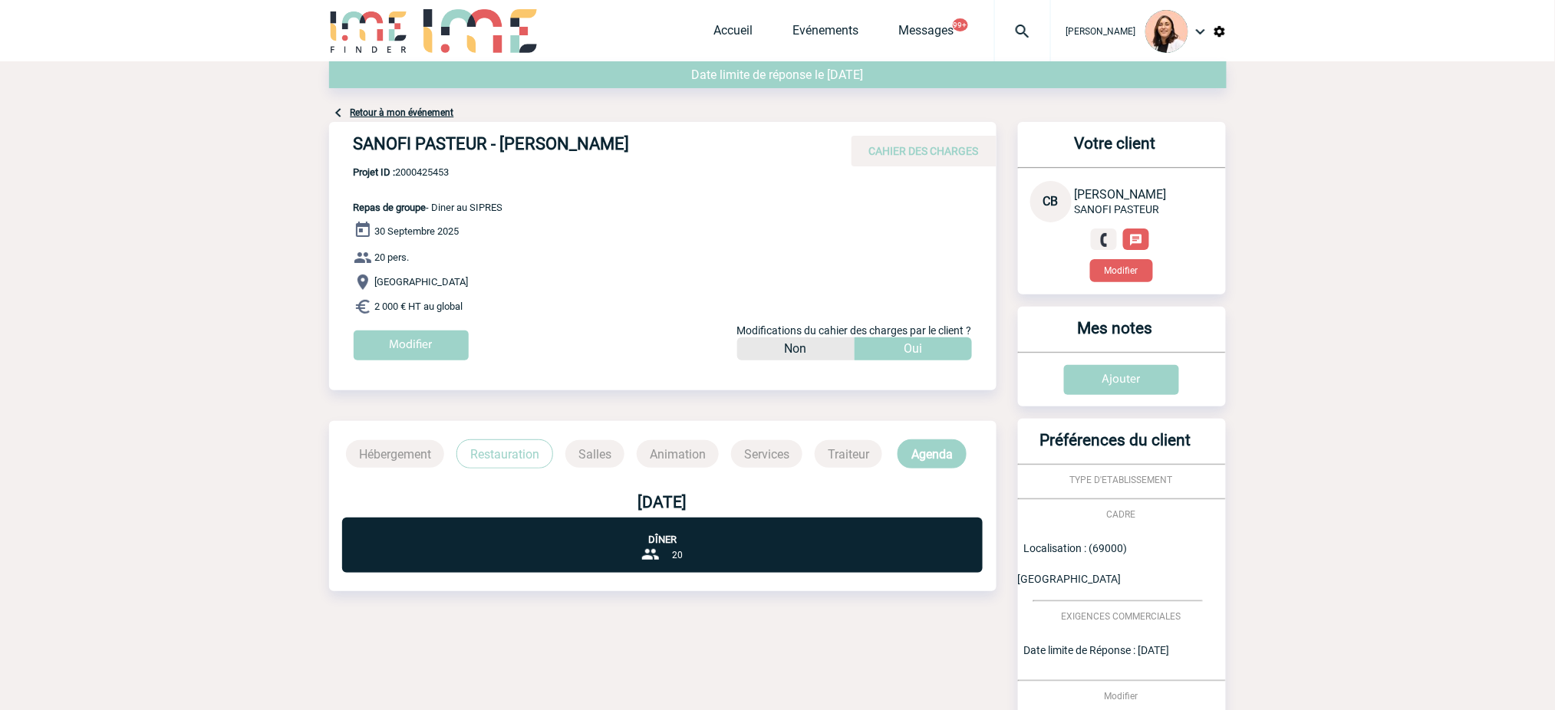
drag, startPoint x: 1377, startPoint y: 247, endPoint x: 990, endPoint y: 417, distance: 422.8
click at [1377, 249] on body "[PERSON_NAME] Accueil Evénements 99+" at bounding box center [777, 456] width 1555 height 913
click at [1028, 9] on div at bounding box center [1022, 30] width 57 height 61
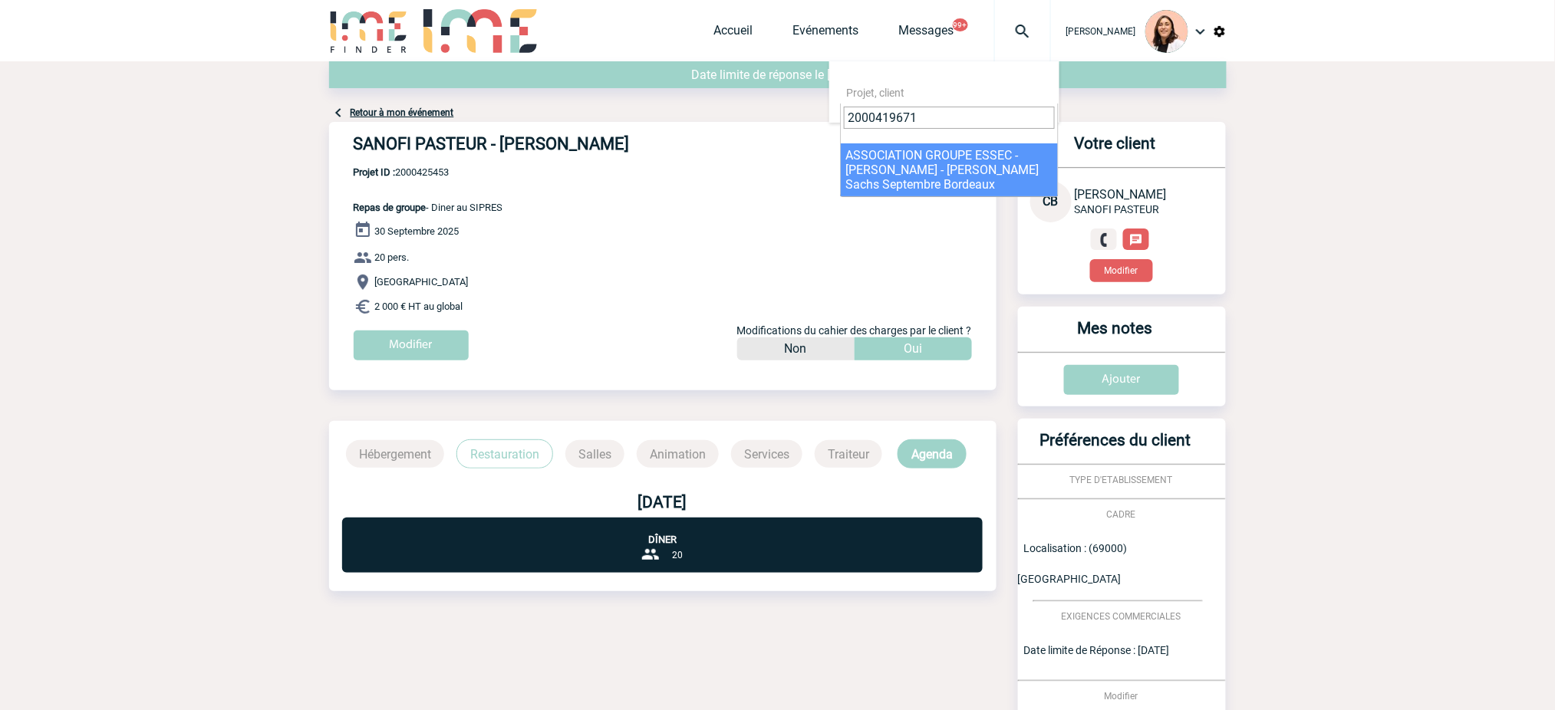
type input "2000419671"
select select "19172"
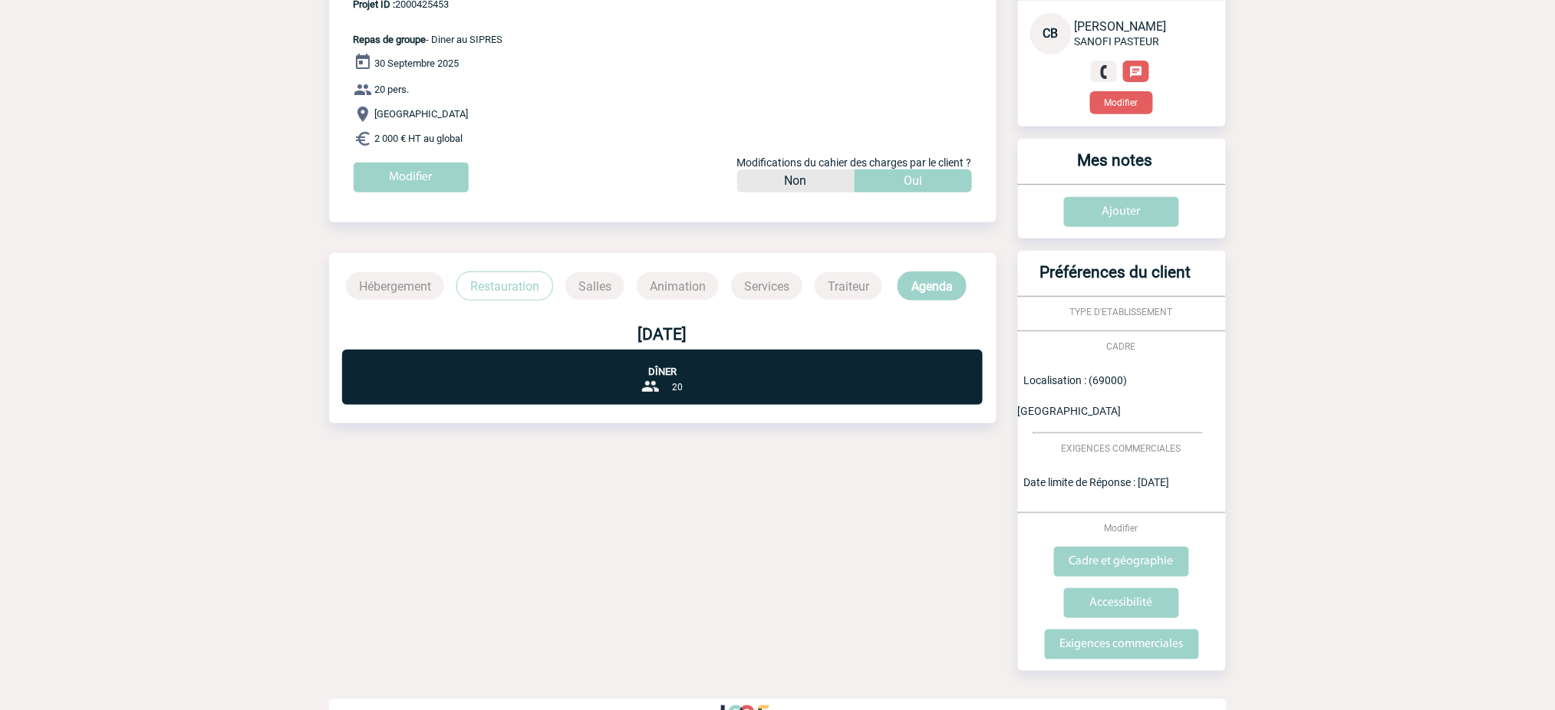
scroll to position [174, 0]
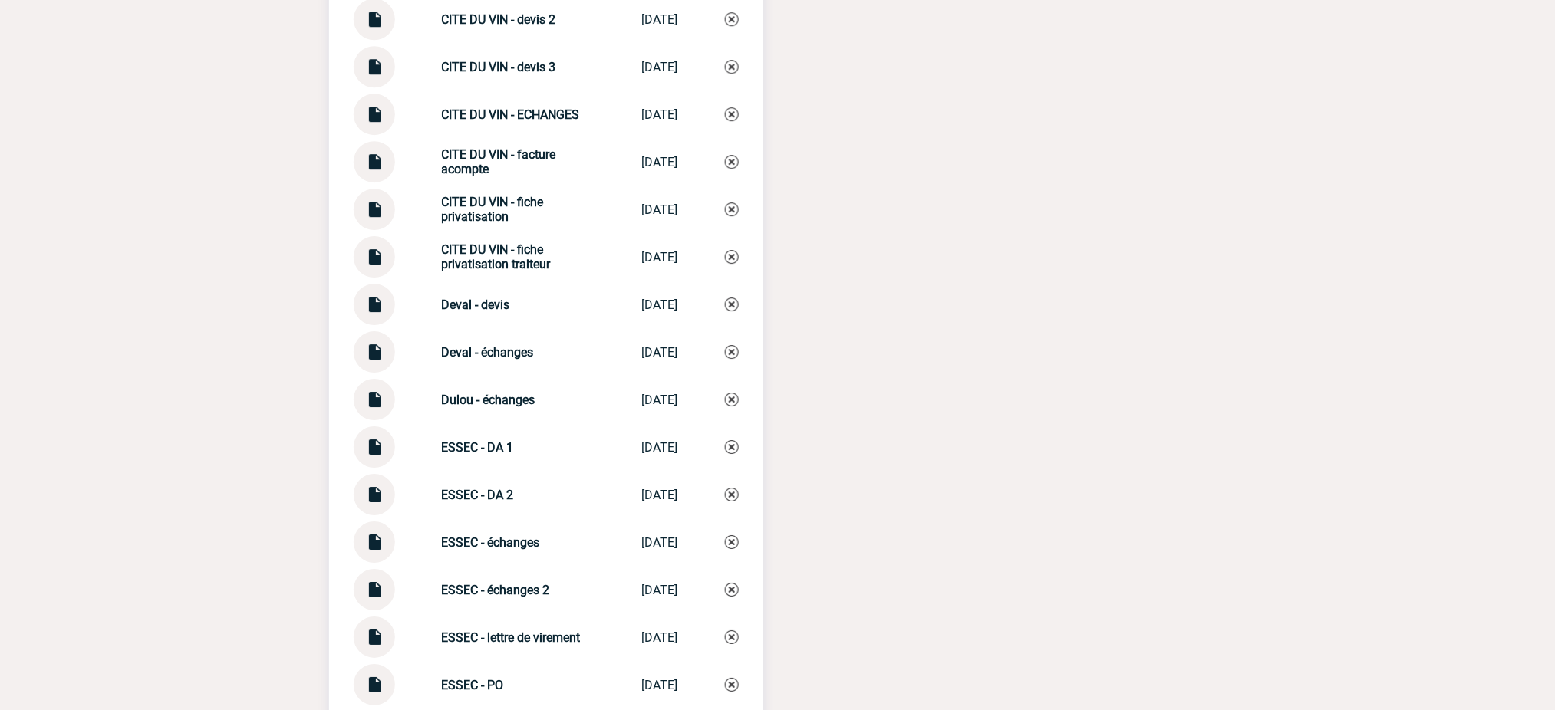
scroll to position [3784, 0]
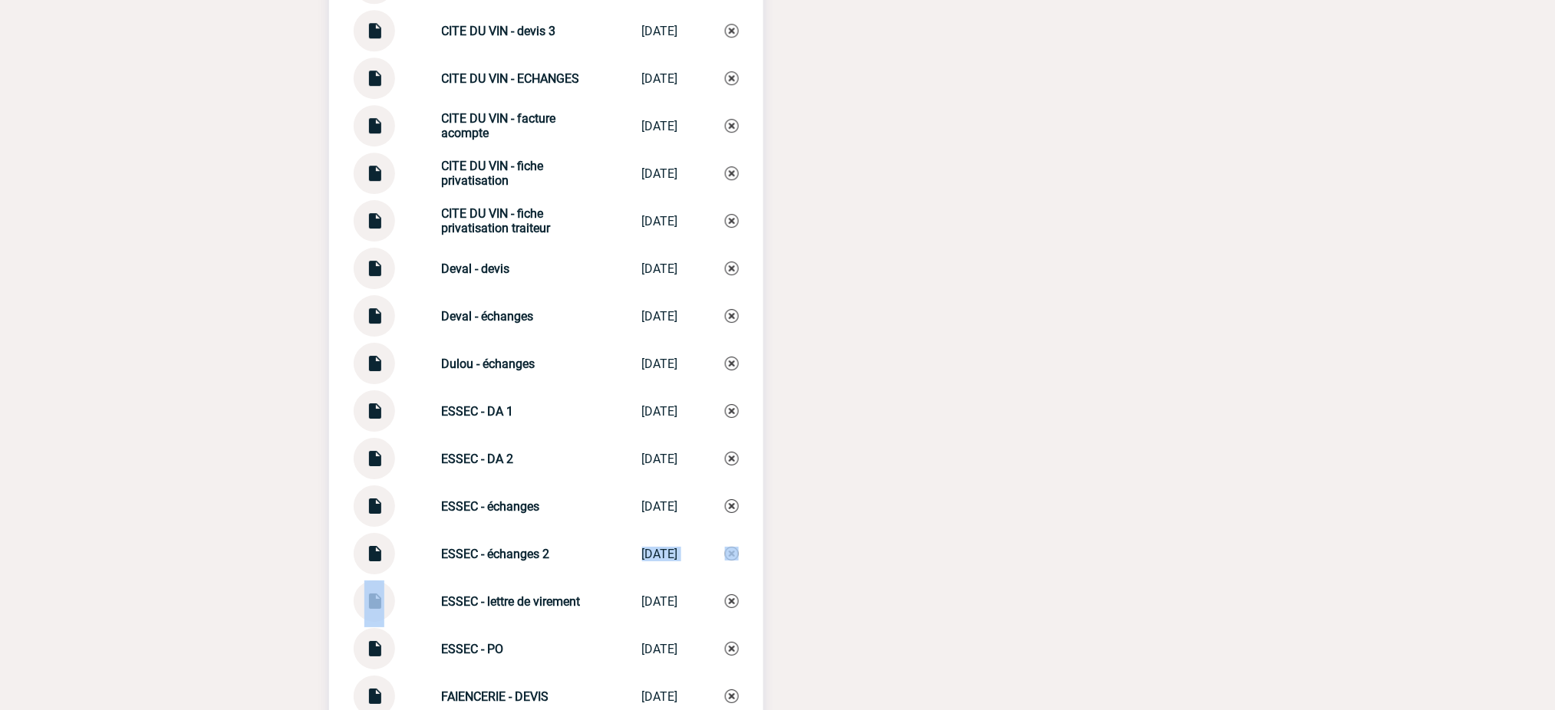
drag, startPoint x: 550, startPoint y: 542, endPoint x: 425, endPoint y: 560, distance: 126.4
click at [425, 560] on div "Documents Capdeville - échanges Capdeville - �... 09/04/2025 CITE DU VIN - BPA …" at bounding box center [546, 623] width 434 height 2756
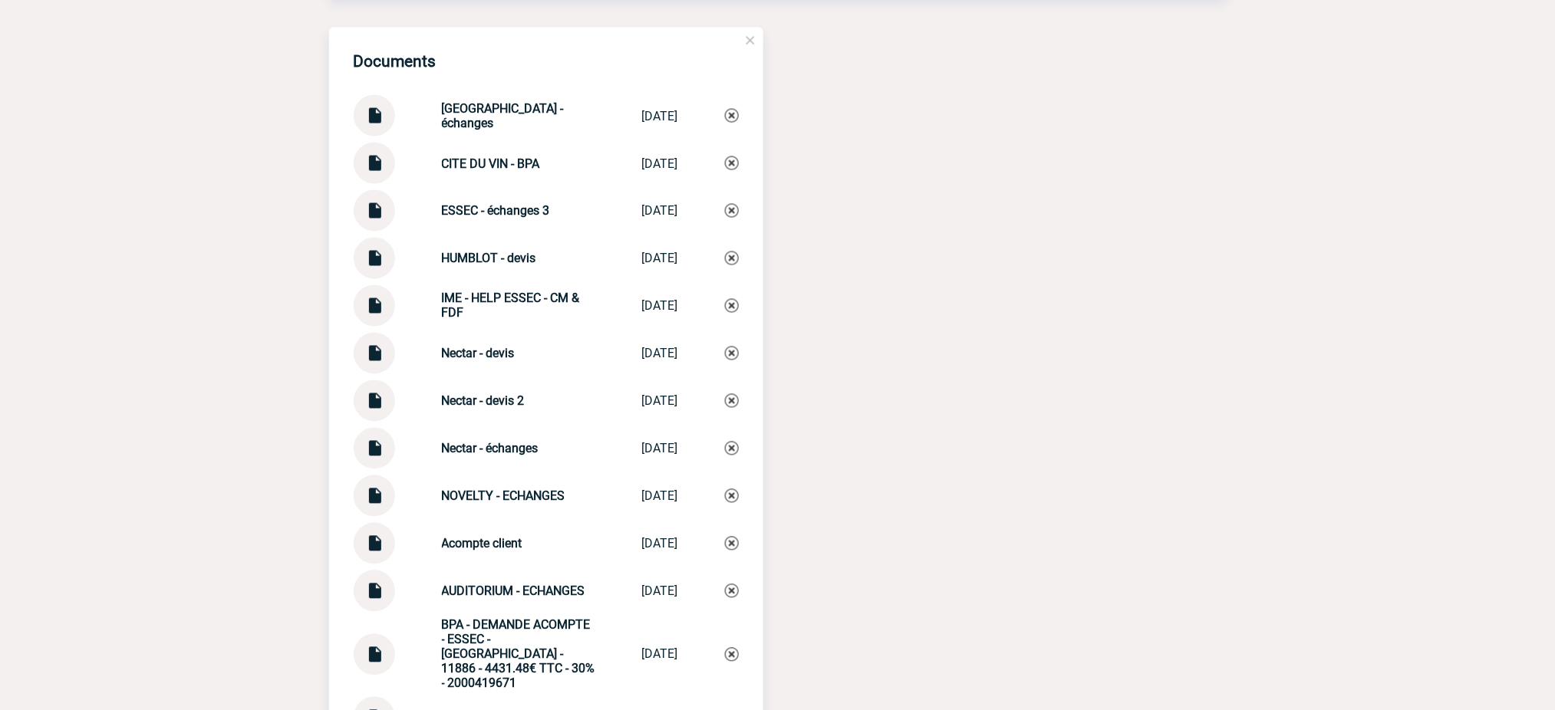
scroll to position [2965, 0]
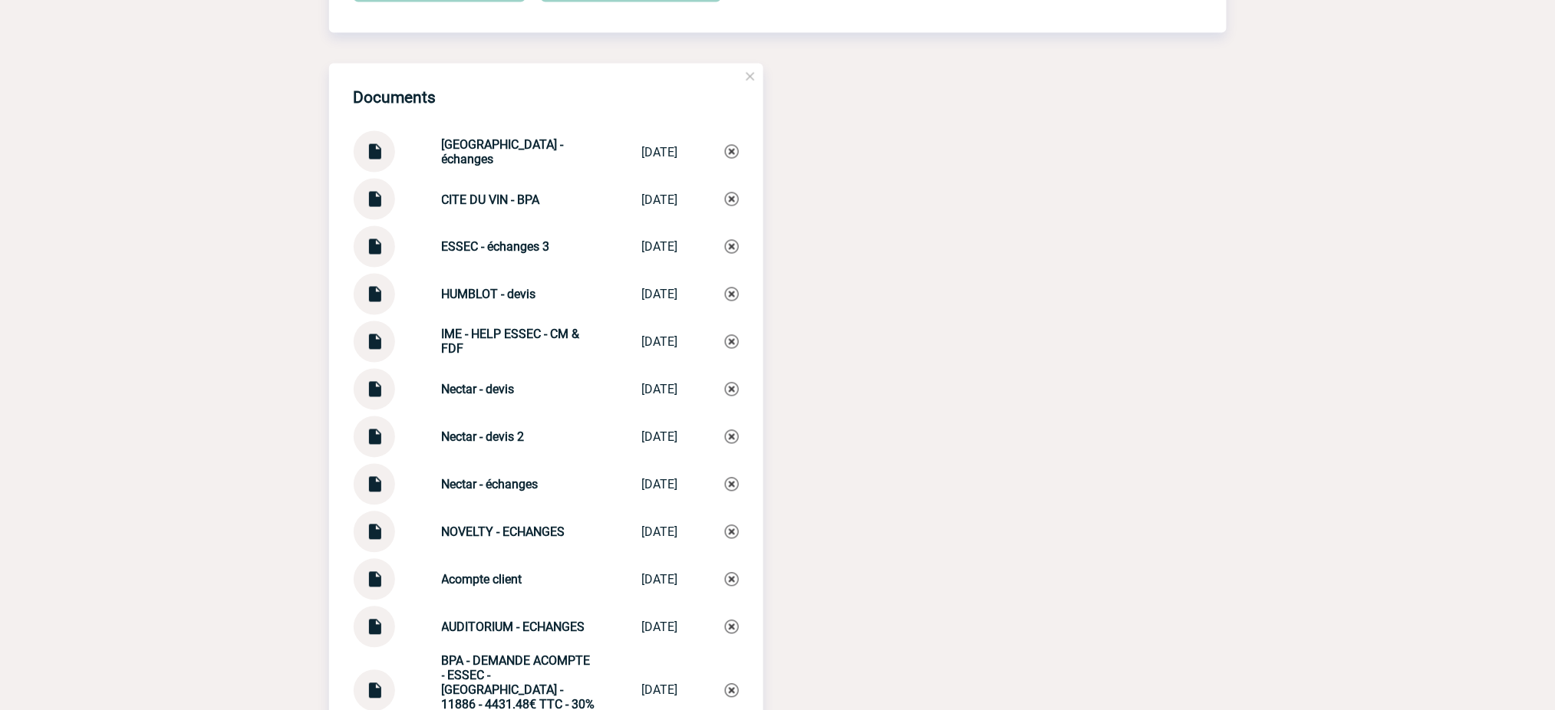
drag, startPoint x: 556, startPoint y: 245, endPoint x: 402, endPoint y: 245, distance: 154.2
click at [402, 245] on div "ESSEC - échanges 3 ESSEC - échan... 11/09/2025" at bounding box center [546, 246] width 385 height 41
copy div "ESSEC - échanges 3"
click at [735, 245] on img at bounding box center [732, 247] width 14 height 14
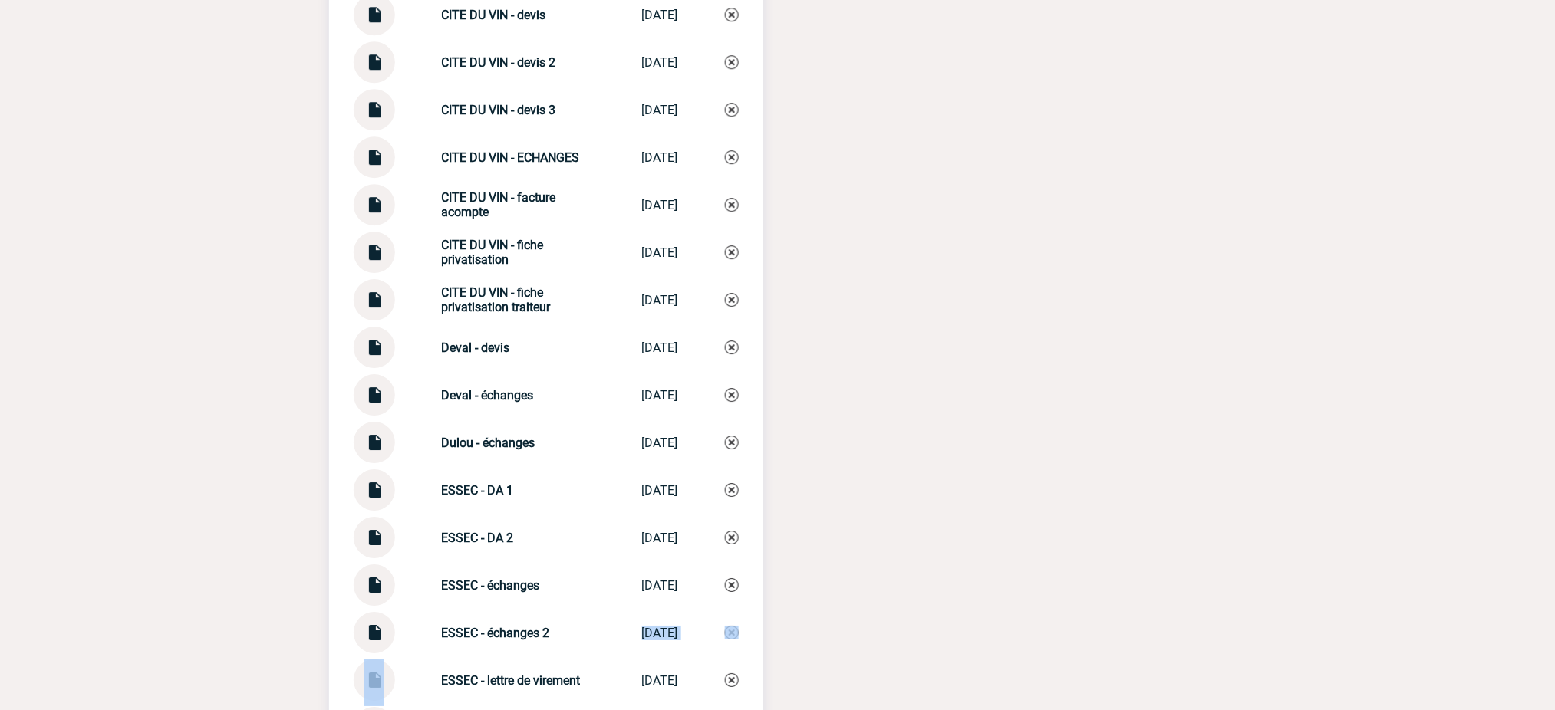
scroll to position [3886, 0]
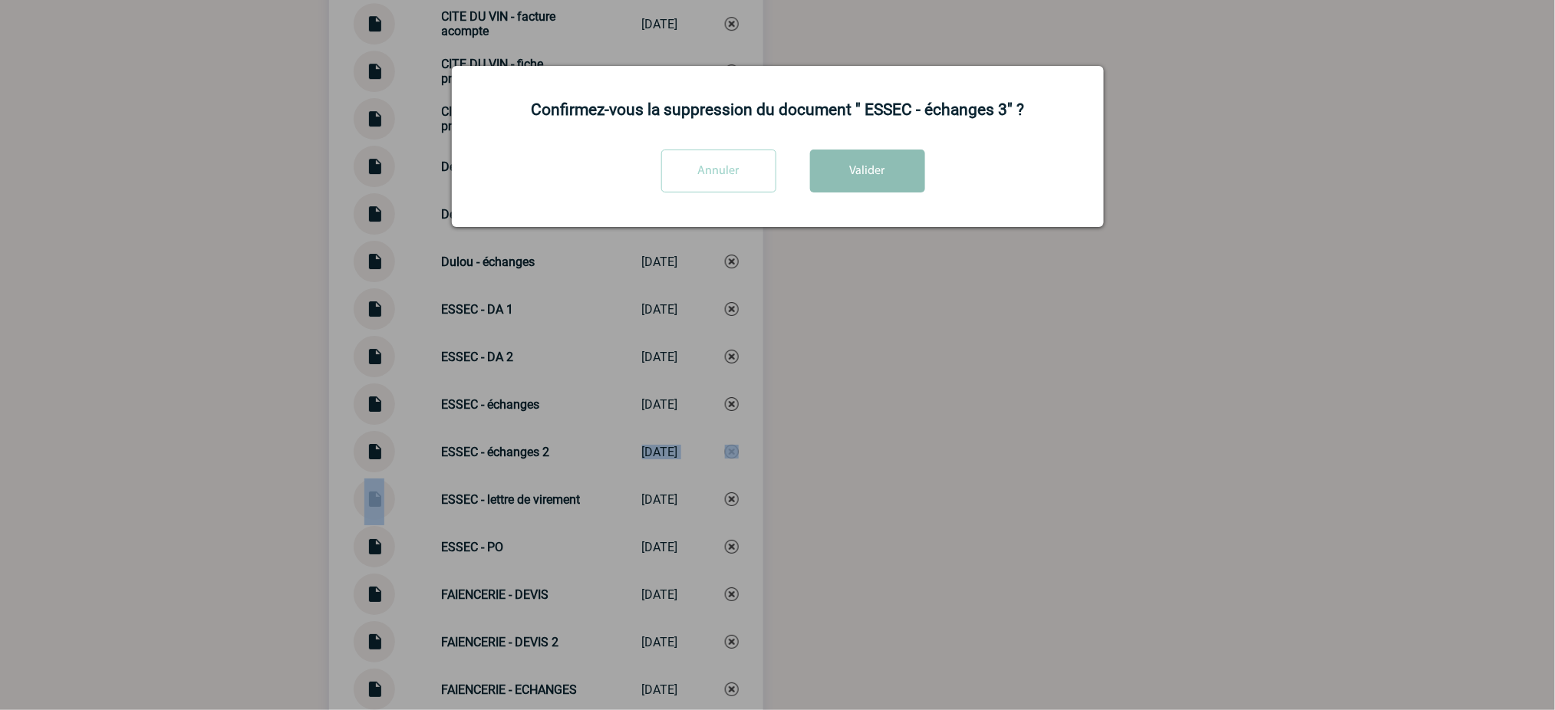
click at [898, 190] on button "Valider" at bounding box center [867, 171] width 115 height 43
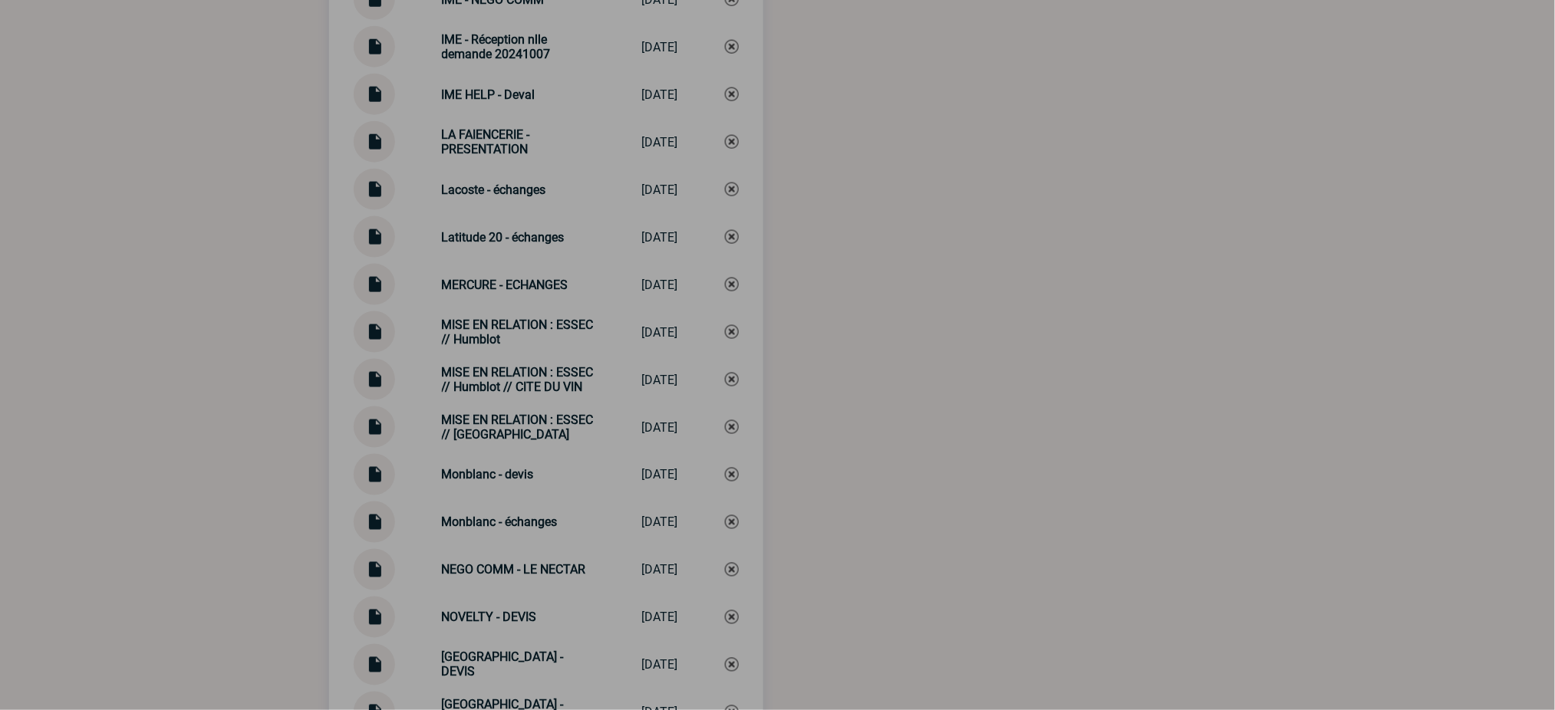
scroll to position [5221, 0]
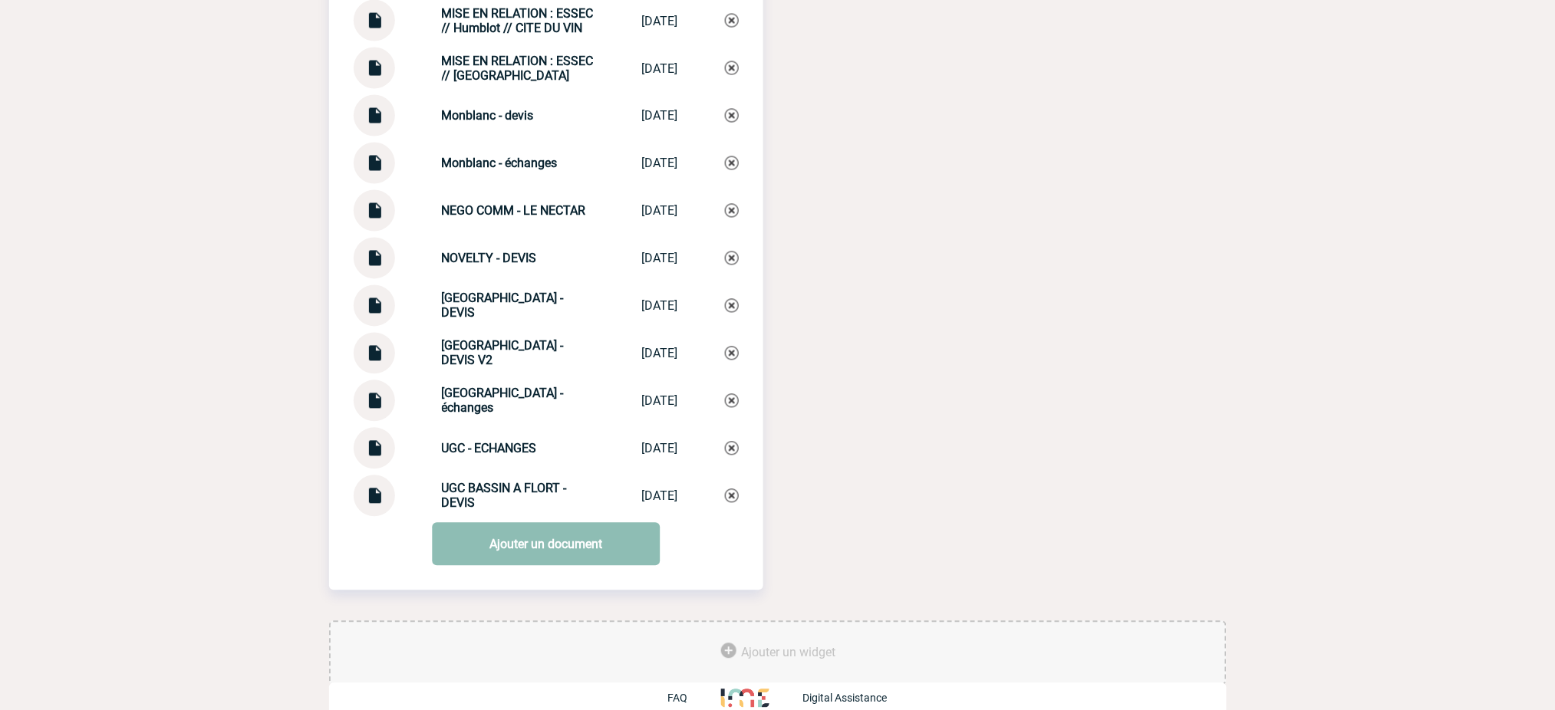
click at [578, 523] on link "Ajouter un document" at bounding box center [546, 544] width 228 height 43
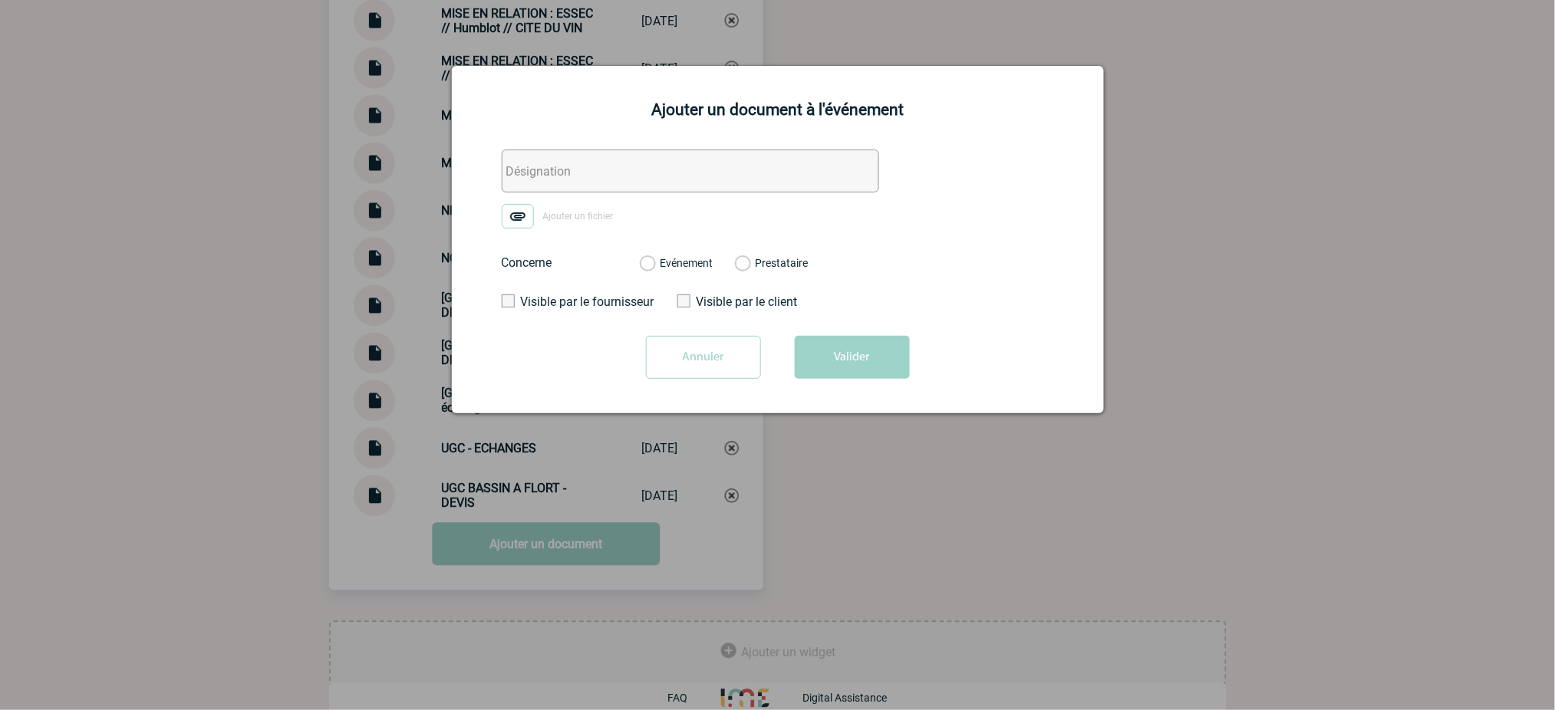
drag, startPoint x: 719, startPoint y: 198, endPoint x: 693, endPoint y: 175, distance: 34.8
click at [715, 196] on form "Ajouter un fichier Concerne Evénement Prestataire 2100067280 - UGC Ciné Cité - …" at bounding box center [778, 270] width 614 height 241
drag, startPoint x: 690, startPoint y: 171, endPoint x: 627, endPoint y: 183, distance: 64.8
click at [690, 171] on input "text" at bounding box center [690, 171] width 377 height 43
paste input "ESSEC - échanges 3"
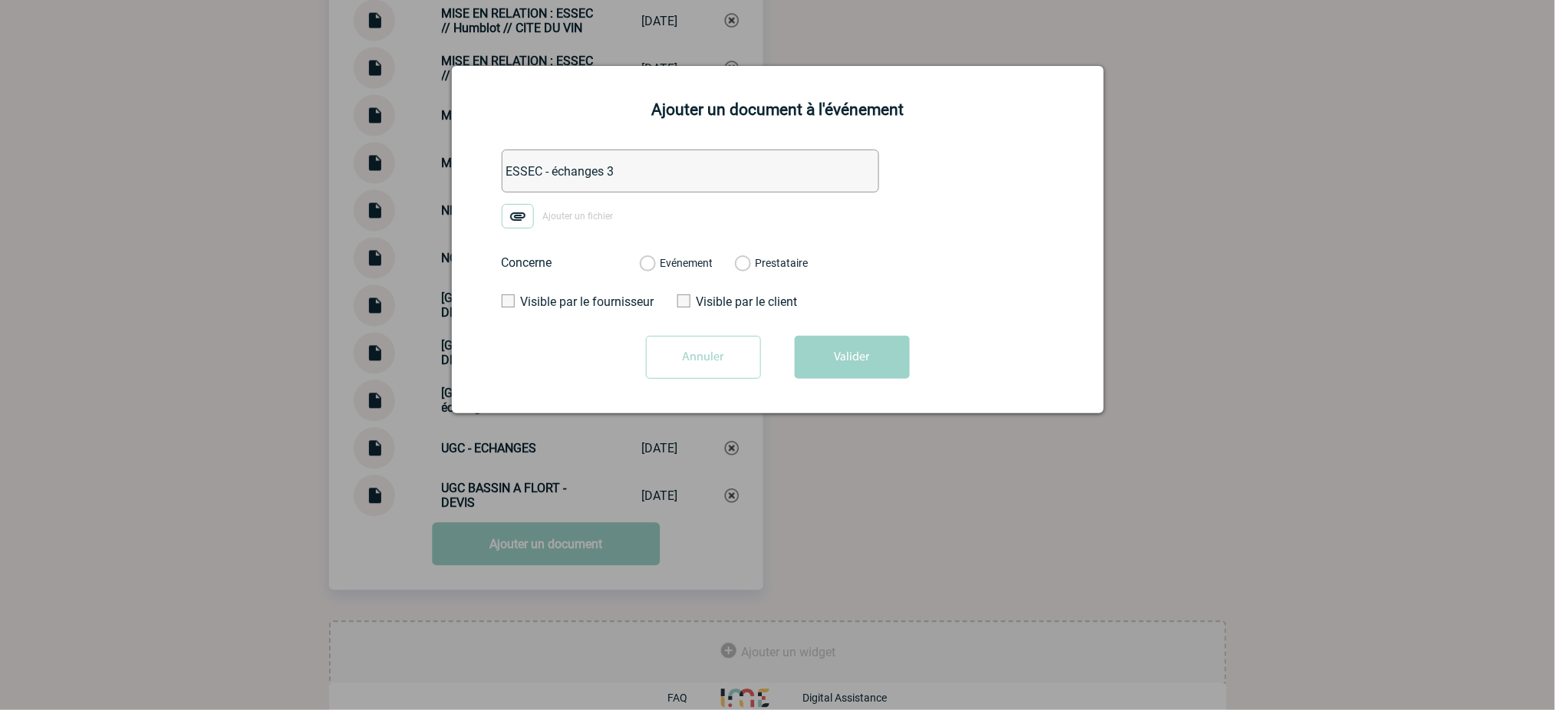
type input "ESSEC - échanges 3"
click at [529, 216] on img at bounding box center [518, 216] width 32 height 25
click at [0, 0] on input "Ajouter un fichier" at bounding box center [0, 0] width 0 height 0
click at [654, 265] on label "Evénement" at bounding box center [647, 264] width 15 height 14
click at [0, 0] on input "Evénement" at bounding box center [0, 0] width 0 height 0
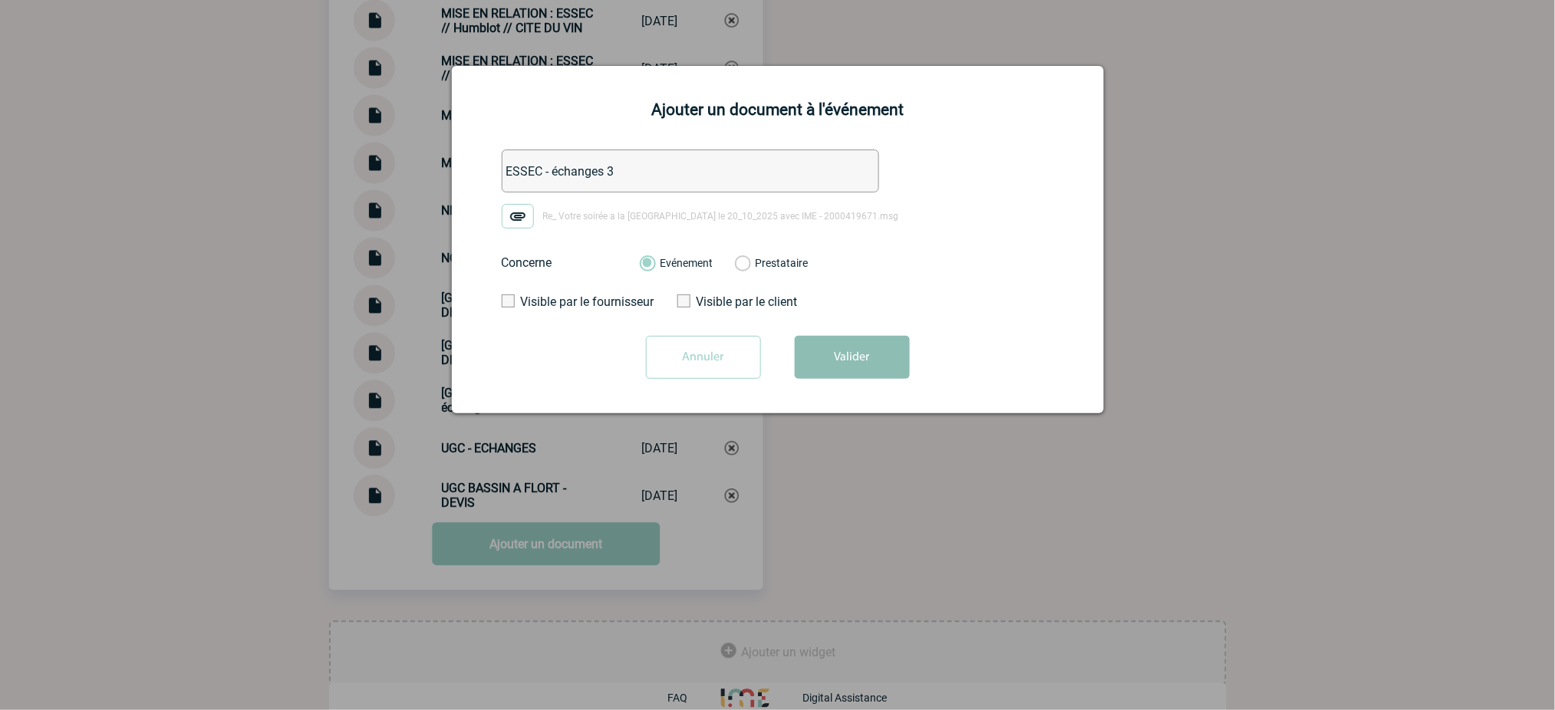
click at [818, 361] on button "Valider" at bounding box center [852, 357] width 115 height 43
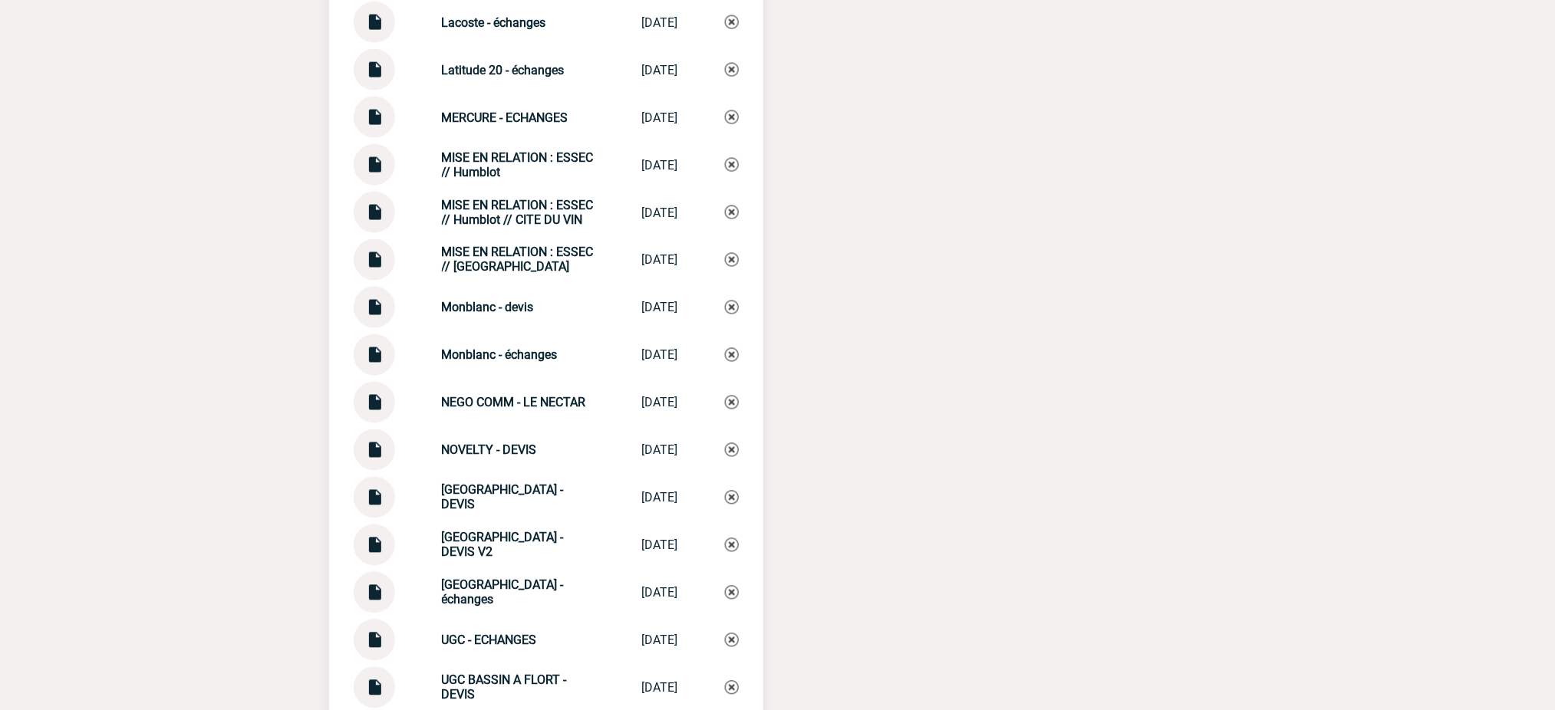
scroll to position [5016, 0]
